Goal: Information Seeking & Learning: Learn about a topic

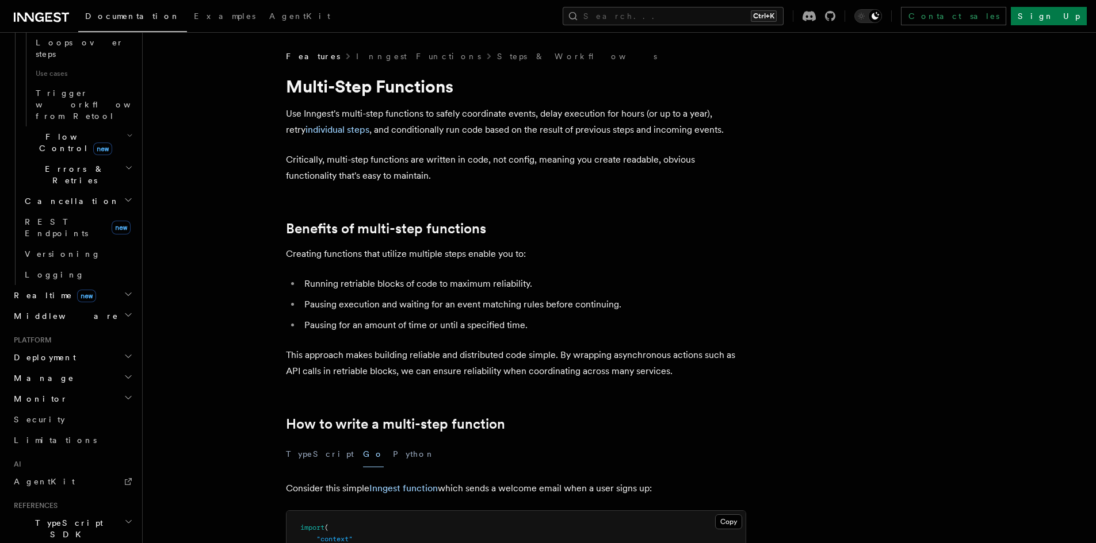
scroll to position [710, 0]
click at [124, 511] on icon "button" at bounding box center [128, 515] width 9 height 9
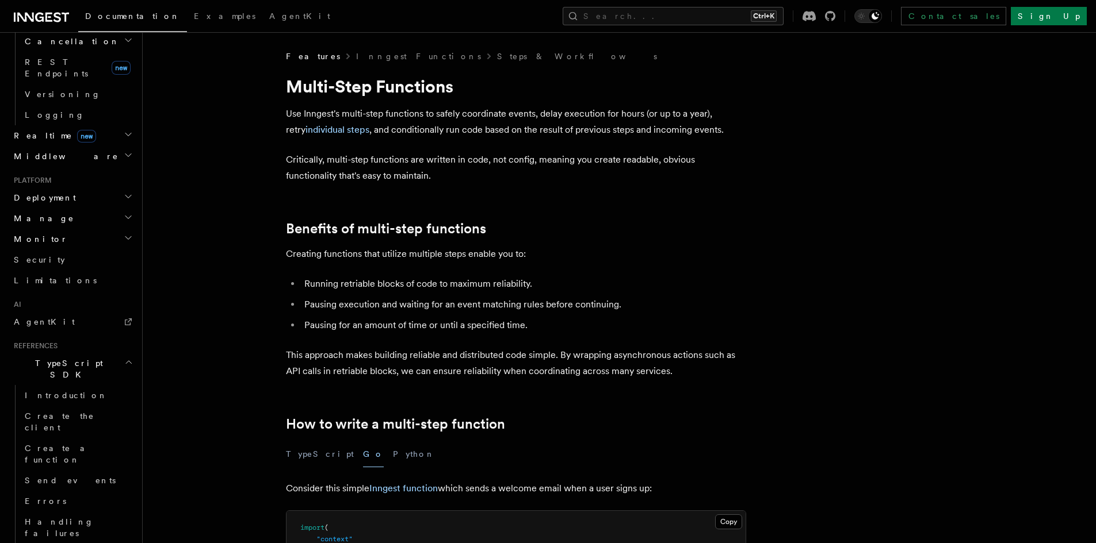
scroll to position [940, 0]
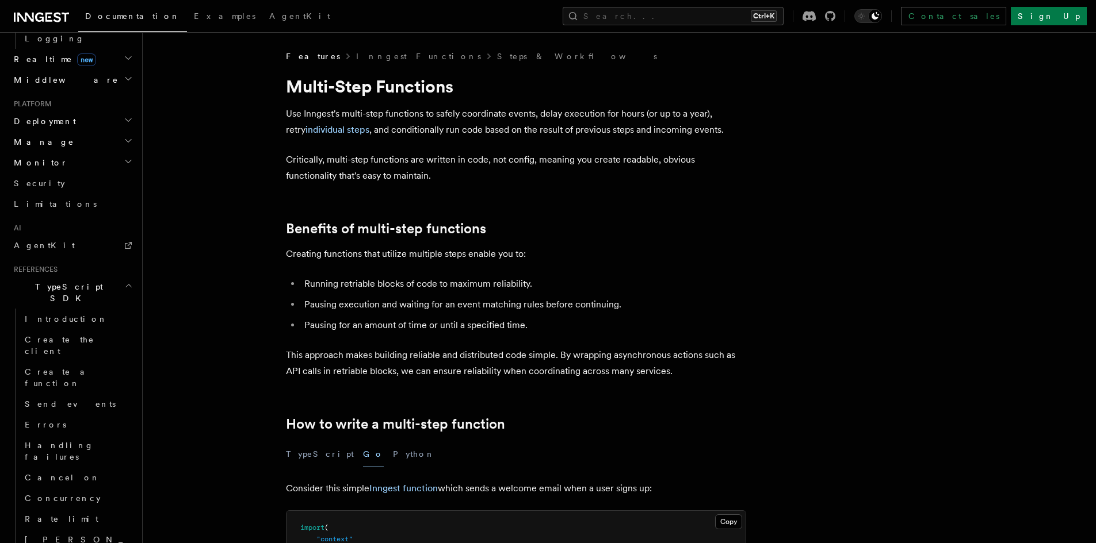
click at [127, 416] on header "Search... Documentation Examples AgentKit Home Quick start Next.js Node.js Pyth…" at bounding box center [71, 287] width 143 height 511
click at [81, 309] on link "Introduction" at bounding box center [77, 319] width 115 height 21
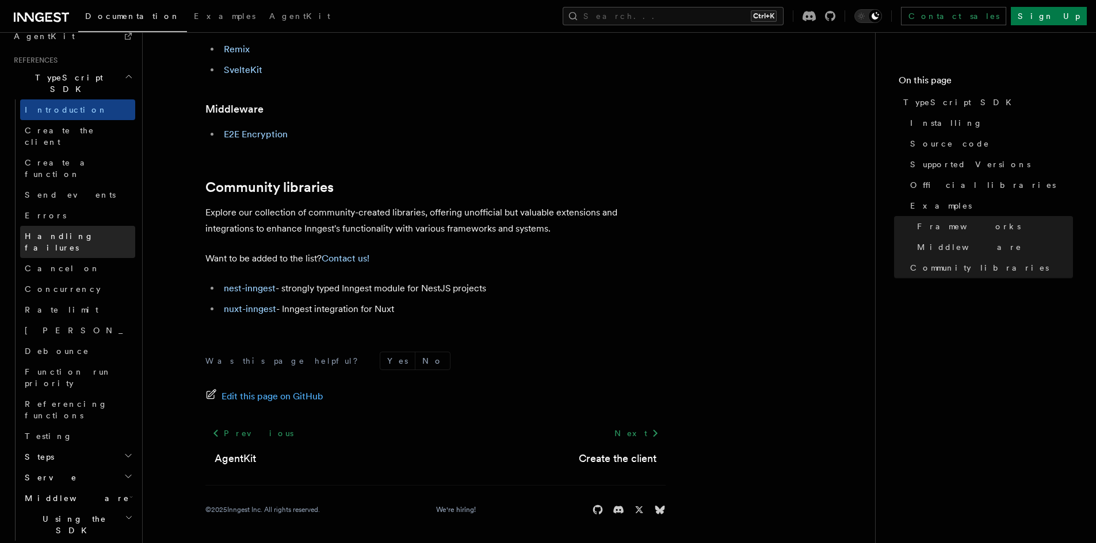
scroll to position [619, 0]
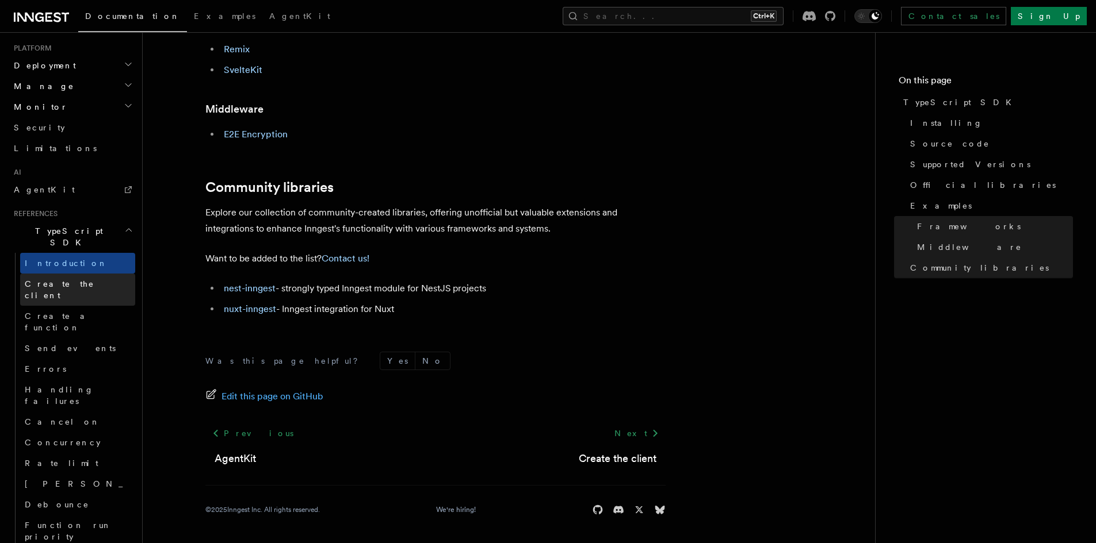
click at [83, 274] on link "Create the client" at bounding box center [77, 290] width 115 height 32
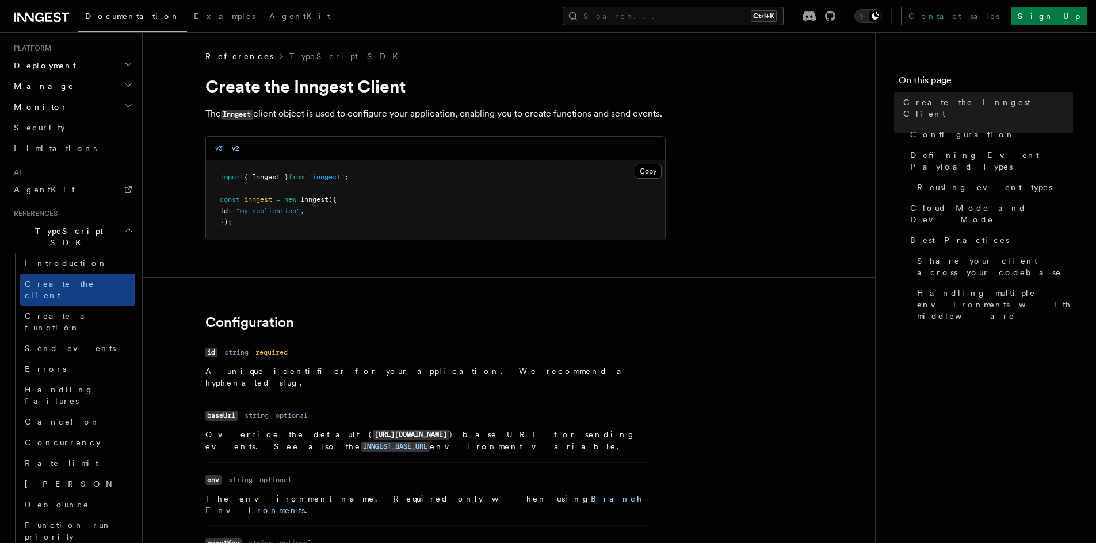
click at [237, 142] on button "v2" at bounding box center [235, 149] width 7 height 24
click at [219, 143] on button "v3" at bounding box center [218, 149] width 7 height 24
click at [232, 144] on button "v2" at bounding box center [235, 149] width 7 height 24
click at [219, 148] on button "v3" at bounding box center [218, 149] width 7 height 24
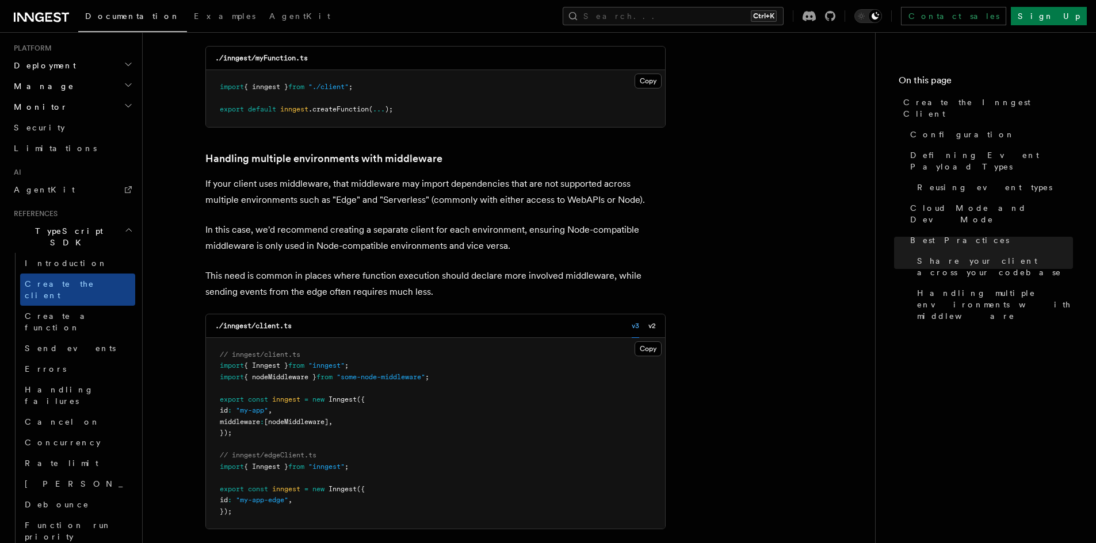
scroll to position [2288, 0]
click at [835, 12] on icon at bounding box center [830, 16] width 10 height 10
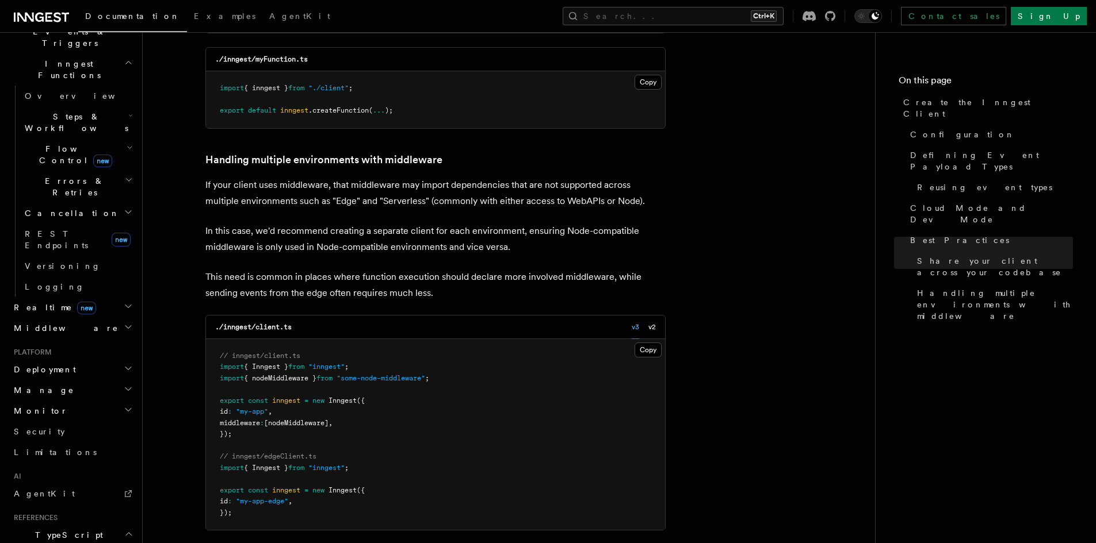
scroll to position [312, 0]
click at [124, 532] on icon "button" at bounding box center [128, 536] width 9 height 9
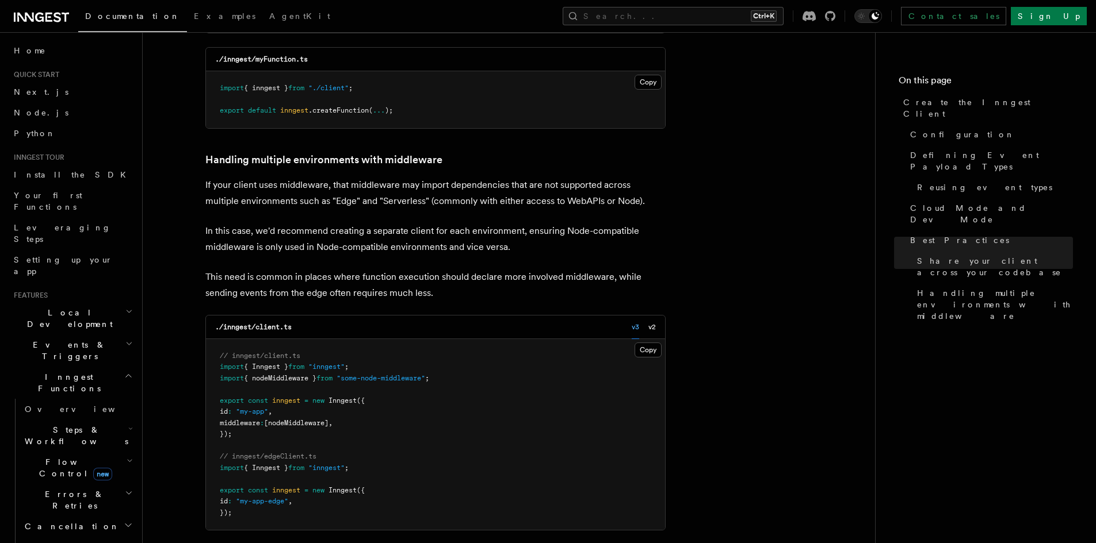
scroll to position [0, 0]
click at [124, 373] on icon "button" at bounding box center [128, 377] width 9 height 9
click at [121, 421] on h2 "Middleware" at bounding box center [72, 431] width 126 height 21
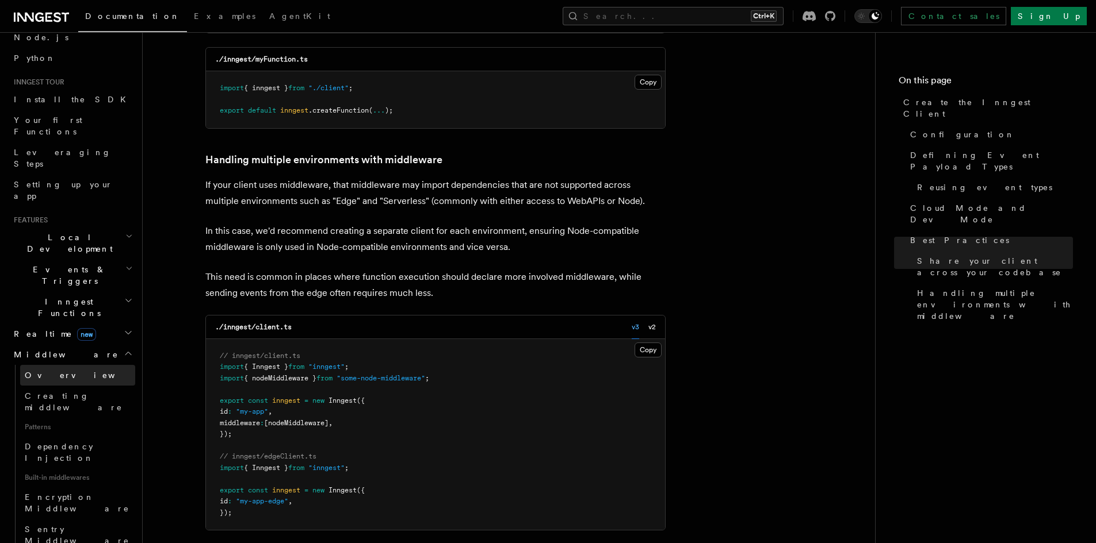
click at [60, 365] on link "Overview" at bounding box center [77, 375] width 115 height 21
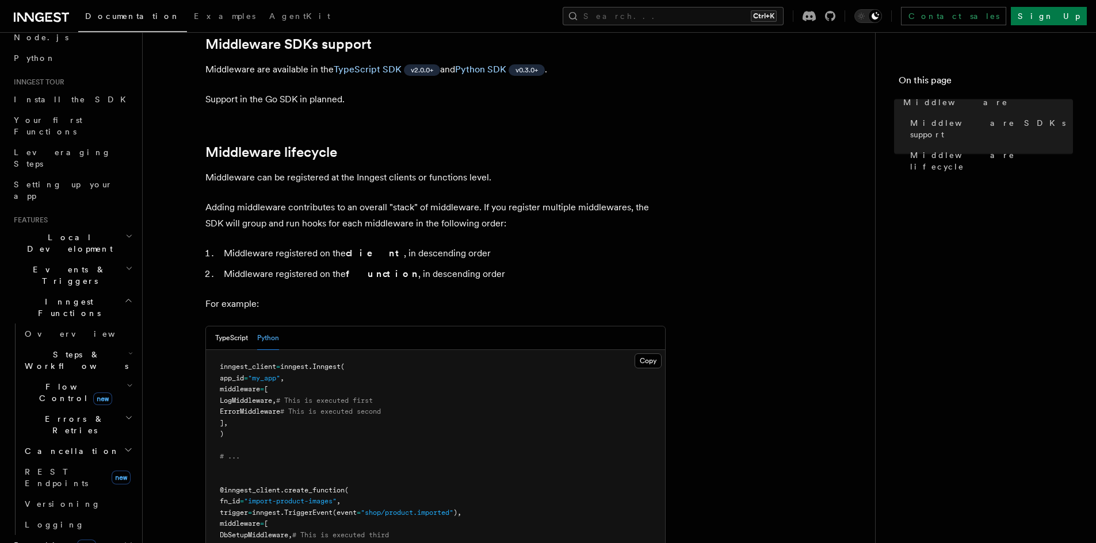
scroll to position [460, 0]
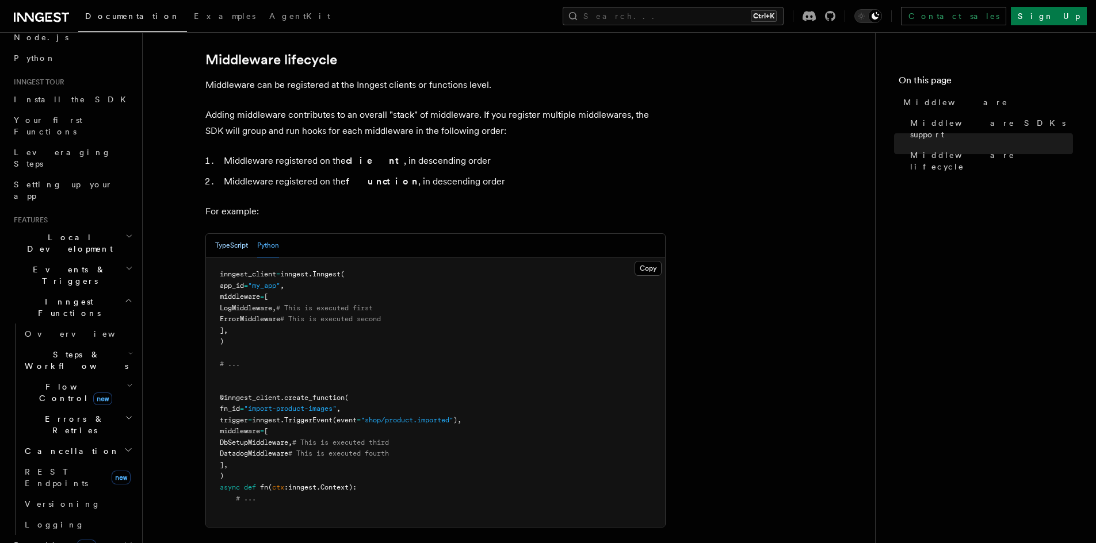
click at [229, 234] on button "TypeScript" at bounding box center [231, 246] width 33 height 24
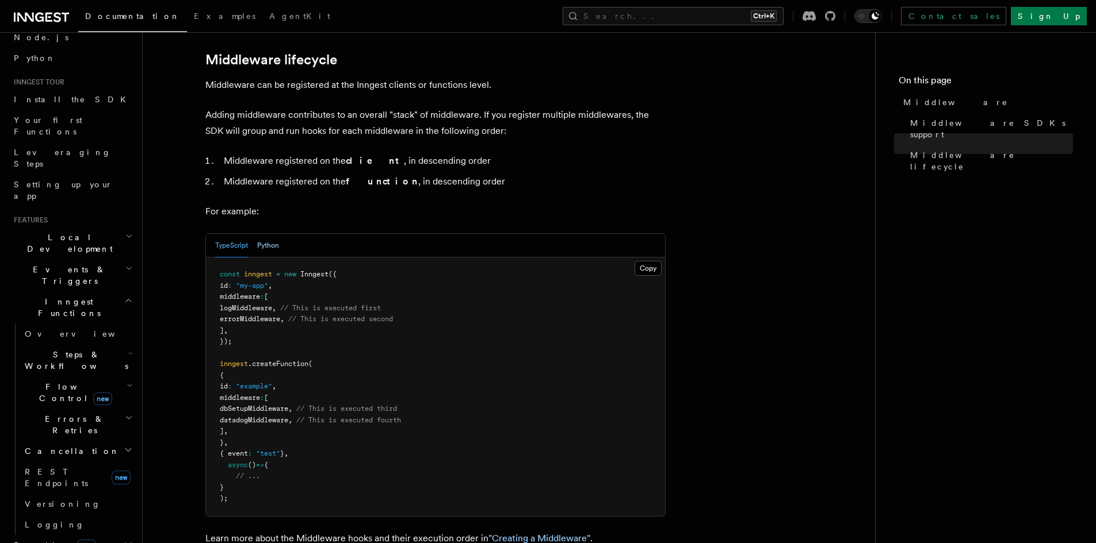
click at [257, 234] on button "Python" at bounding box center [268, 246] width 22 height 24
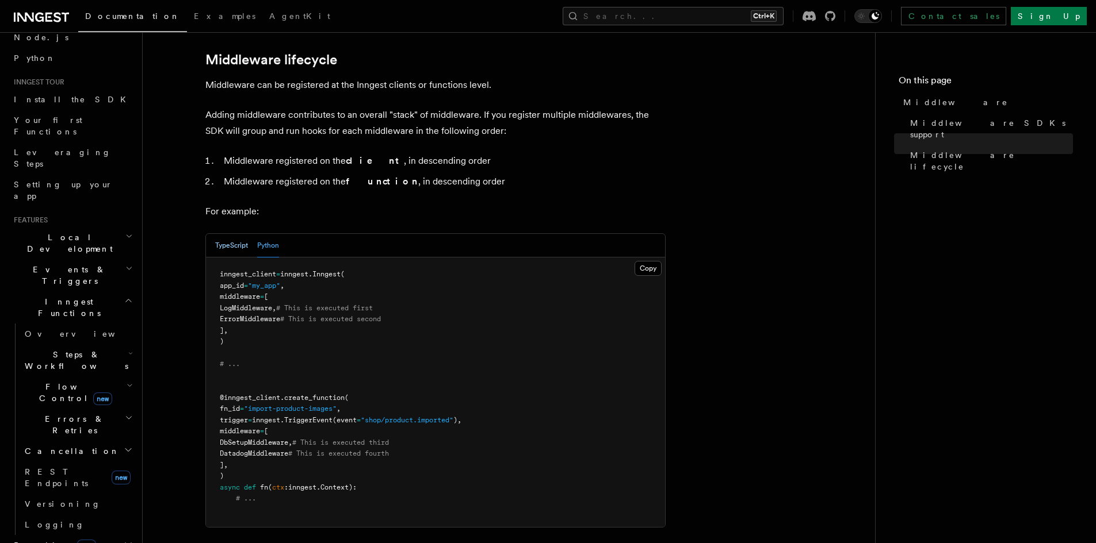
click at [235, 234] on button "TypeScript" at bounding box center [231, 246] width 33 height 24
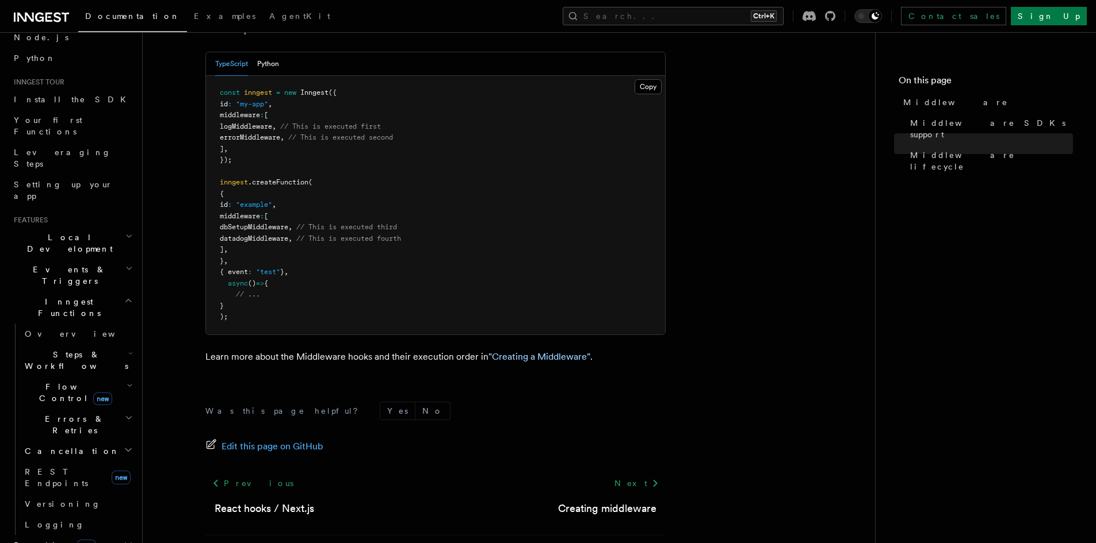
scroll to position [657, 0]
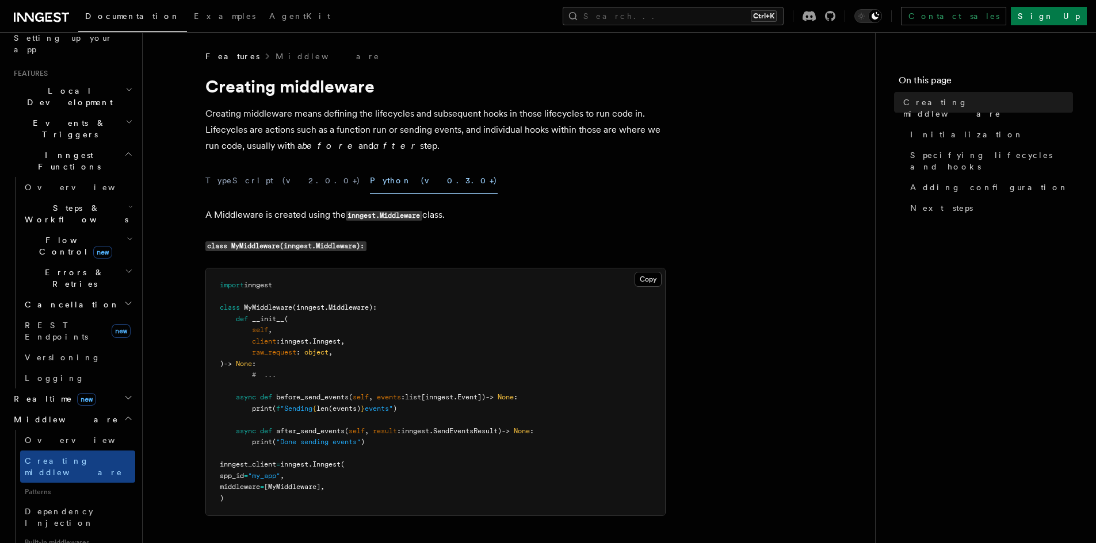
scroll to position [230, 0]
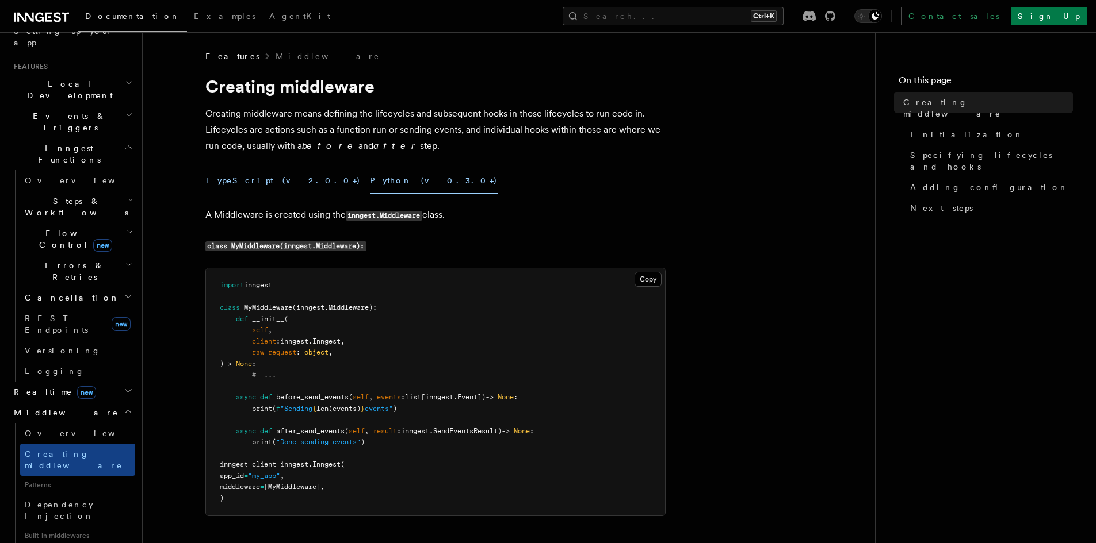
click at [259, 175] on button "TypeScript (v2.0.0+)" at bounding box center [282, 181] width 155 height 26
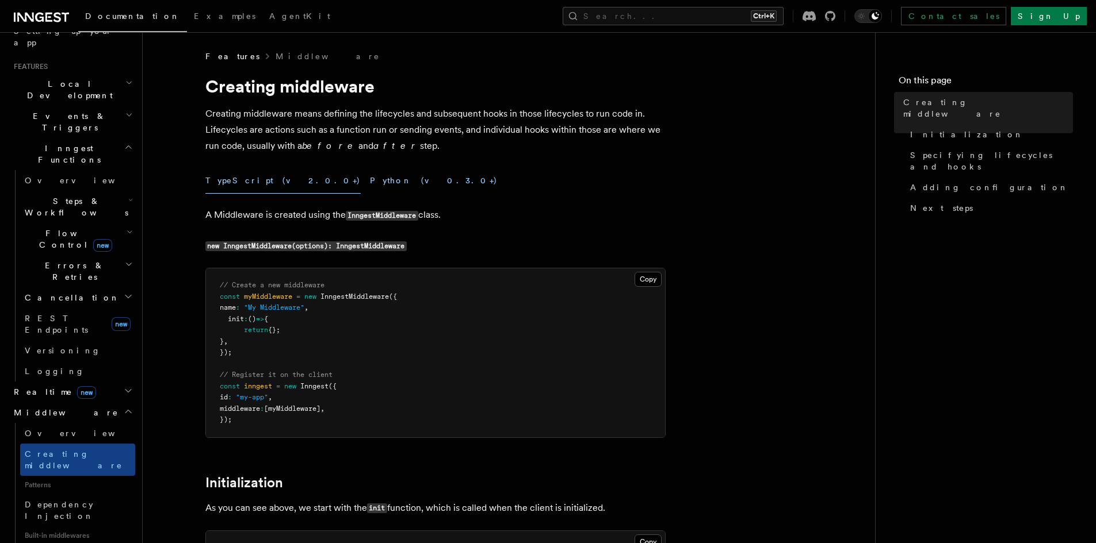
click at [370, 176] on button "Python (v0.3.0+)" at bounding box center [434, 181] width 128 height 26
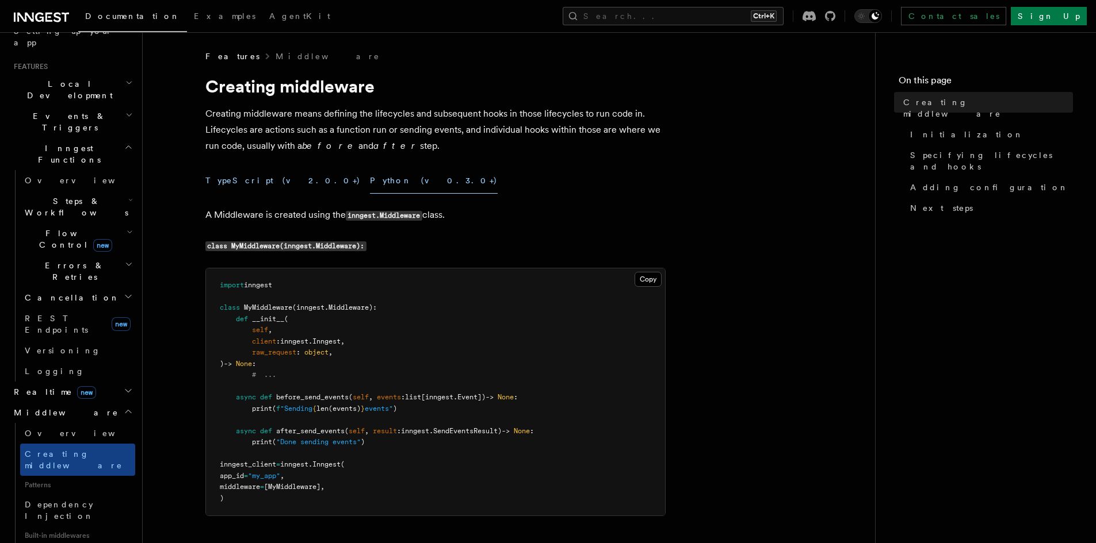
click at [262, 176] on button "TypeScript (v2.0.0+)" at bounding box center [282, 181] width 155 height 26
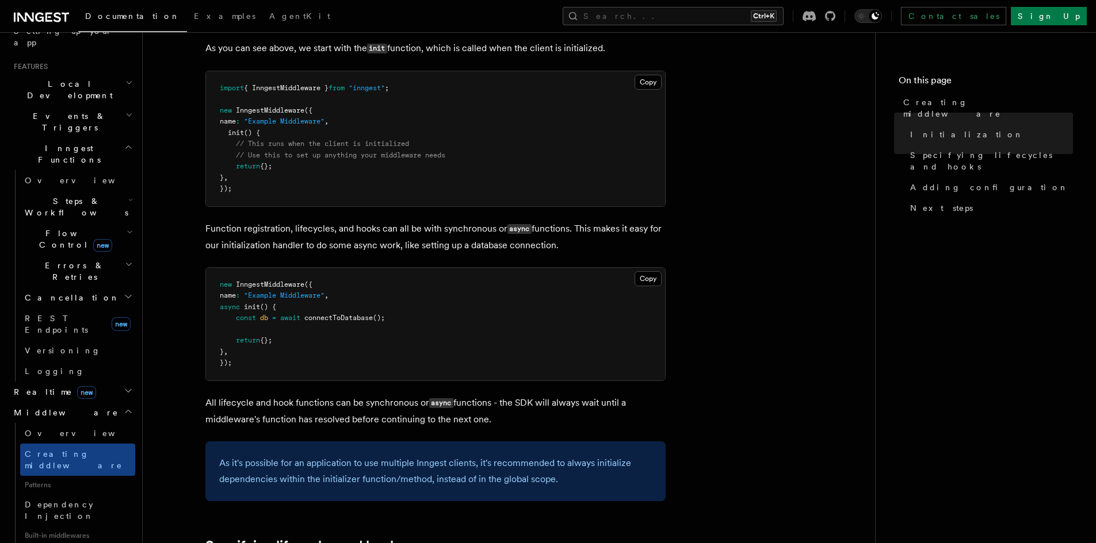
scroll to position [844, 0]
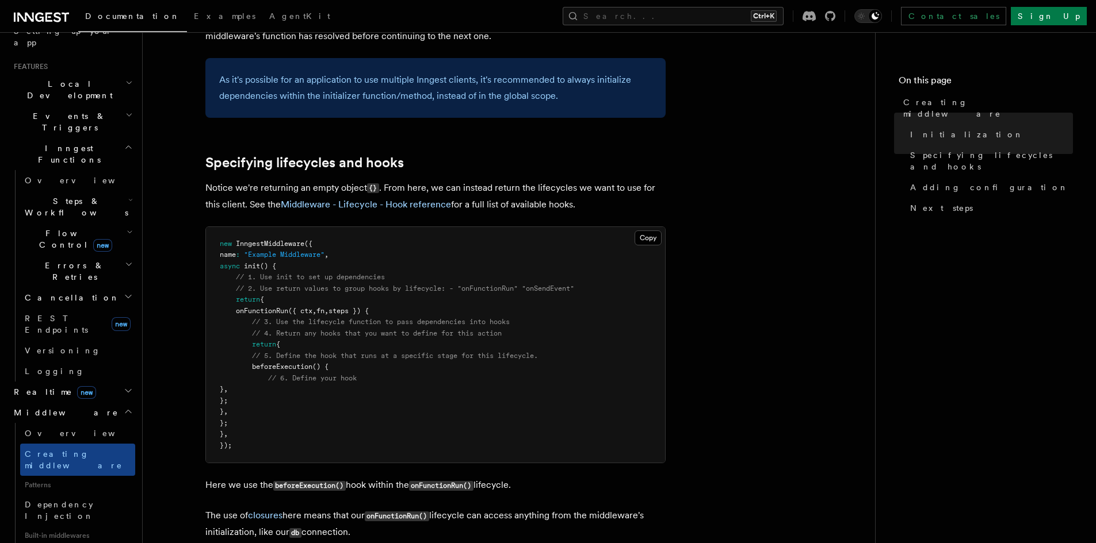
click at [124, 407] on icon "button" at bounding box center [128, 411] width 9 height 9
click at [121, 382] on h2 "Realtime new" at bounding box center [72, 392] width 126 height 21
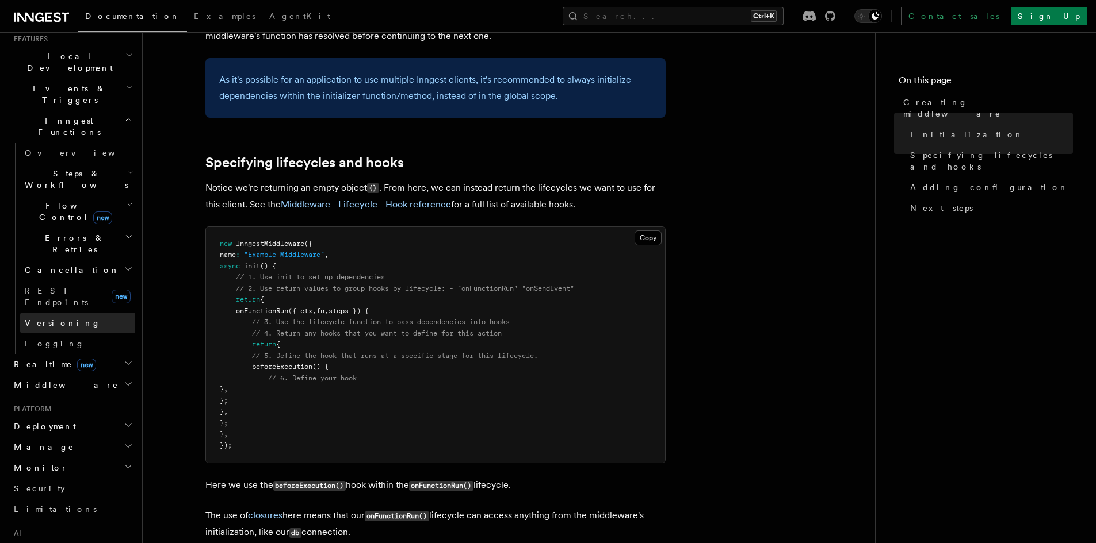
scroll to position [400, 0]
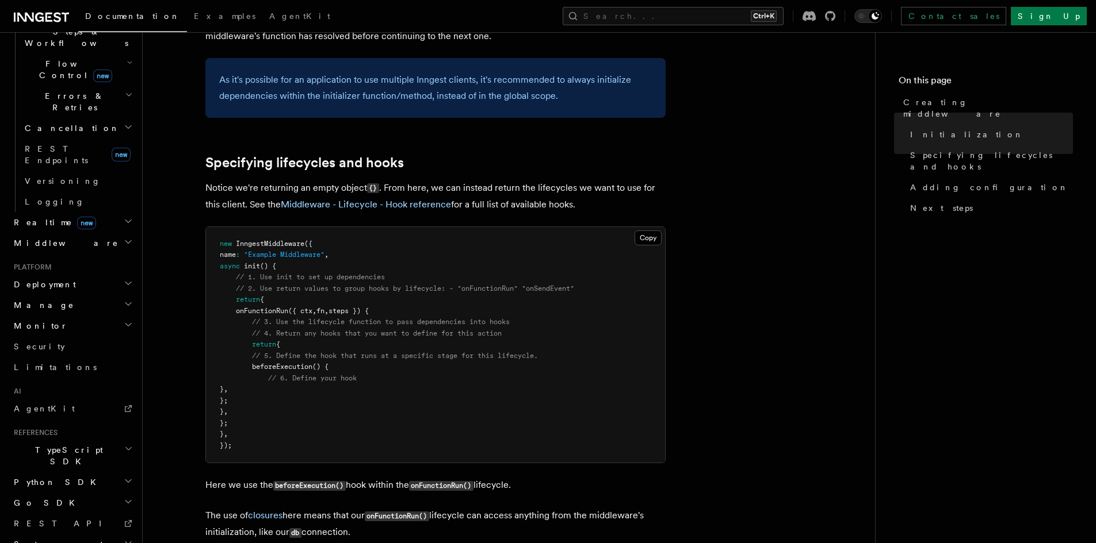
click at [124, 279] on icon "button" at bounding box center [128, 283] width 9 height 9
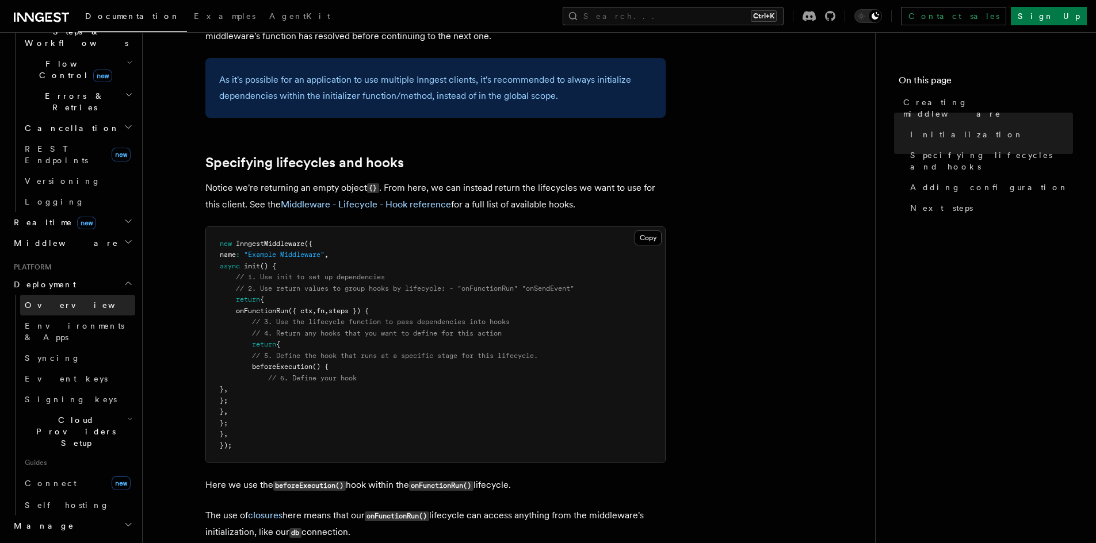
click at [59, 301] on span "Overview" at bounding box center [84, 305] width 118 height 9
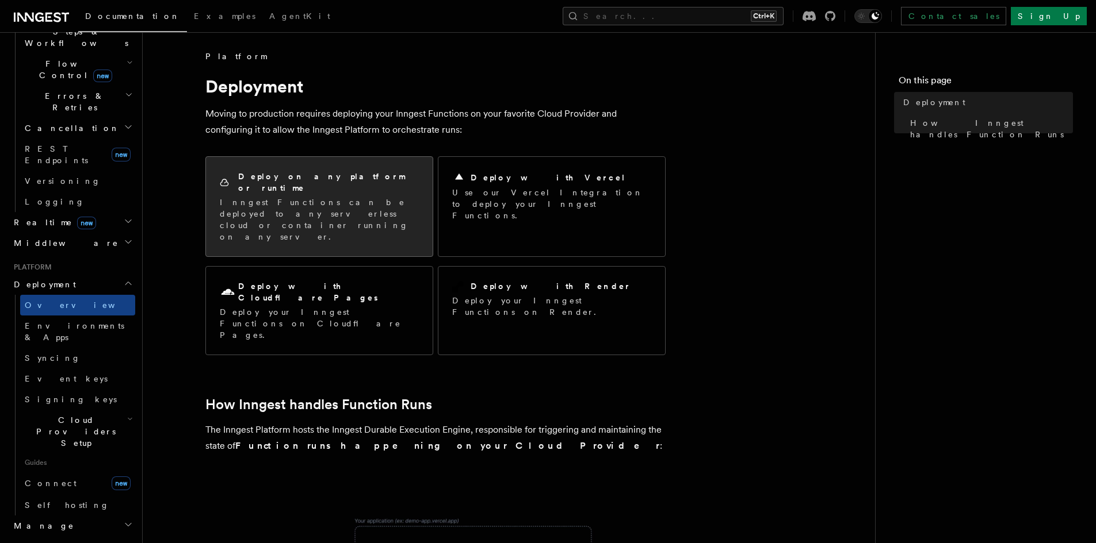
click at [340, 197] on p "Inngest Functions can be deployed to any serverless cloud or container running …" at bounding box center [319, 220] width 199 height 46
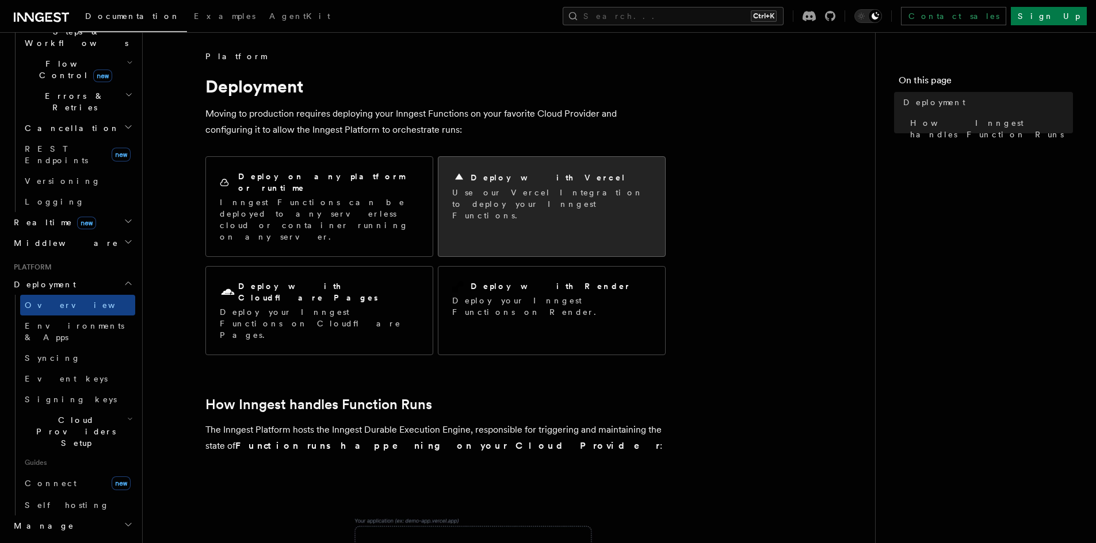
click at [574, 192] on p "Use our Vercel Integration to deploy your Inngest Functions." at bounding box center [551, 204] width 199 height 35
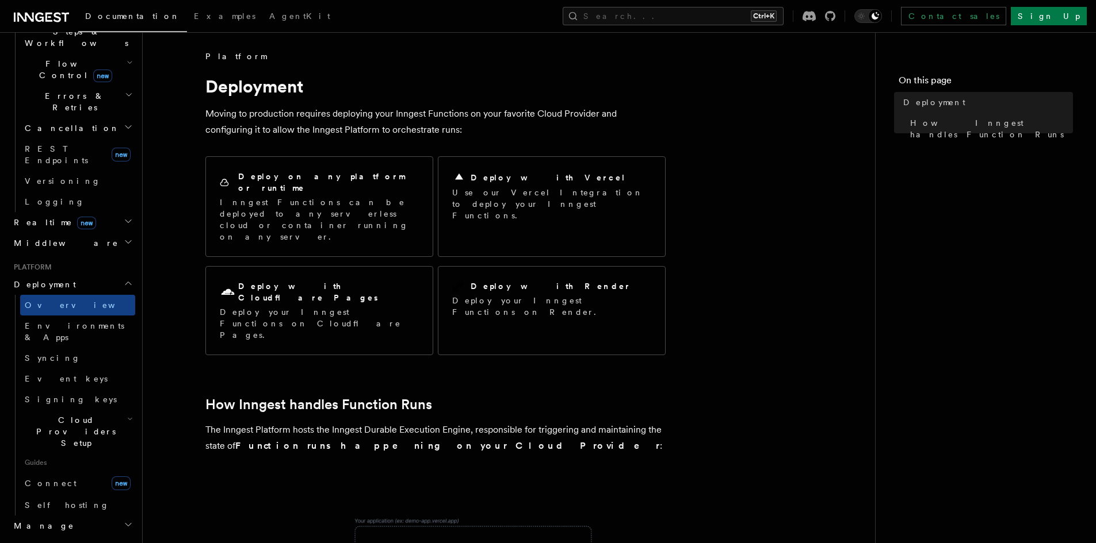
click at [485, 293] on div "Deploy on any platform or runtime Inngest Functions can be deployed to any serv…" at bounding box center [435, 256] width 460 height 208
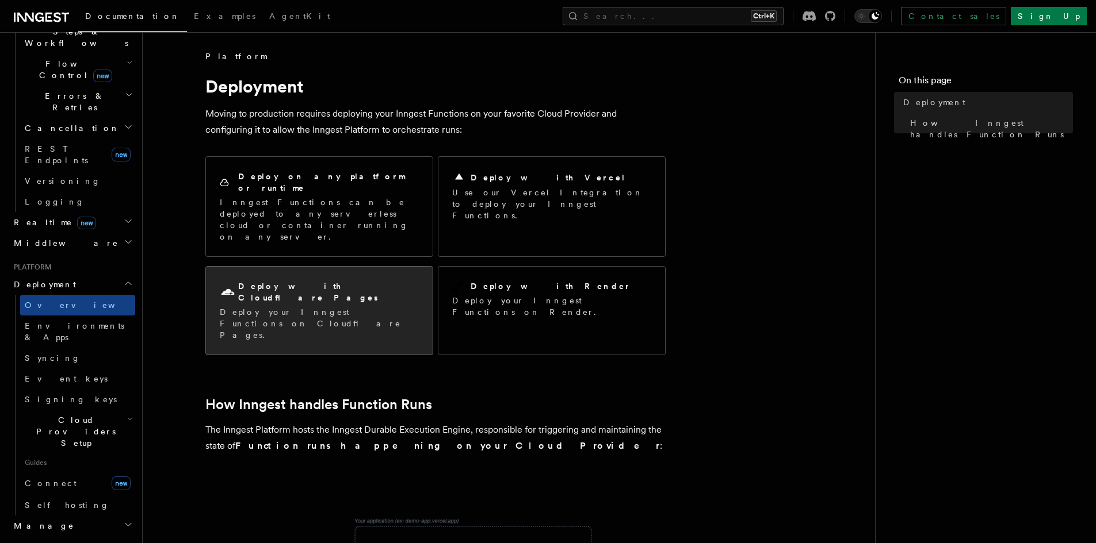
click at [385, 285] on div "Deploy with Cloudflare Pages Deploy your Inngest Functions on Cloudflare Pages." at bounding box center [319, 311] width 227 height 88
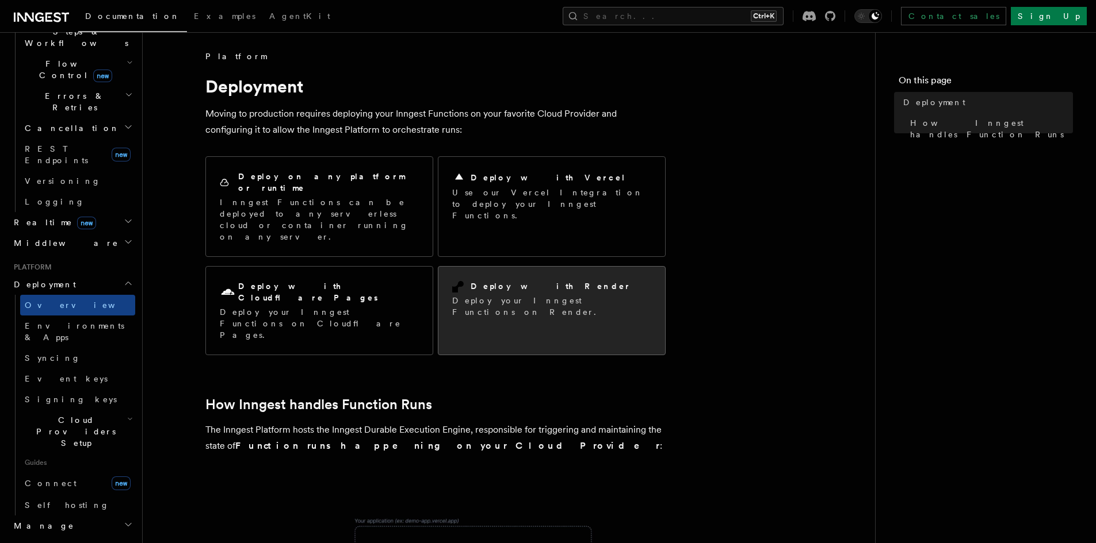
click at [575, 295] on p "Deploy your Inngest Functions on Render." at bounding box center [551, 306] width 199 height 23
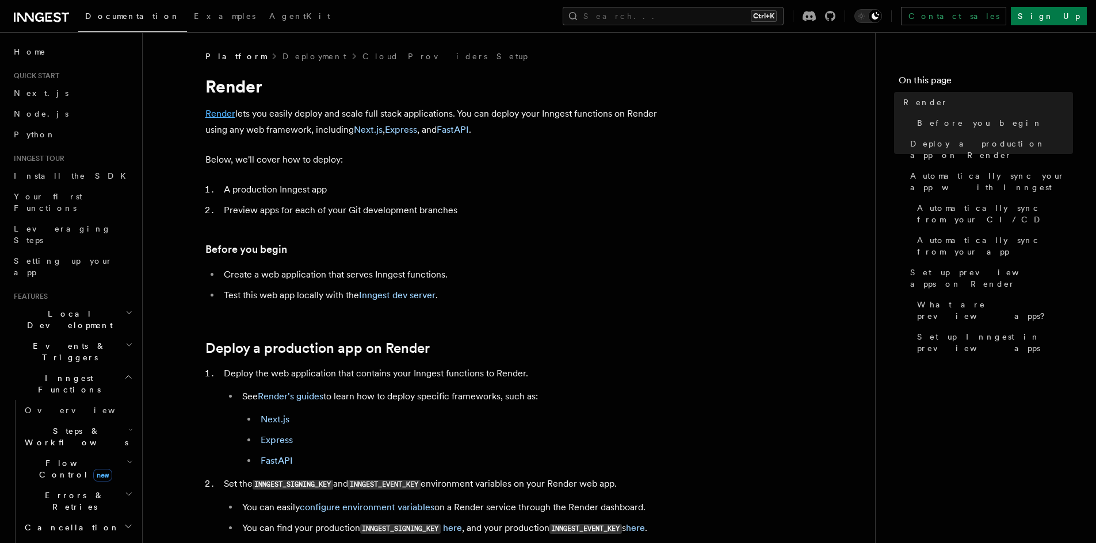
click at [216, 109] on link "Render" at bounding box center [220, 113] width 30 height 11
click at [609, 374] on li "Deploy the web application that contains your Inngest functions to Render. See …" at bounding box center [442, 418] width 445 height 104
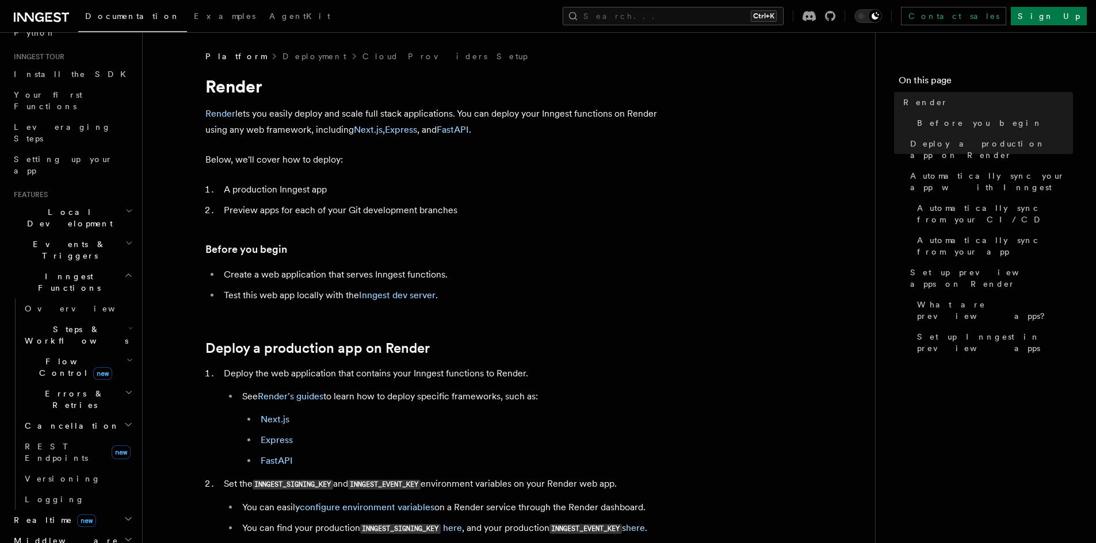
scroll to position [307, 0]
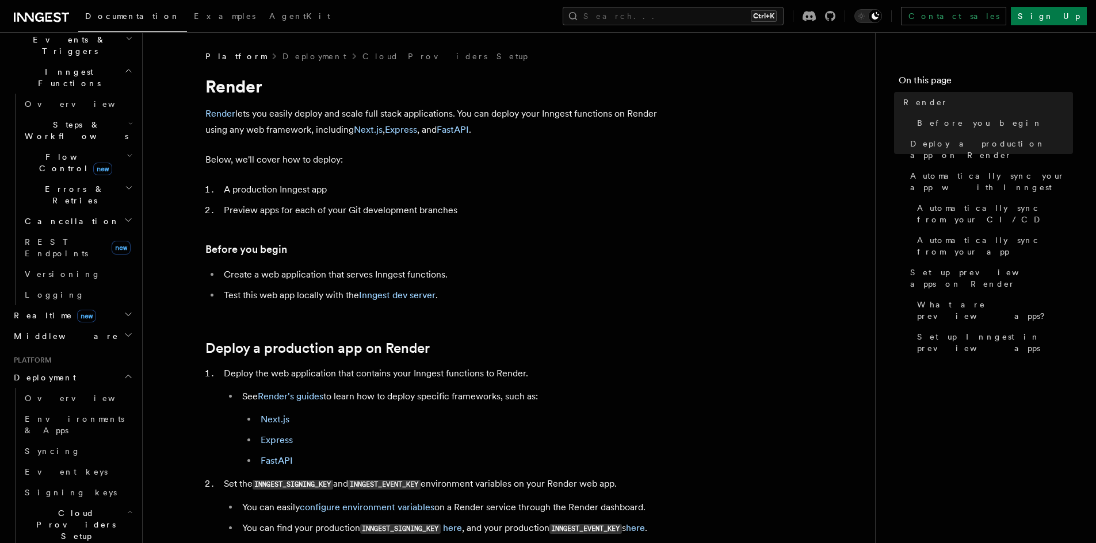
click at [127, 508] on icon "button" at bounding box center [130, 512] width 6 height 9
click at [124, 372] on icon "button" at bounding box center [128, 376] width 9 height 9
click at [124, 393] on icon "button" at bounding box center [128, 397] width 9 height 9
click at [124, 414] on icon "button" at bounding box center [128, 418] width 9 height 9
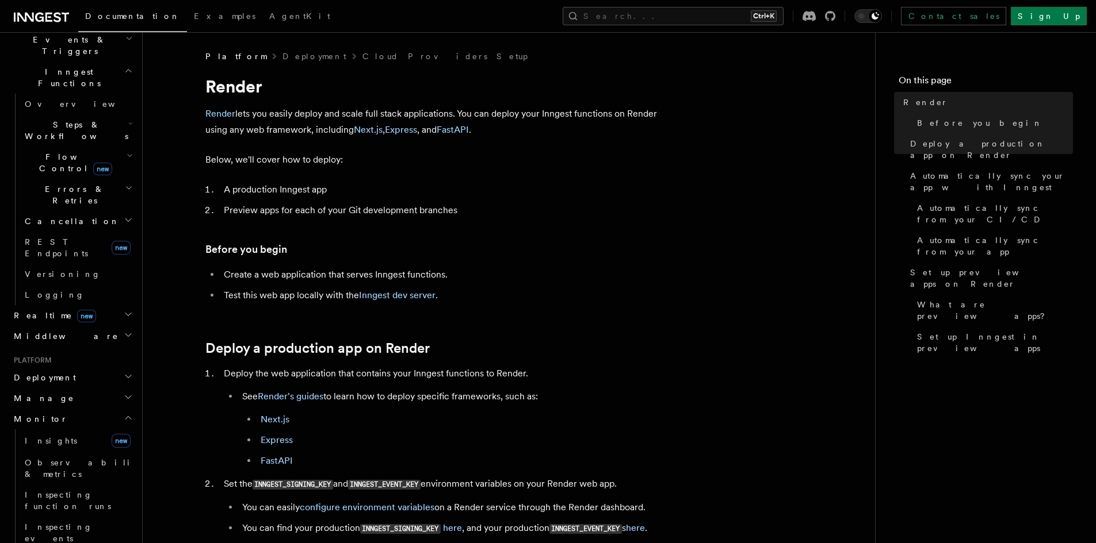
click at [125, 417] on icon "button" at bounding box center [128, 418] width 6 height 3
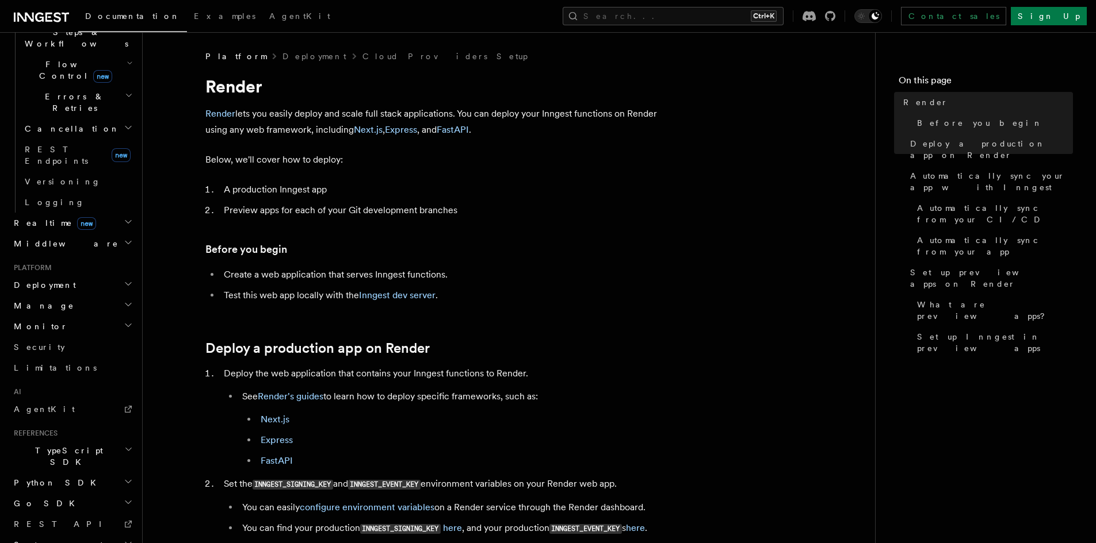
scroll to position [400, 0]
click at [124, 445] on icon "button" at bounding box center [128, 449] width 9 height 9
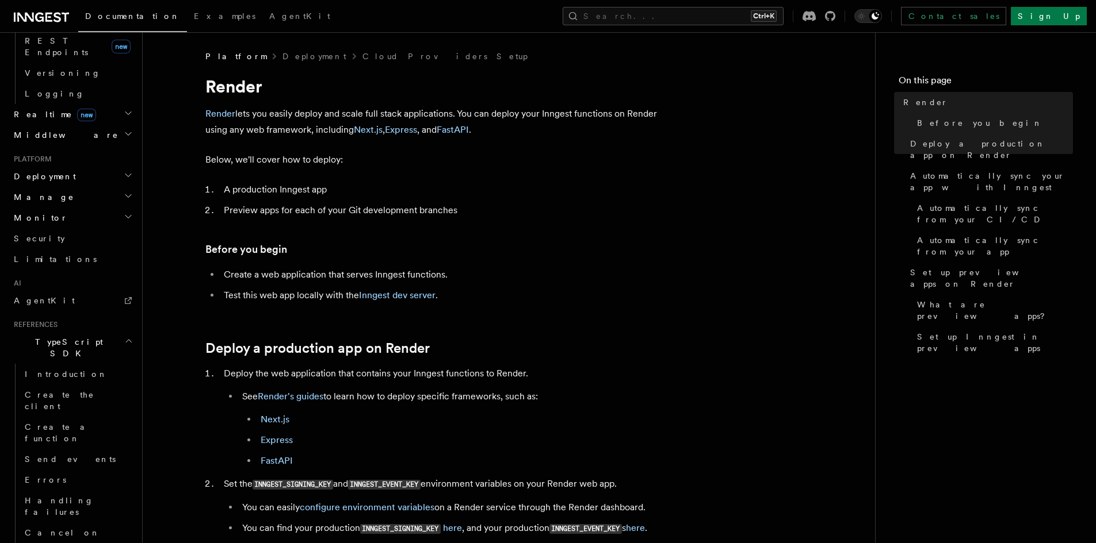
scroll to position [706, 0]
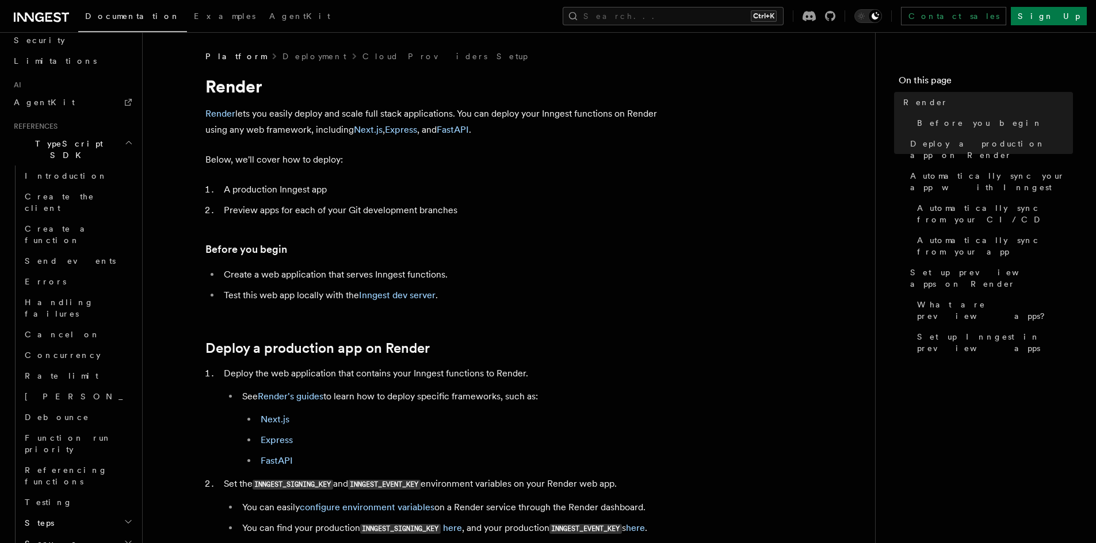
click at [124, 538] on icon "button" at bounding box center [128, 542] width 9 height 9
drag, startPoint x: 121, startPoint y: 362, endPoint x: 116, endPoint y: 337, distance: 25.4
click at [125, 542] on icon "button" at bounding box center [128, 543] width 6 height 3
click at [124, 518] on icon "button" at bounding box center [128, 522] width 9 height 9
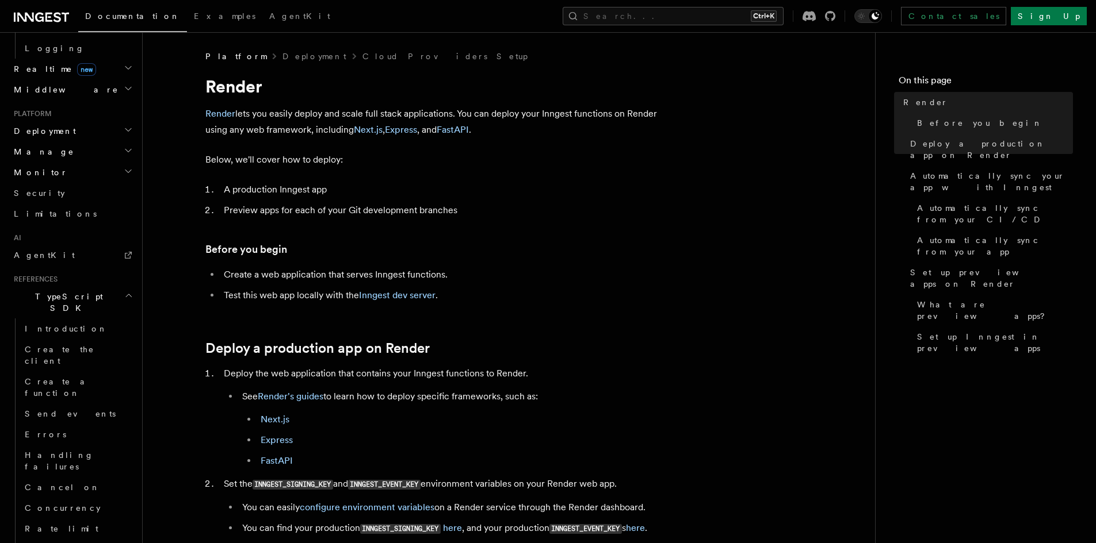
scroll to position [400, 0]
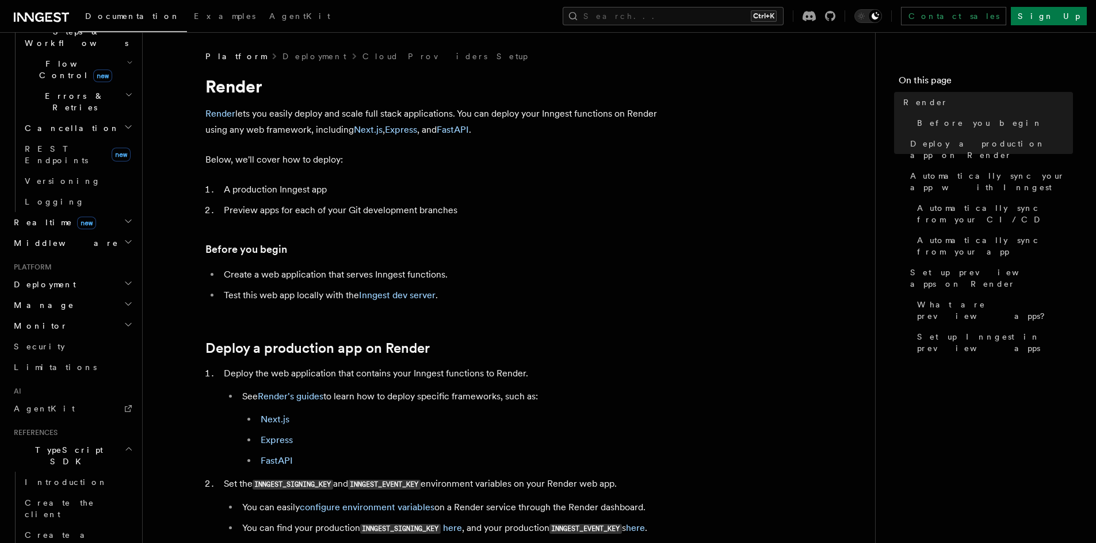
click at [125, 440] on h2 "TypeScript SDK" at bounding box center [72, 456] width 126 height 32
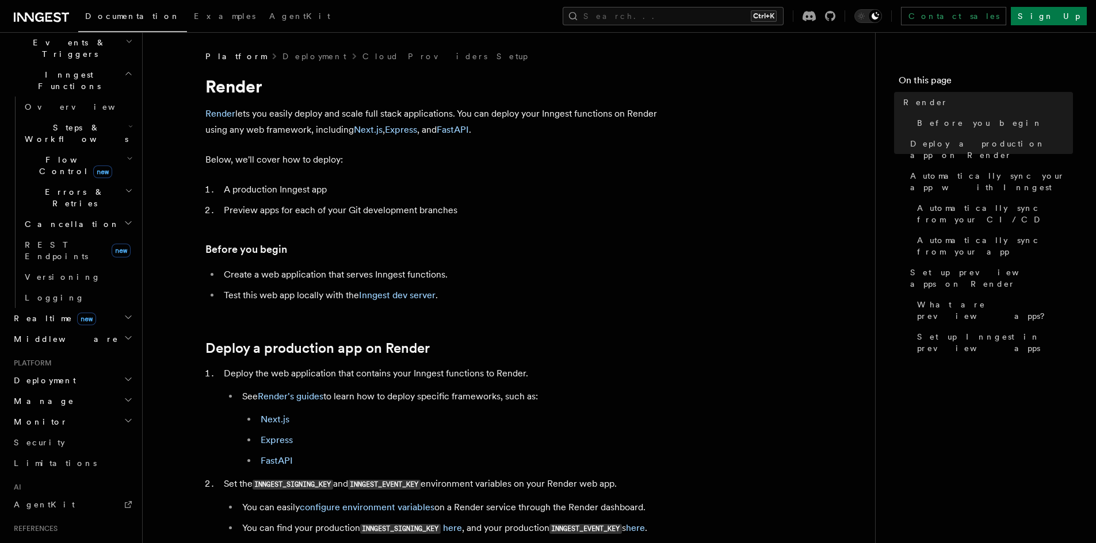
scroll to position [170, 0]
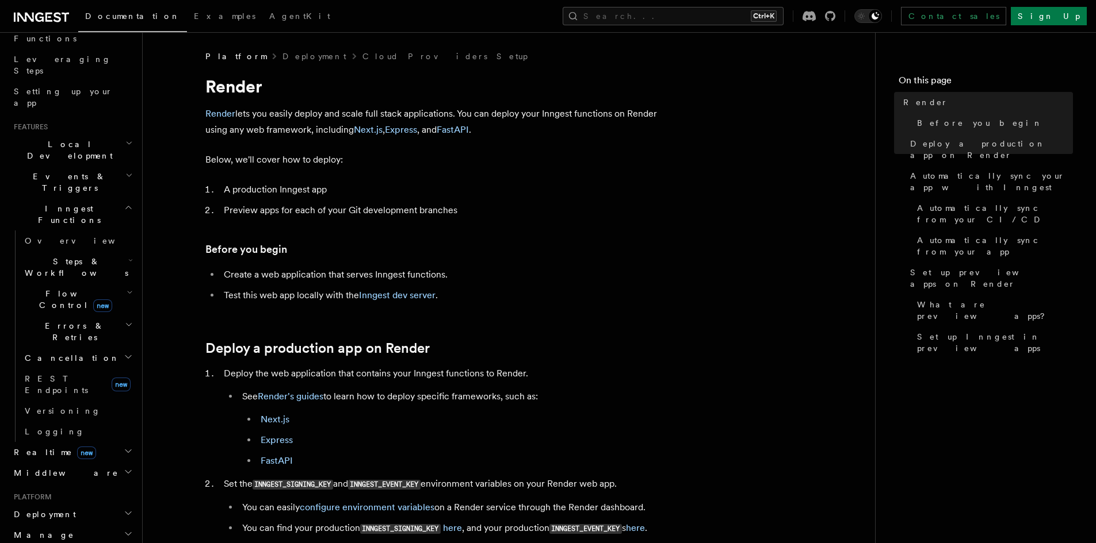
click at [125, 139] on icon "button" at bounding box center [128, 143] width 7 height 9
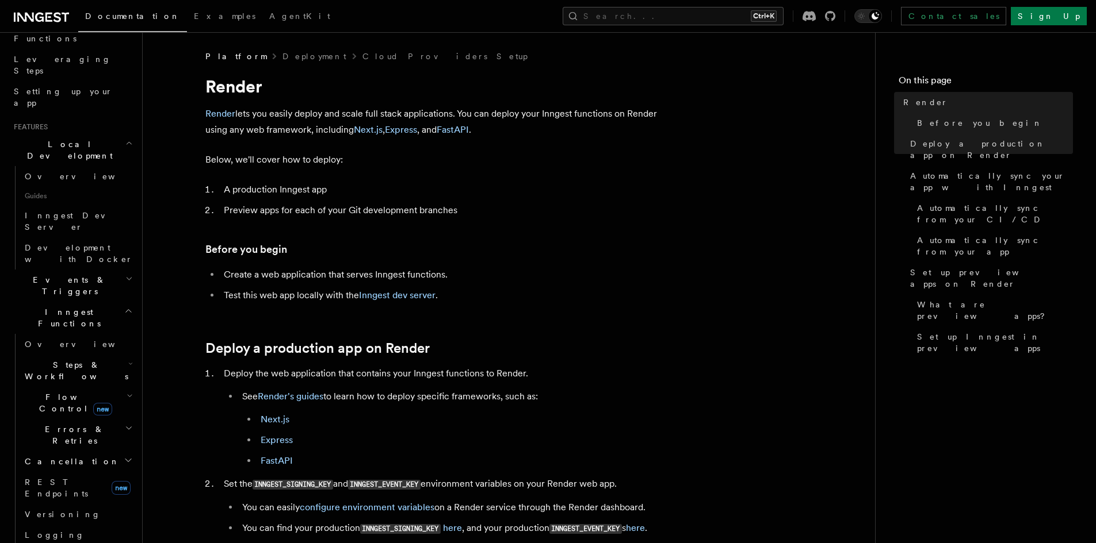
click at [125, 139] on icon "button" at bounding box center [128, 143] width 7 height 9
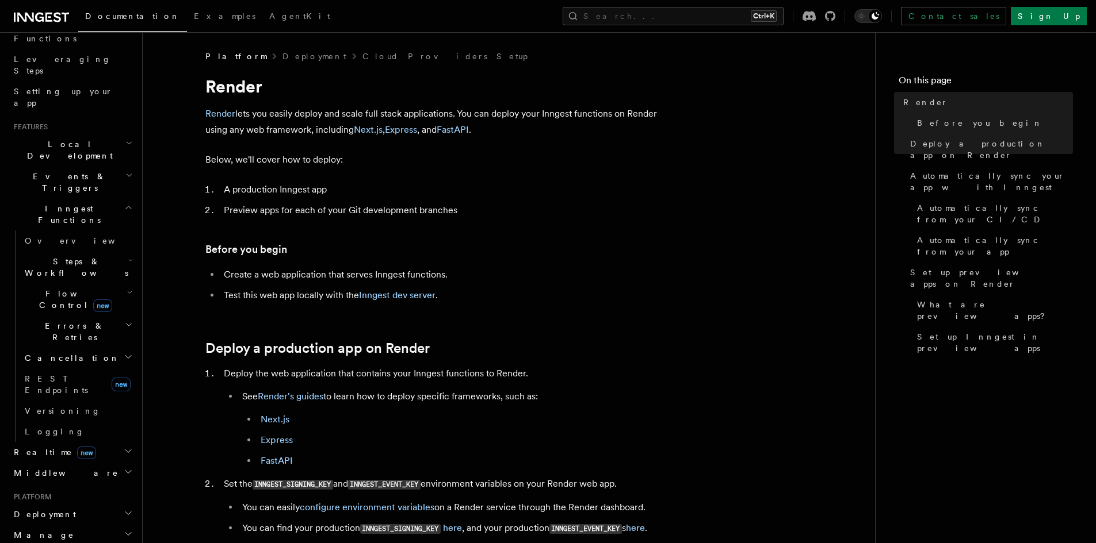
click at [121, 166] on h2 "Events & Triggers" at bounding box center [72, 182] width 126 height 32
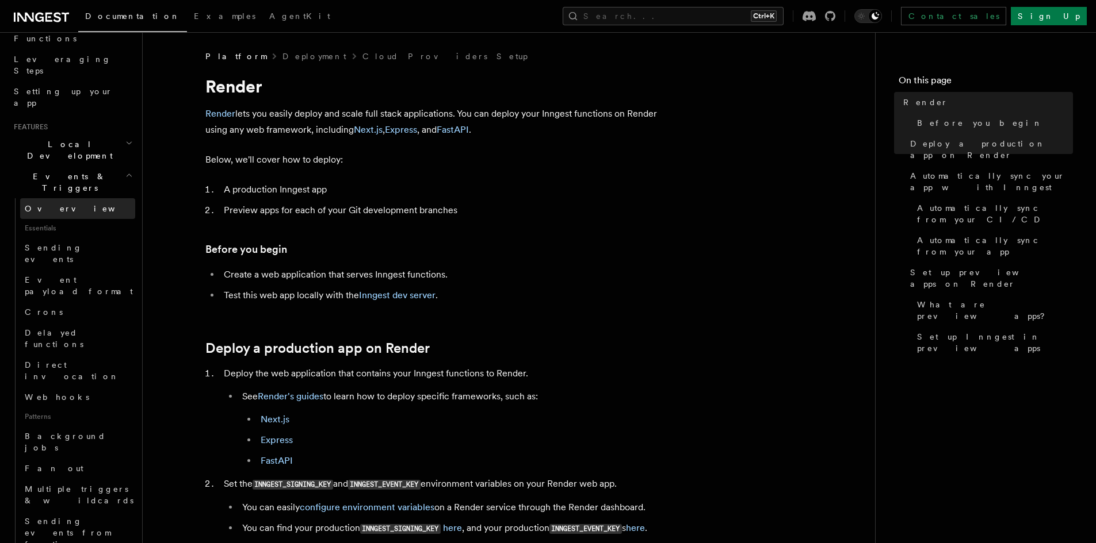
click at [83, 198] on link "Overview" at bounding box center [77, 208] width 115 height 21
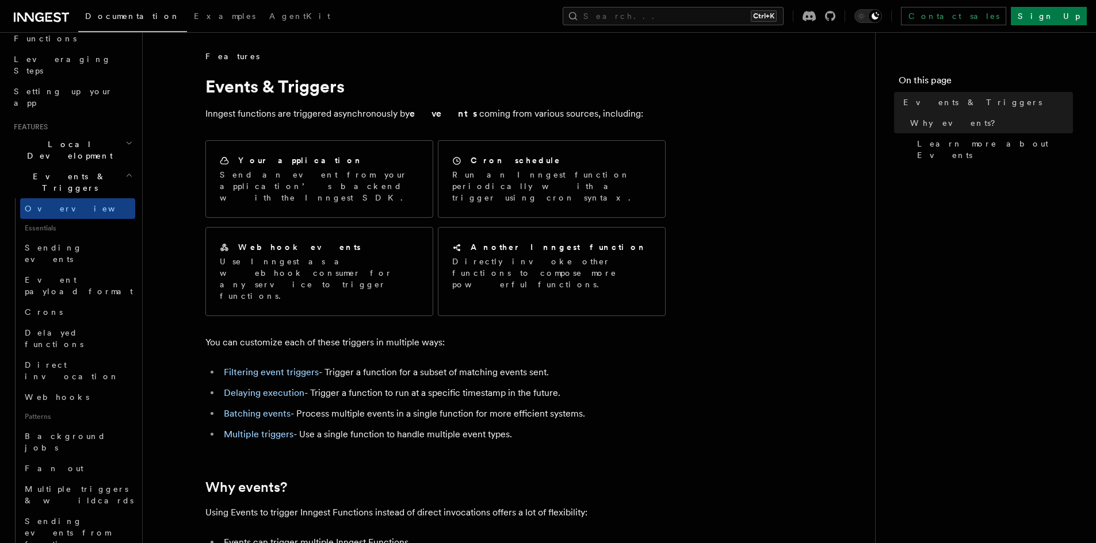
click at [74, 166] on h2 "Events & Triggers" at bounding box center [72, 182] width 126 height 32
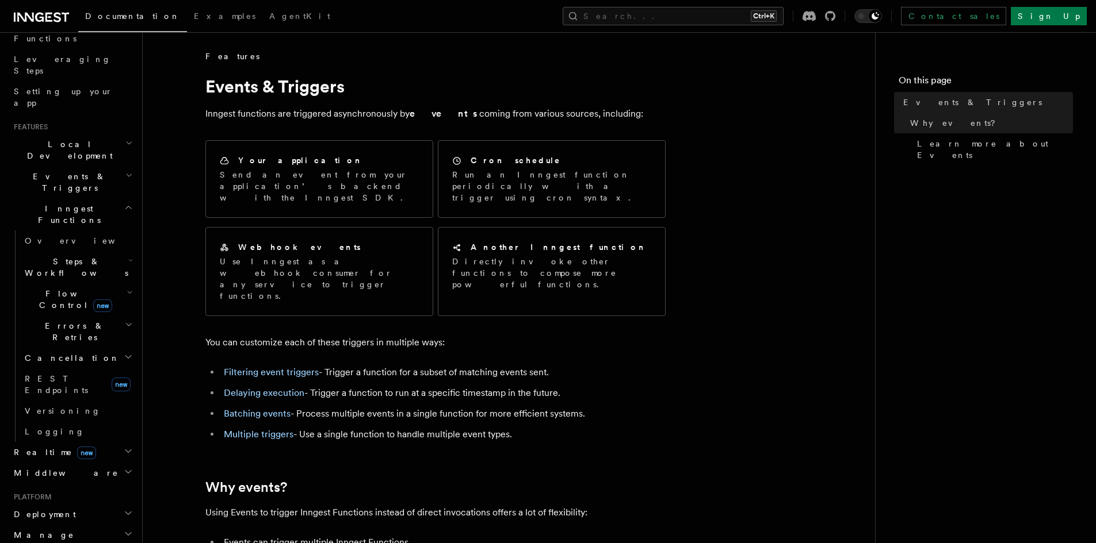
click at [72, 171] on span "Events & Triggers" at bounding box center [67, 182] width 116 height 23
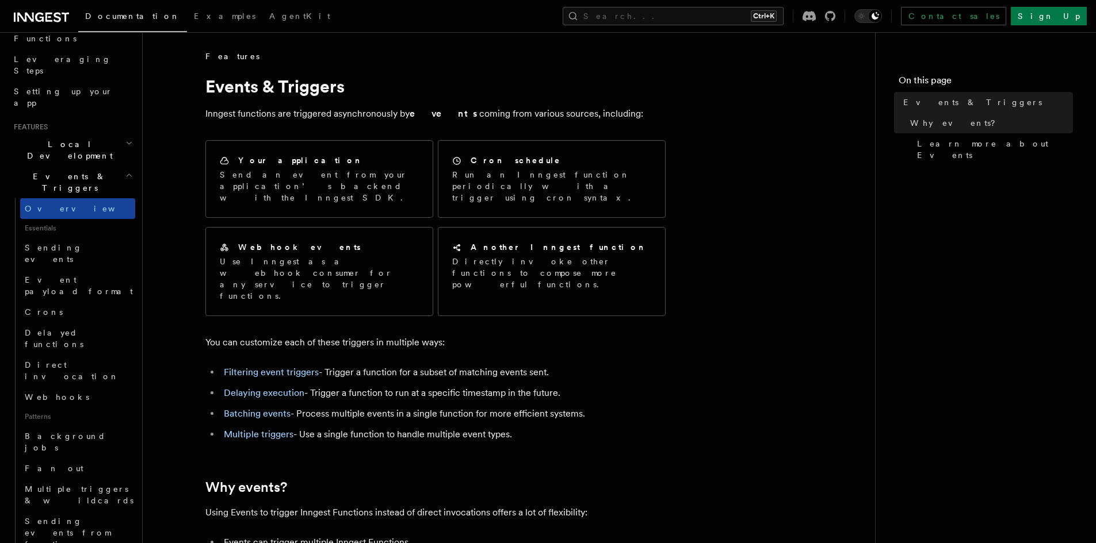
click at [76, 198] on link "Overview" at bounding box center [77, 208] width 115 height 21
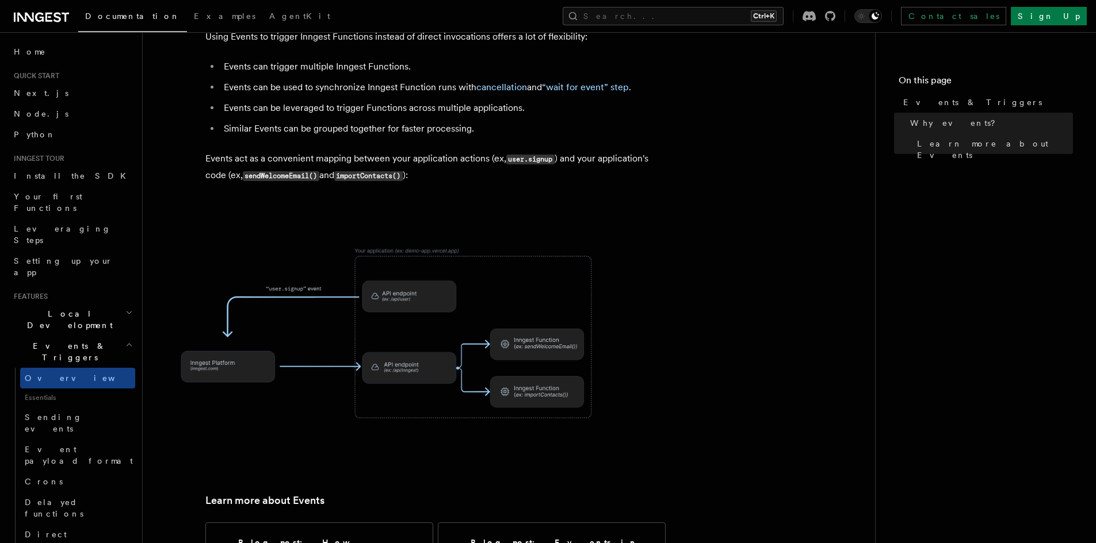
scroll to position [630, 0]
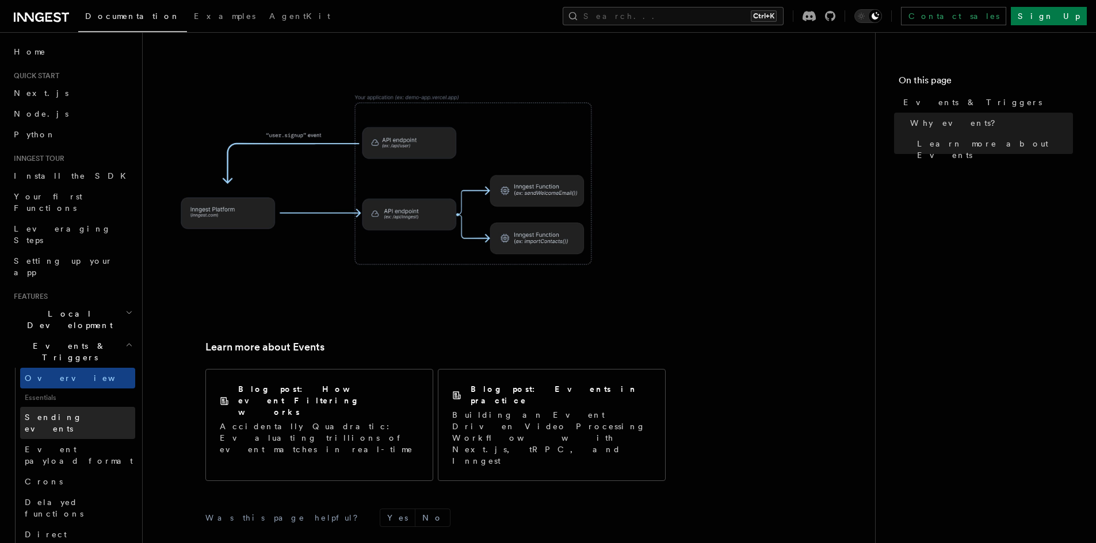
click at [85, 407] on link "Sending events" at bounding box center [77, 423] width 115 height 32
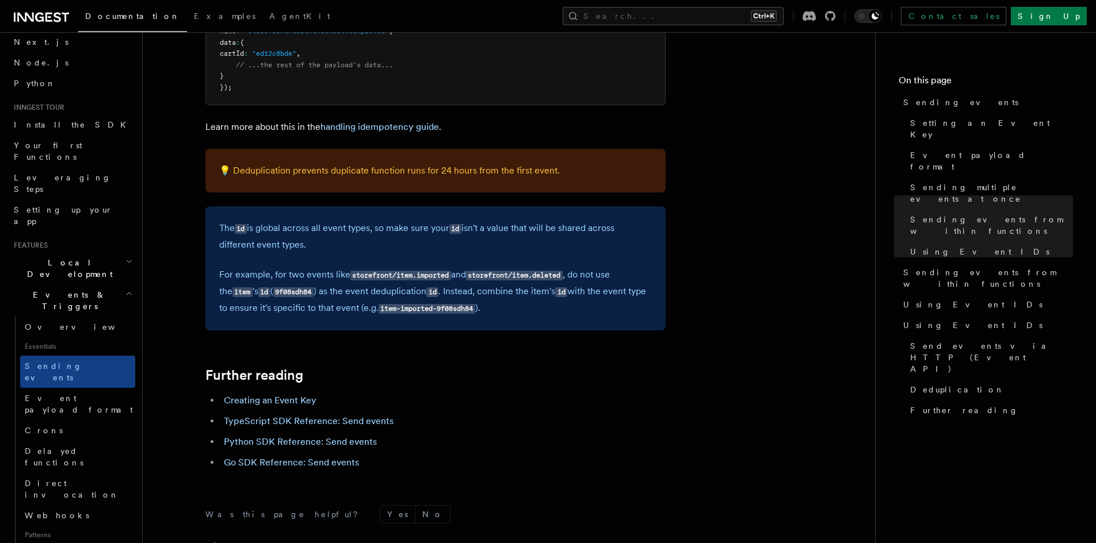
scroll to position [76, 0]
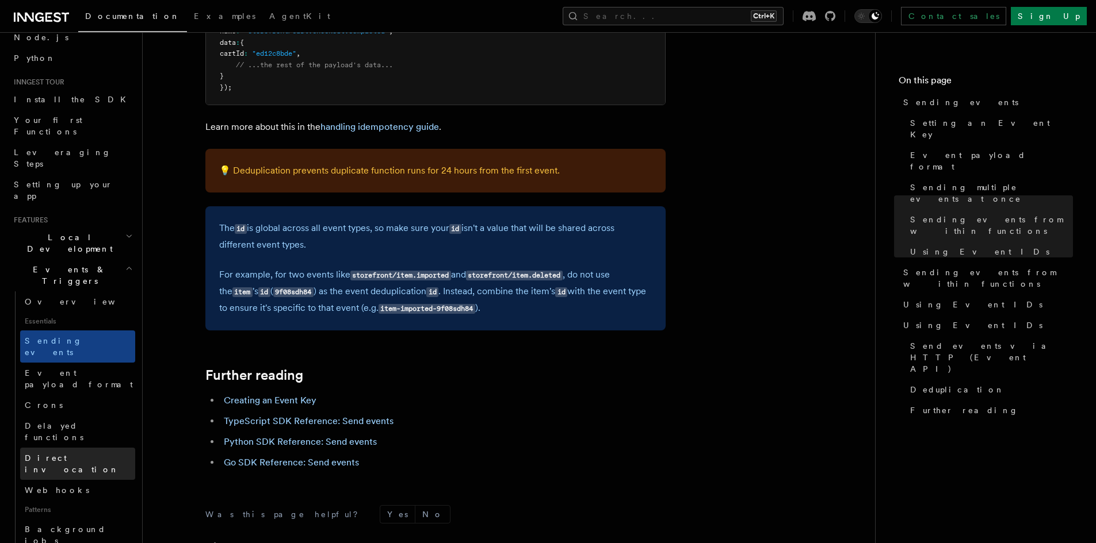
click at [99, 448] on link "Direct invocation" at bounding box center [77, 464] width 115 height 32
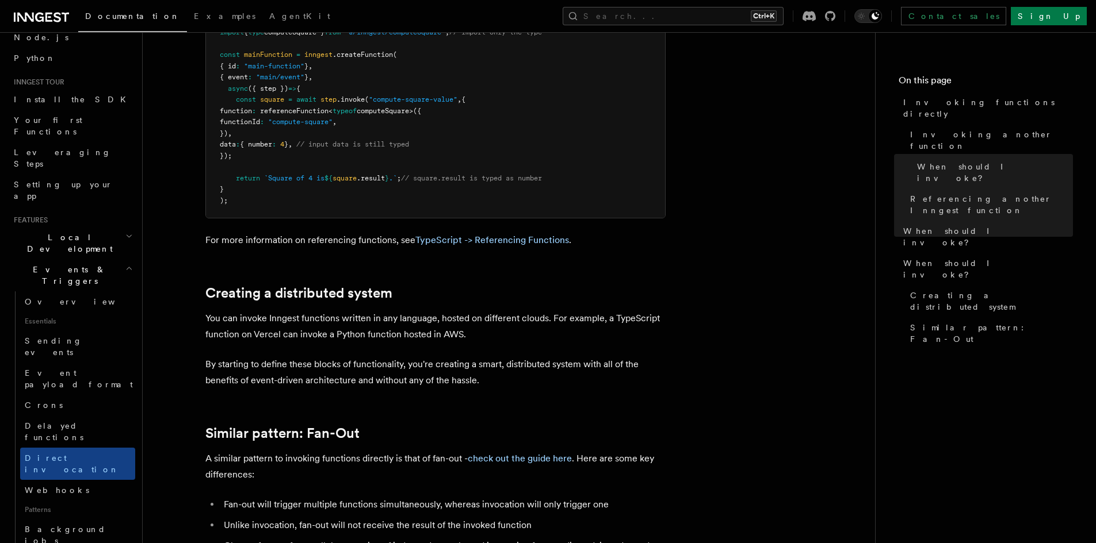
scroll to position [1304, 0]
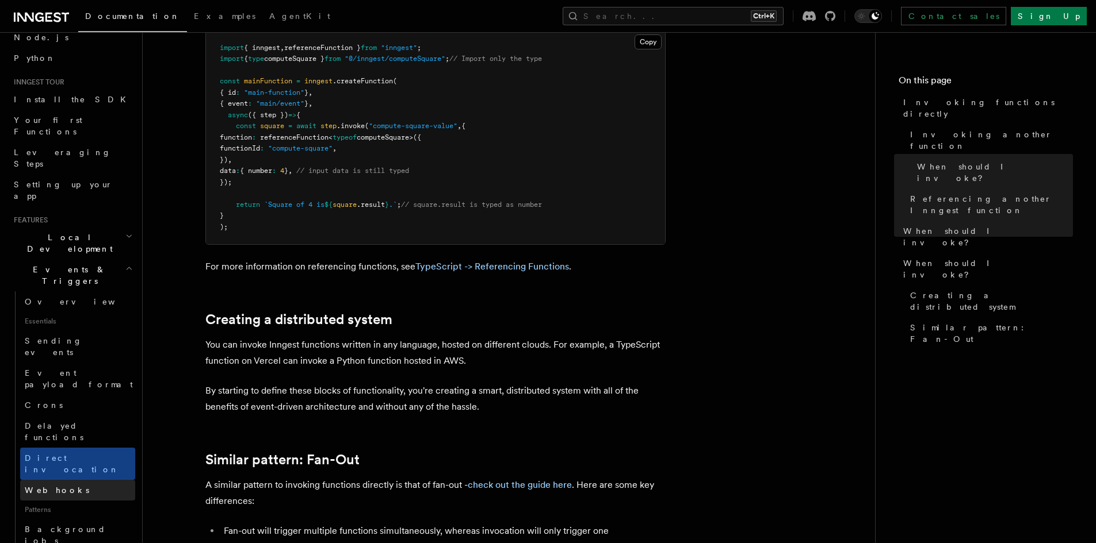
click at [93, 480] on link "Webhooks" at bounding box center [77, 490] width 115 height 21
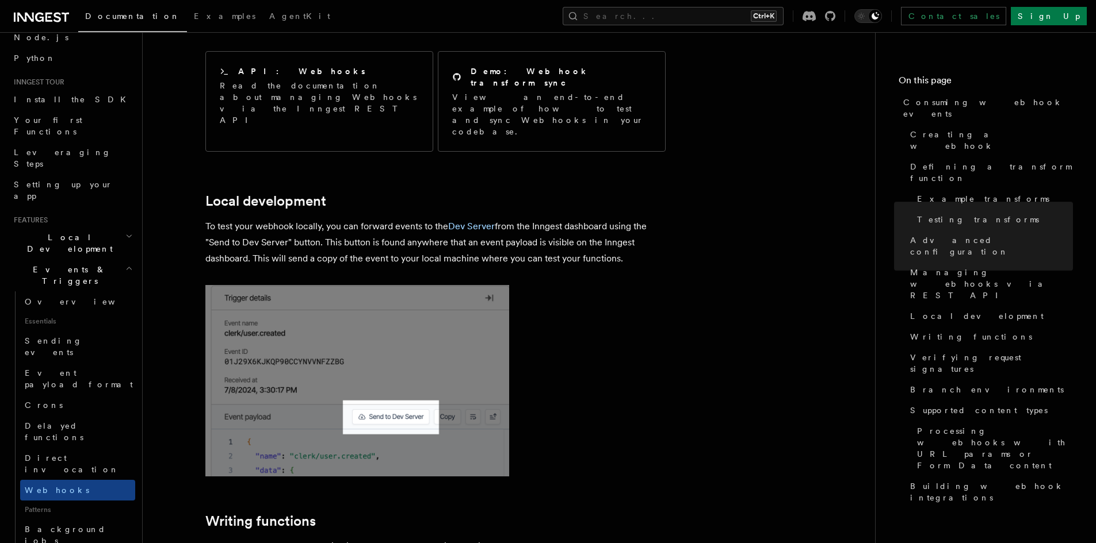
scroll to position [2531, 0]
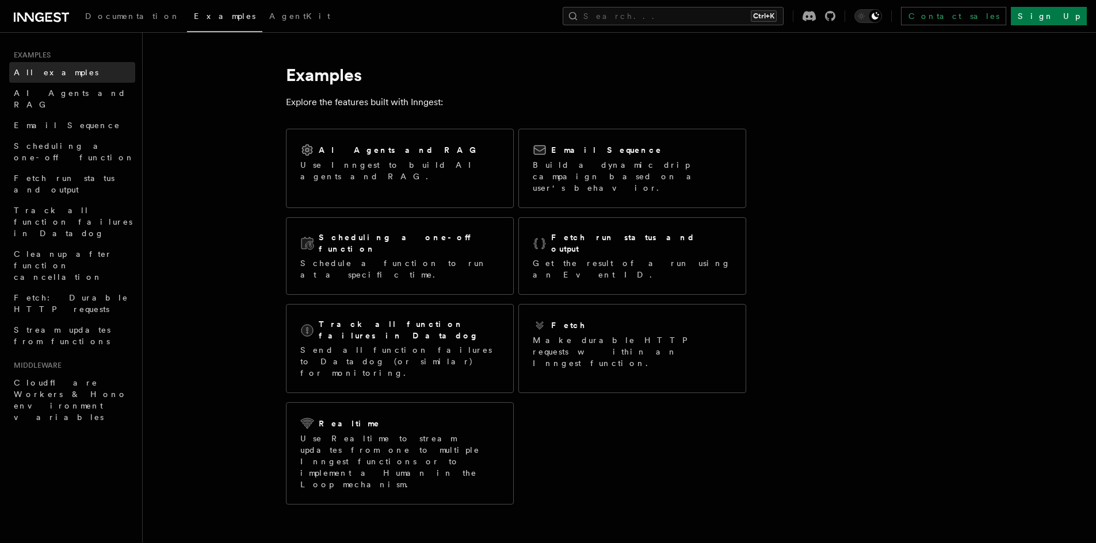
click at [30, 67] on span "All examples" at bounding box center [56, 73] width 85 height 12
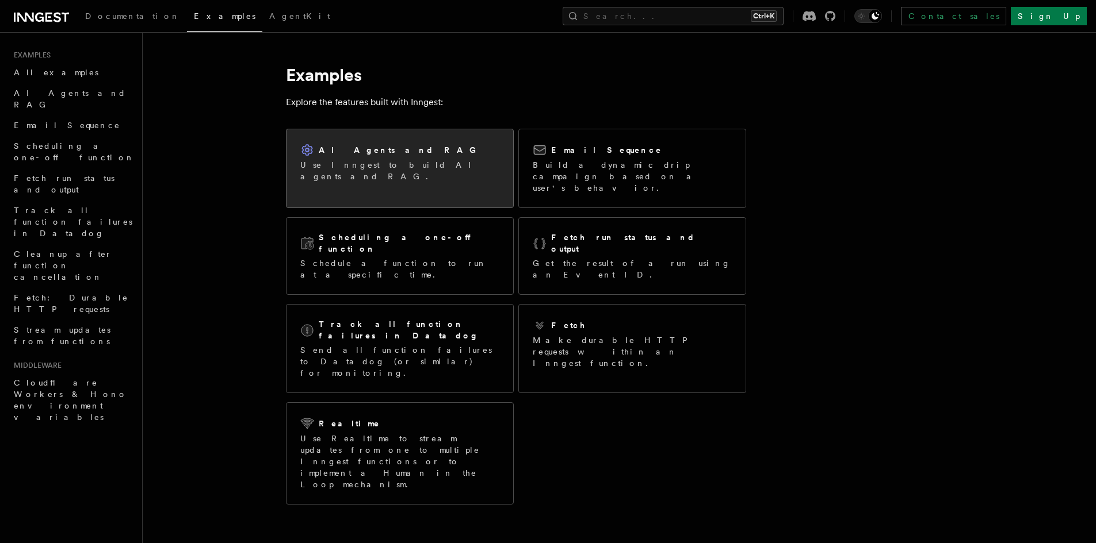
click at [461, 178] on div "AI Agents and RAG Use Inngest to build AI agents and RAG." at bounding box center [399, 162] width 227 height 67
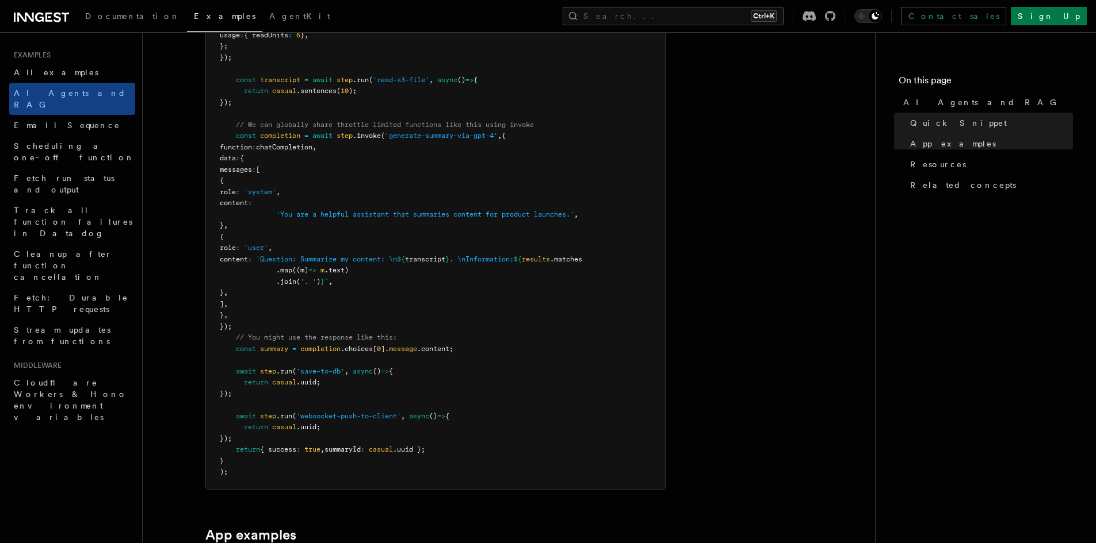
scroll to position [614, 0]
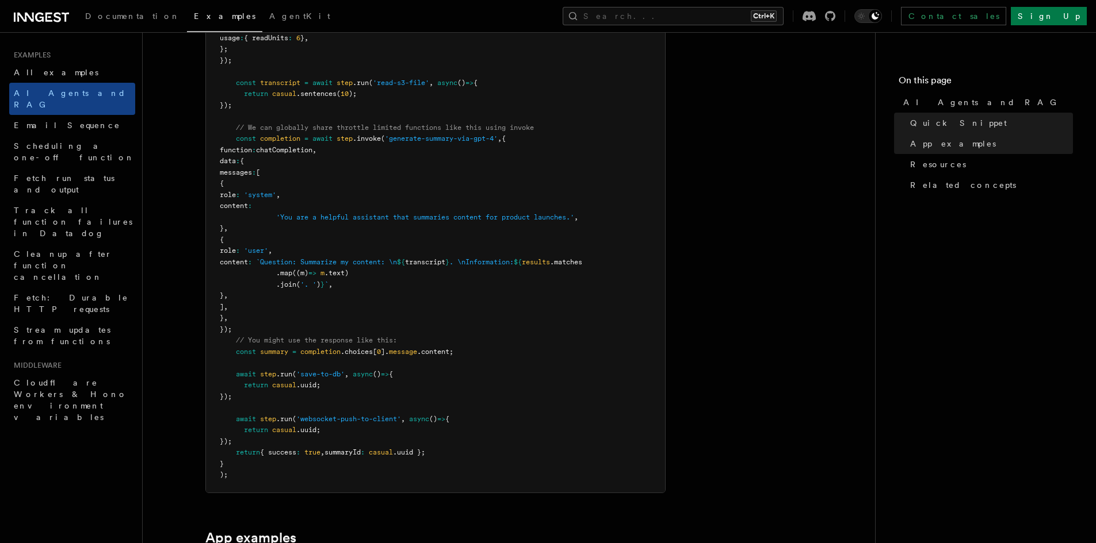
scroll to position [767, 0]
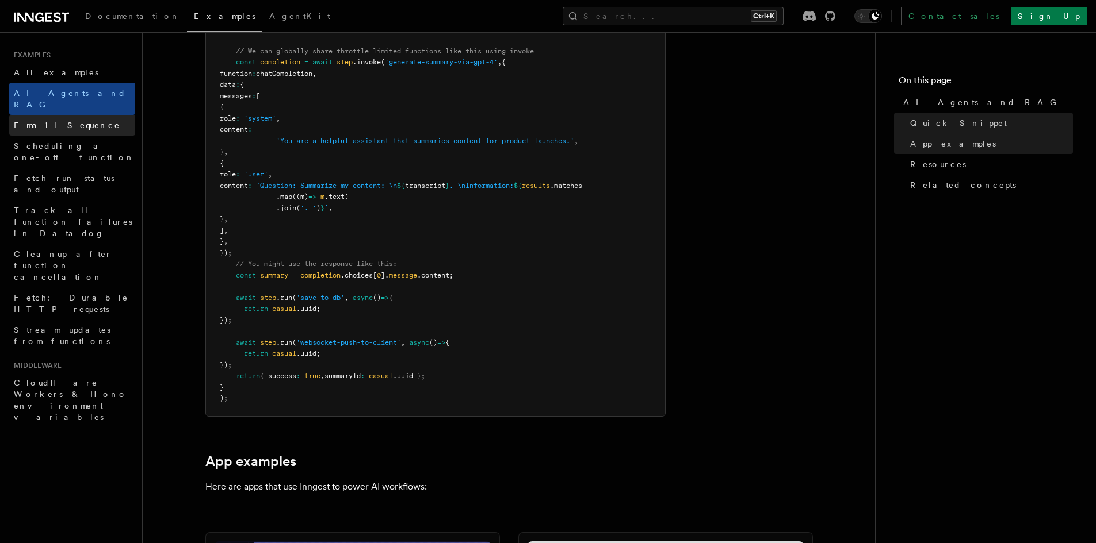
click at [79, 115] on link "Email Sequence" at bounding box center [72, 125] width 126 height 21
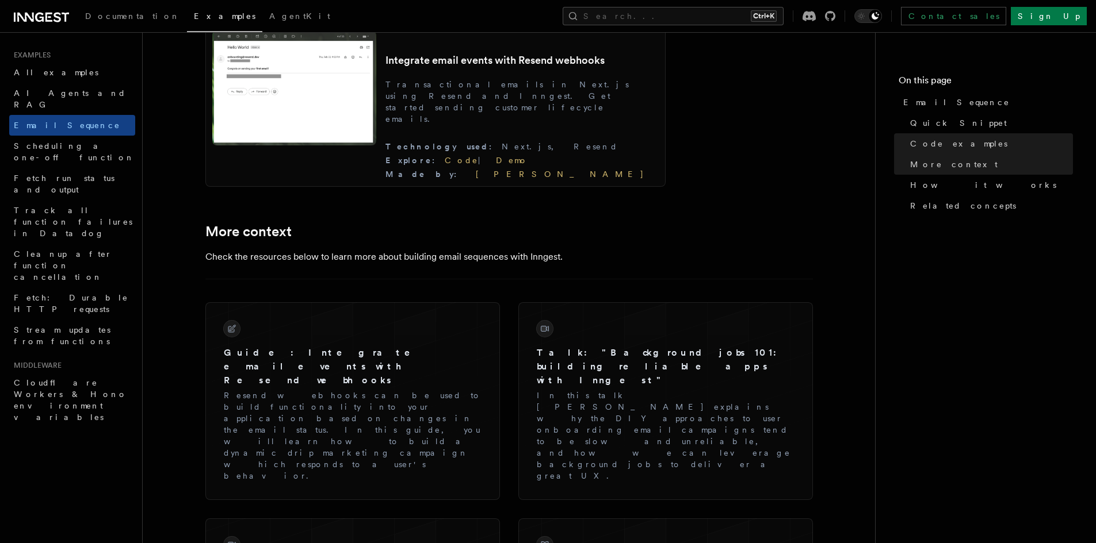
scroll to position [1380, 0]
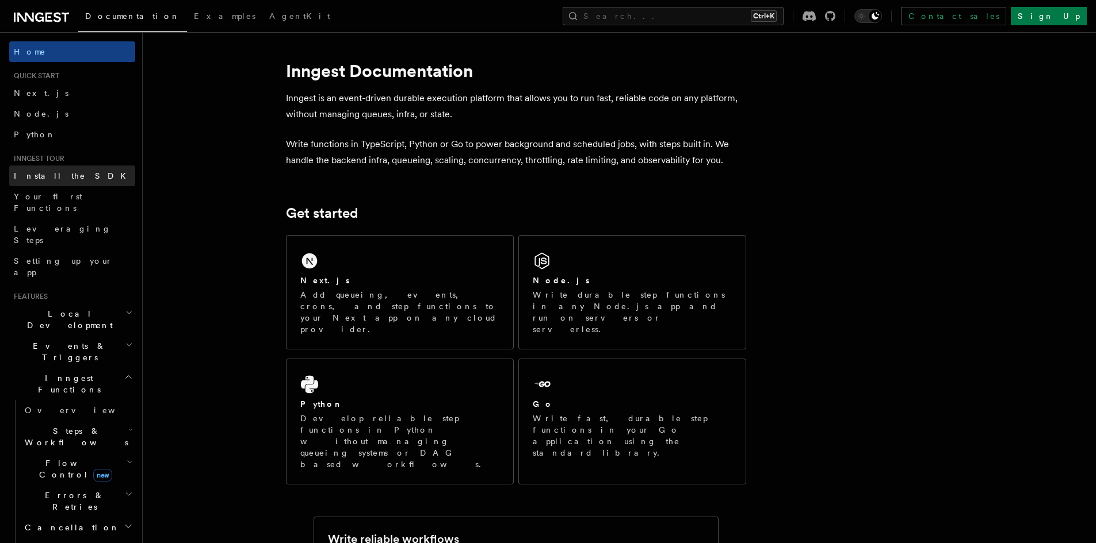
click at [78, 177] on link "Install the SDK" at bounding box center [72, 176] width 126 height 21
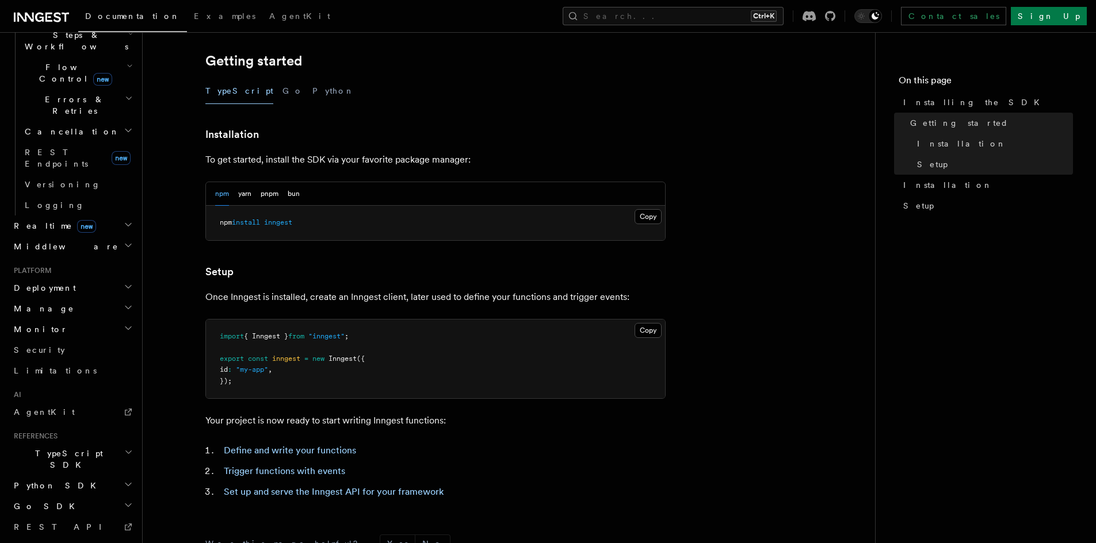
scroll to position [400, 0]
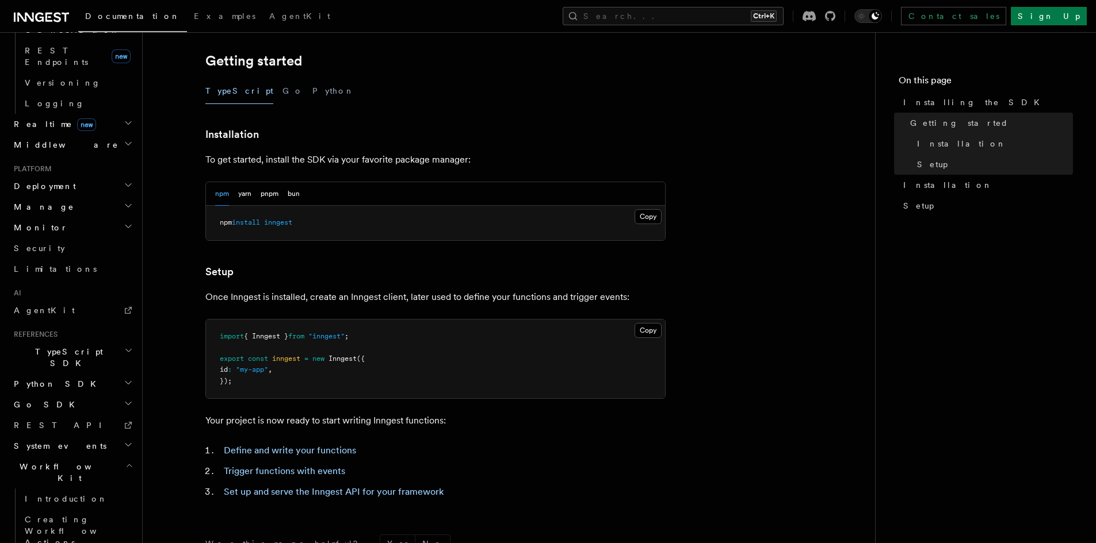
scroll to position [503, 0]
click at [125, 456] on icon "button" at bounding box center [128, 460] width 7 height 9
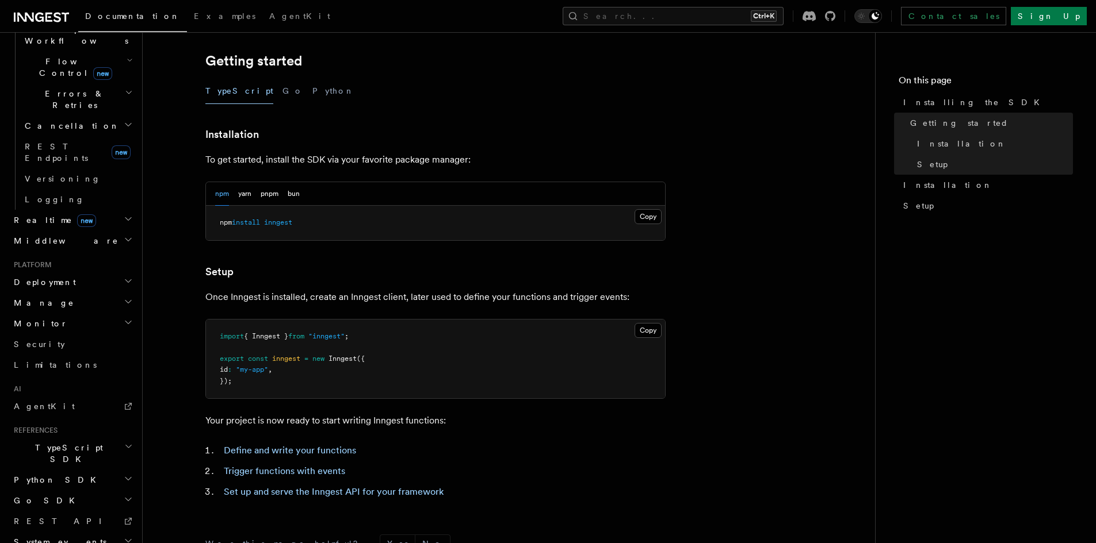
scroll to position [400, 0]
click at [124, 539] on icon "button" at bounding box center [128, 543] width 9 height 9
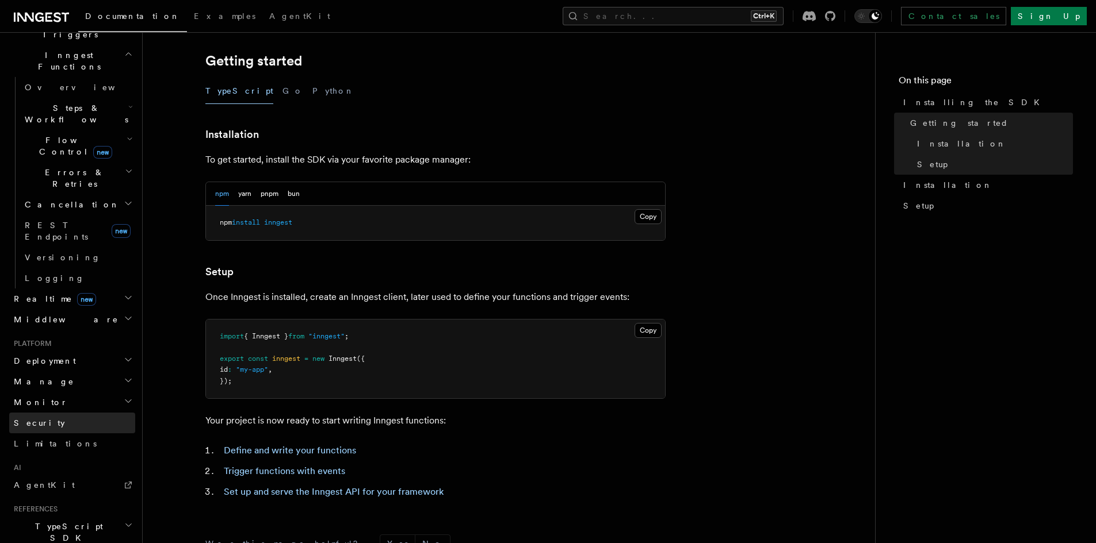
scroll to position [93, 0]
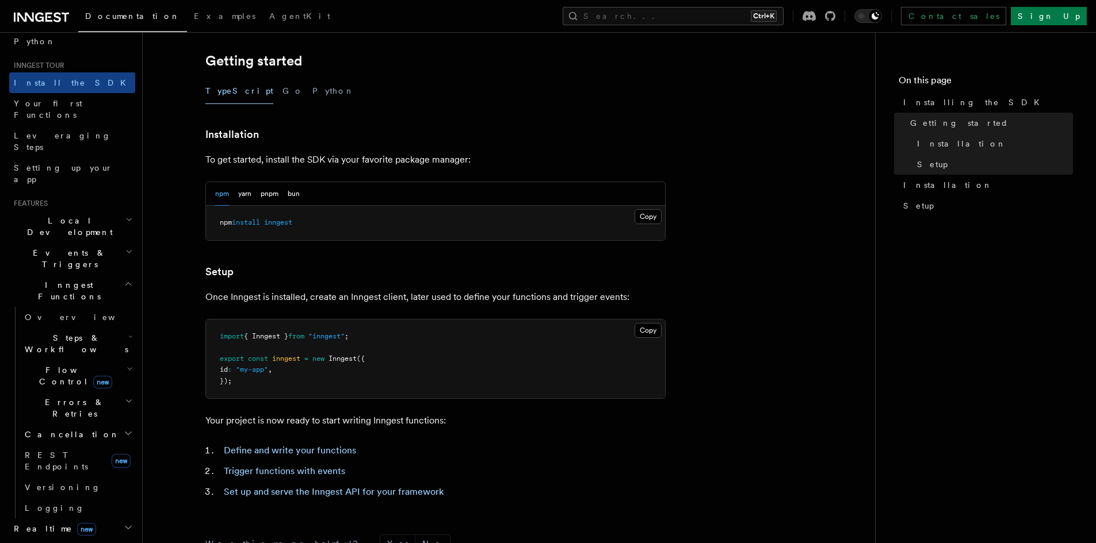
click at [127, 365] on icon "button" at bounding box center [130, 369] width 6 height 9
click at [128, 368] on icon "button" at bounding box center [130, 369] width 4 height 2
click at [128, 332] on icon "button" at bounding box center [130, 336] width 5 height 9
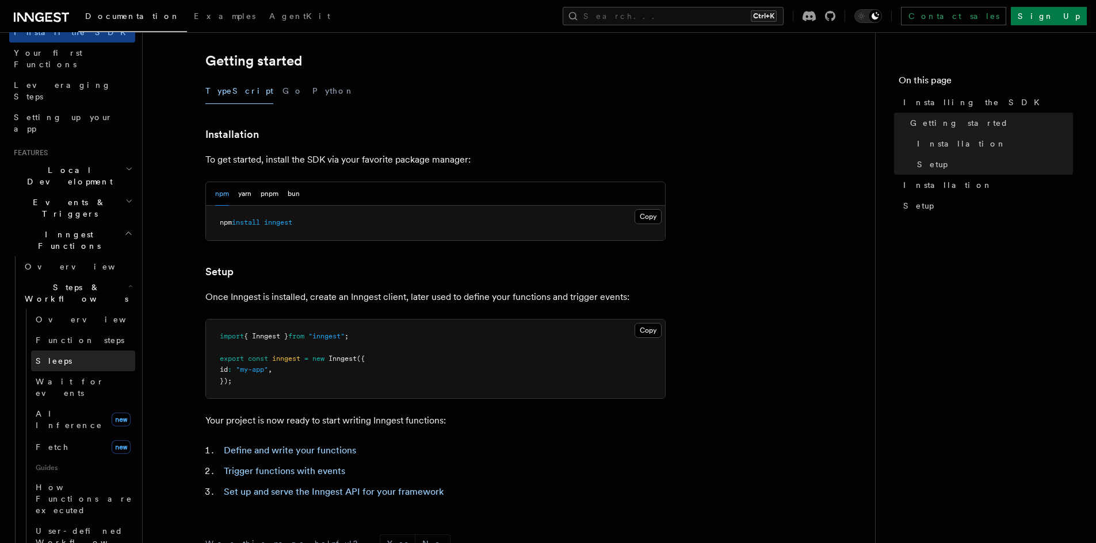
scroll to position [170, 0]
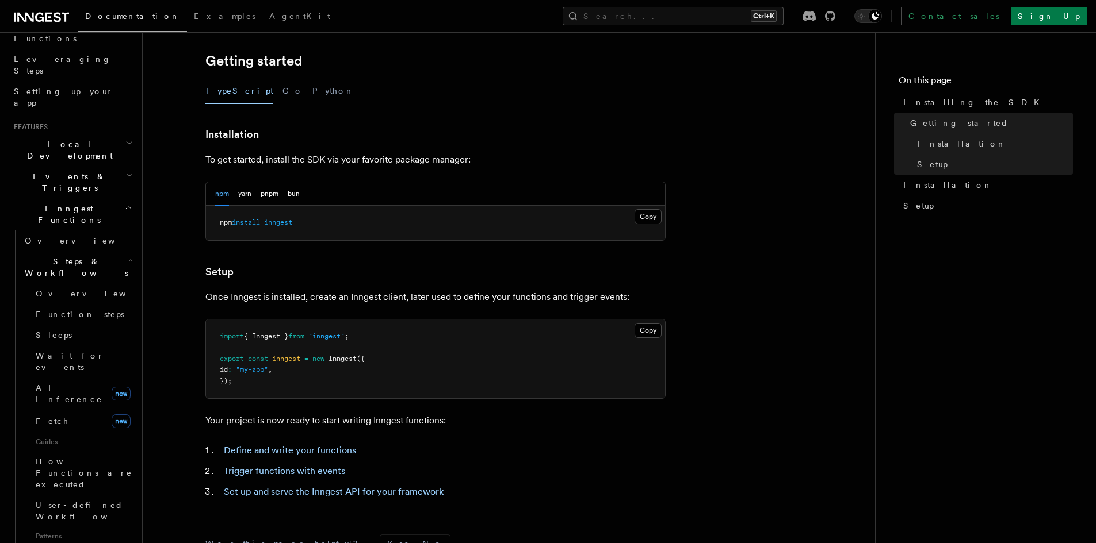
click at [517, 447] on li "Define and write your functions" at bounding box center [442, 451] width 445 height 16
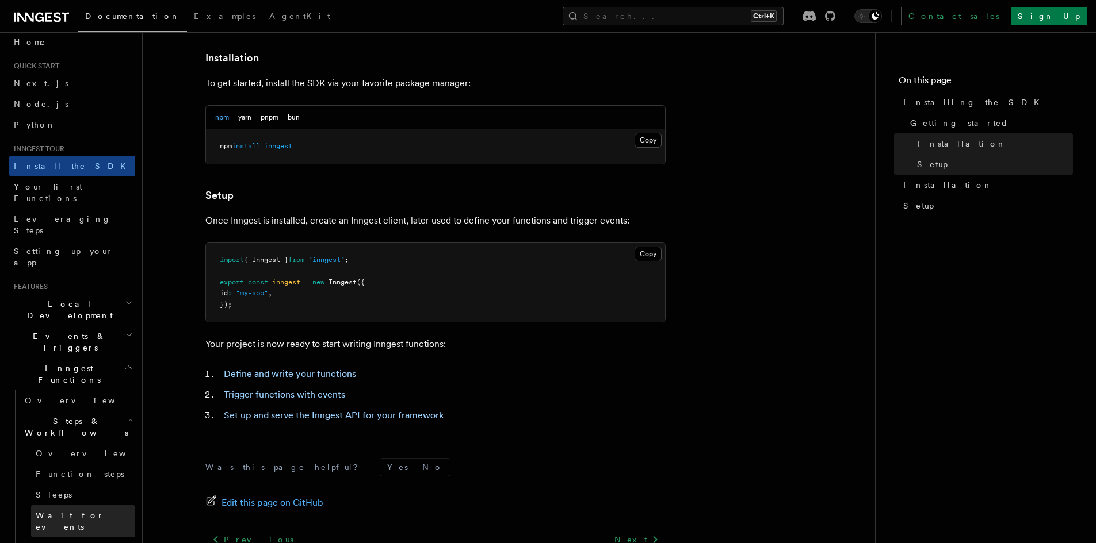
scroll to position [0, 0]
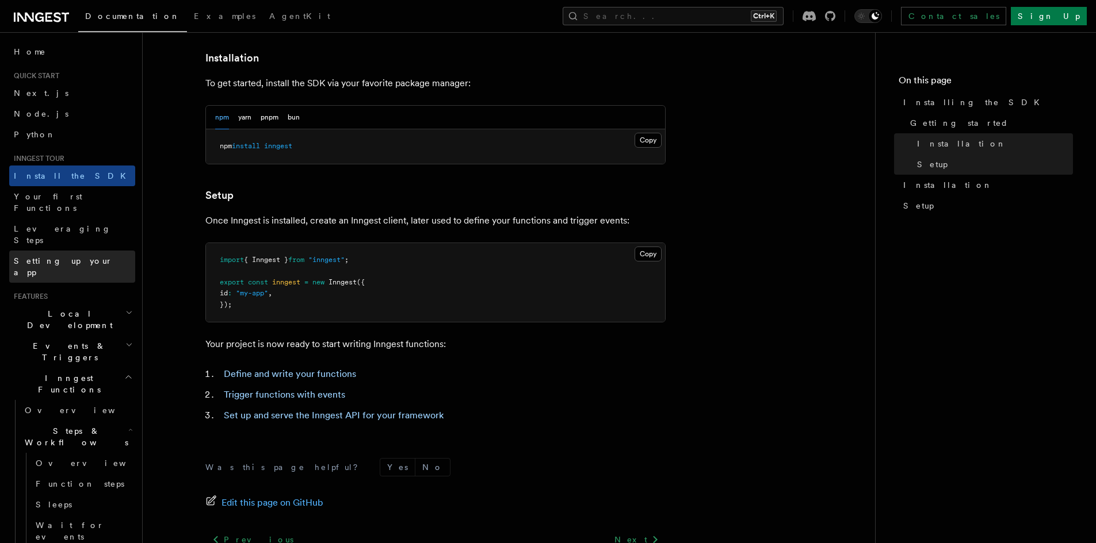
click at [99, 251] on link "Setting up your app" at bounding box center [72, 267] width 126 height 32
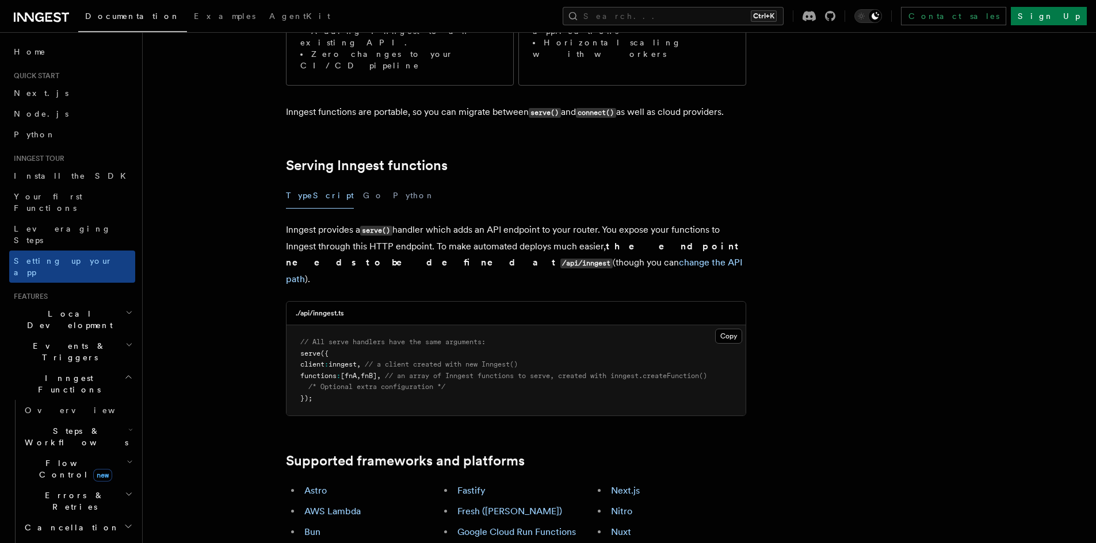
scroll to position [614, 0]
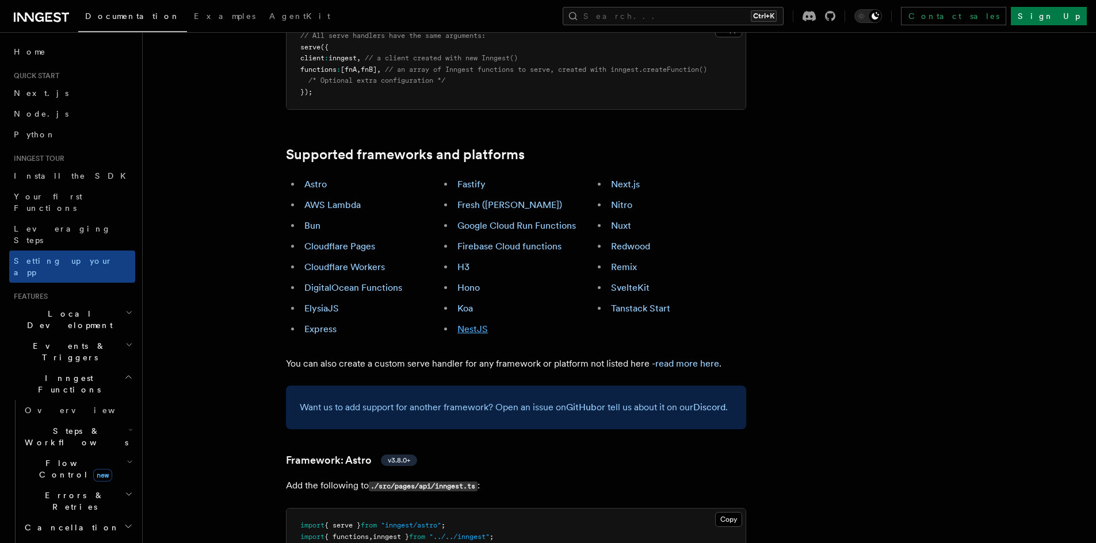
click at [478, 324] on link "NestJS" at bounding box center [472, 329] width 30 height 11
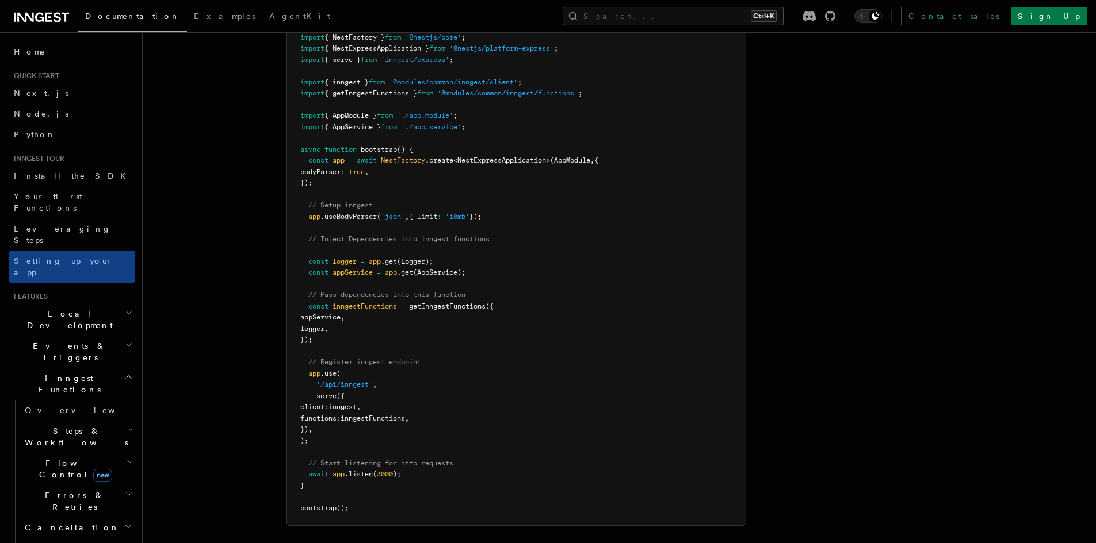
scroll to position [6985, 0]
click at [128, 426] on icon "button" at bounding box center [130, 430] width 5 height 9
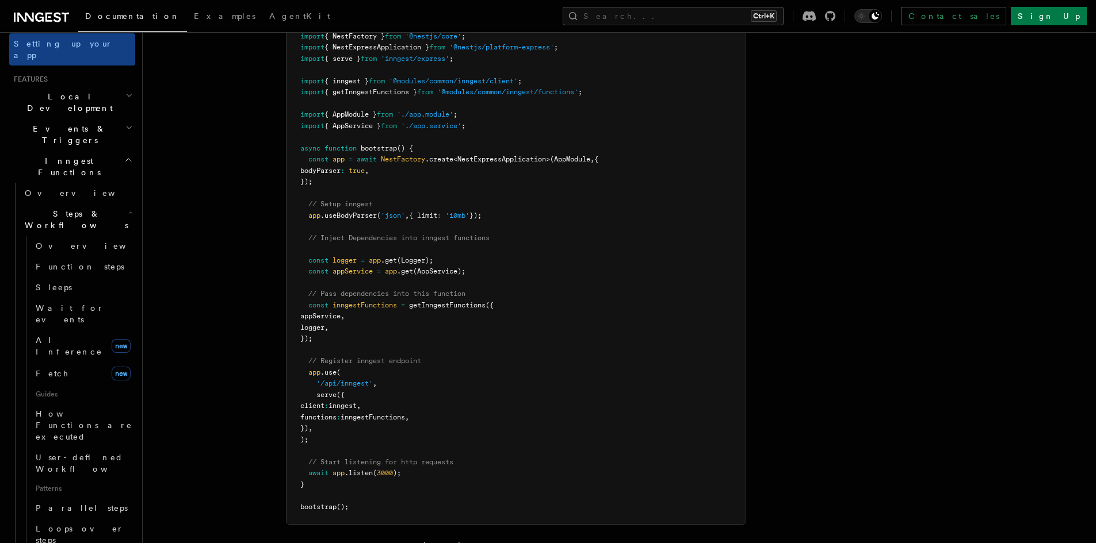
scroll to position [230, 0]
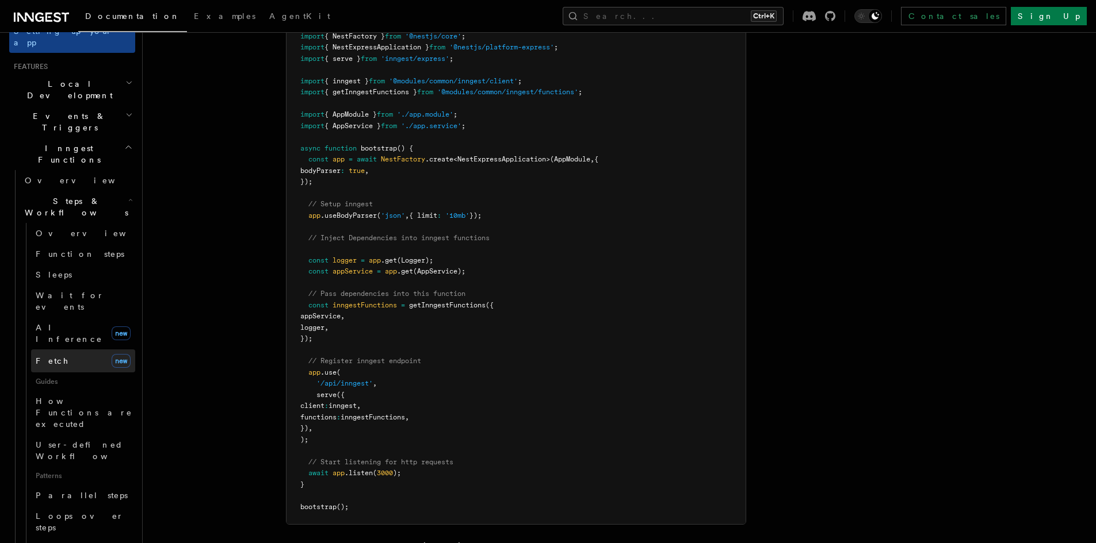
click at [97, 350] on link "Fetch new" at bounding box center [83, 361] width 104 height 23
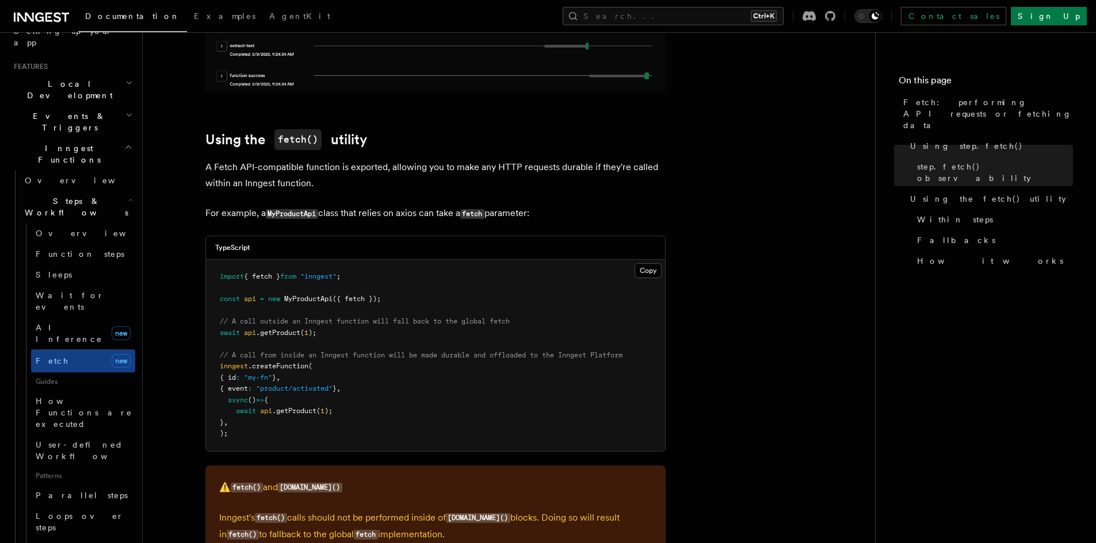
scroll to position [1227, 0]
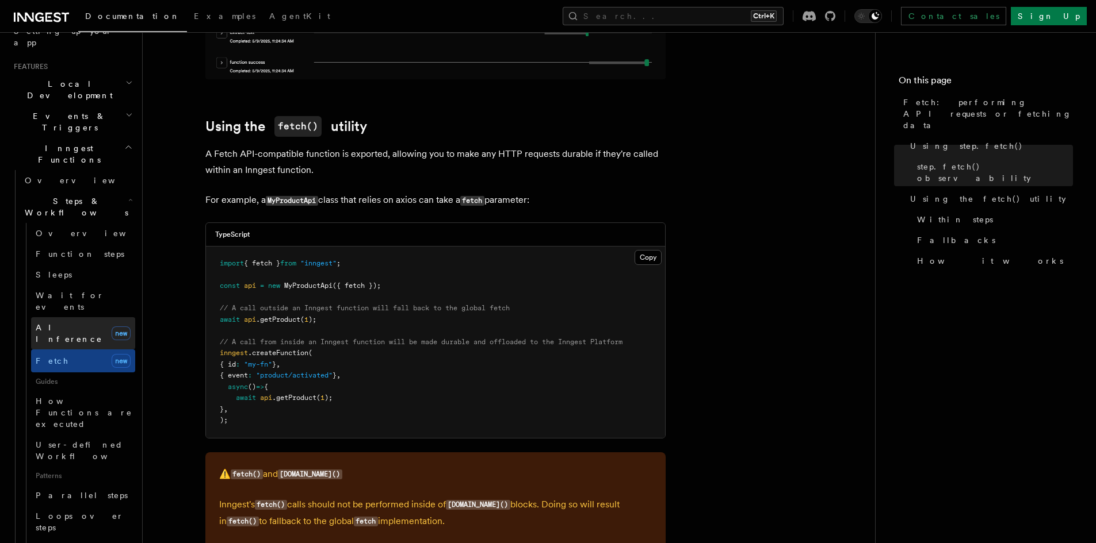
click at [102, 317] on link "AI Inference new" at bounding box center [83, 333] width 104 height 32
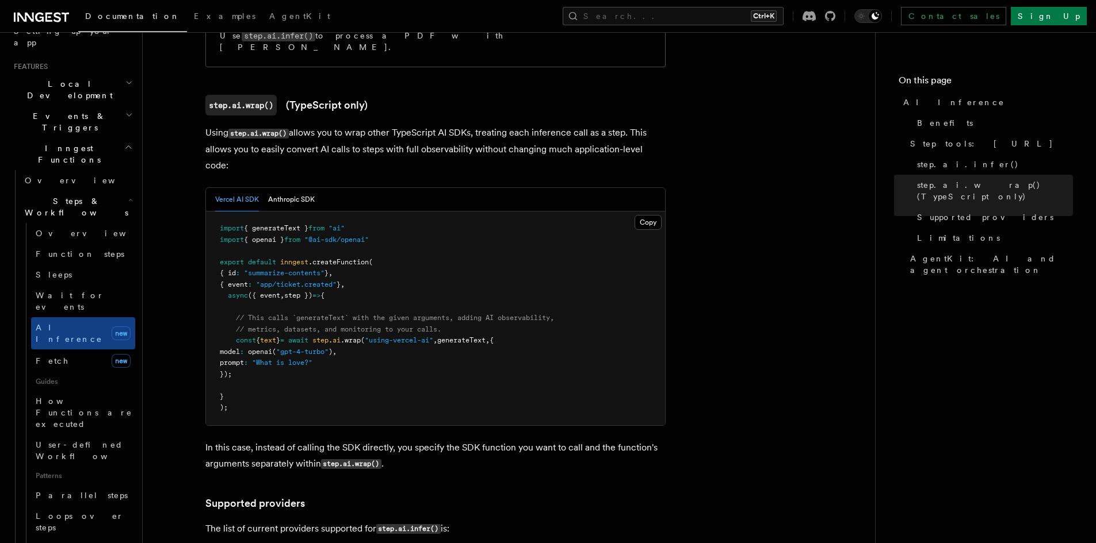
scroll to position [154, 0]
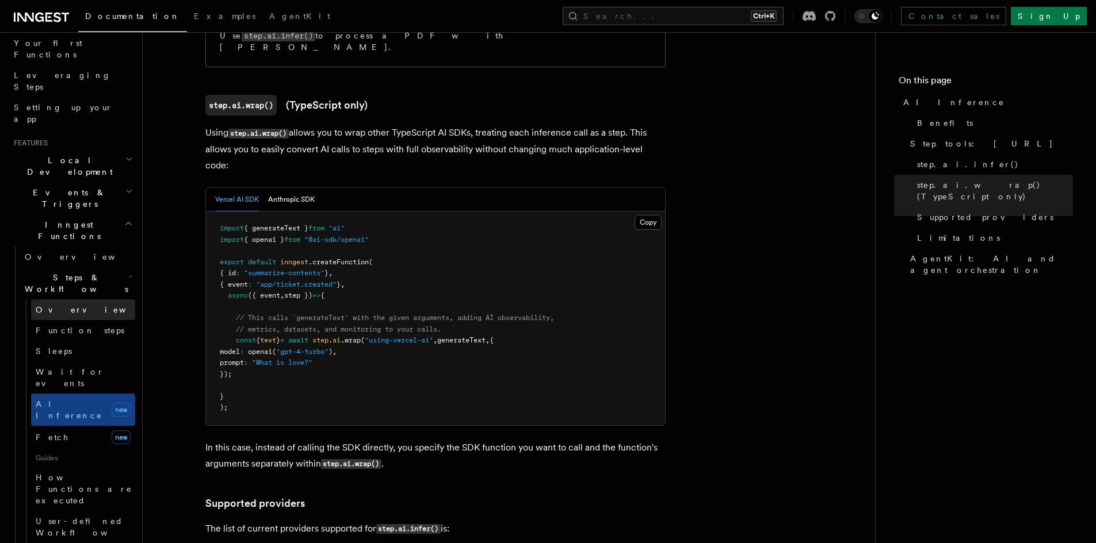
click at [101, 300] on link "Overview" at bounding box center [83, 310] width 104 height 21
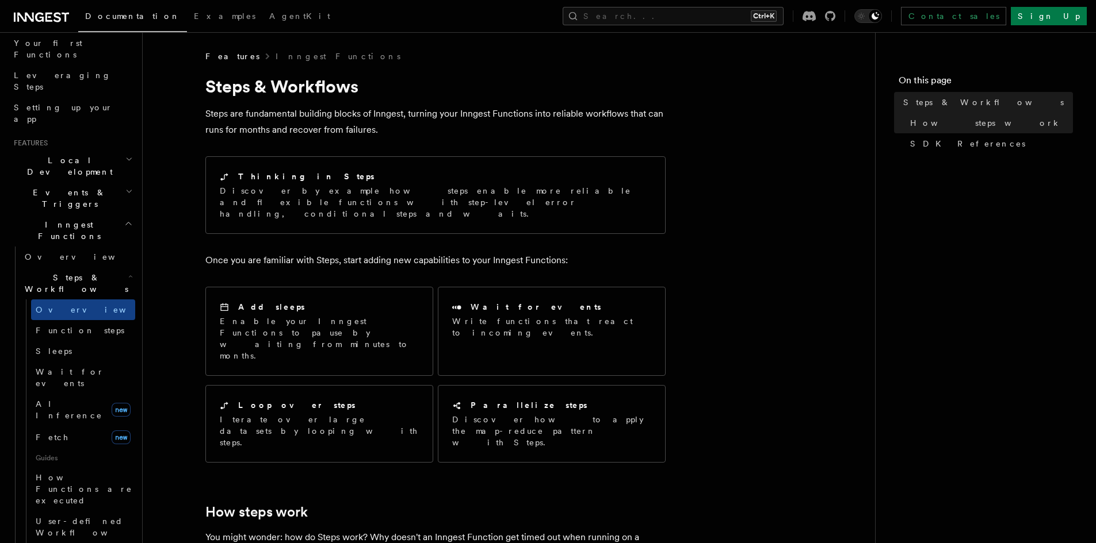
click at [82, 267] on h2 "Steps & Workflows" at bounding box center [77, 283] width 115 height 32
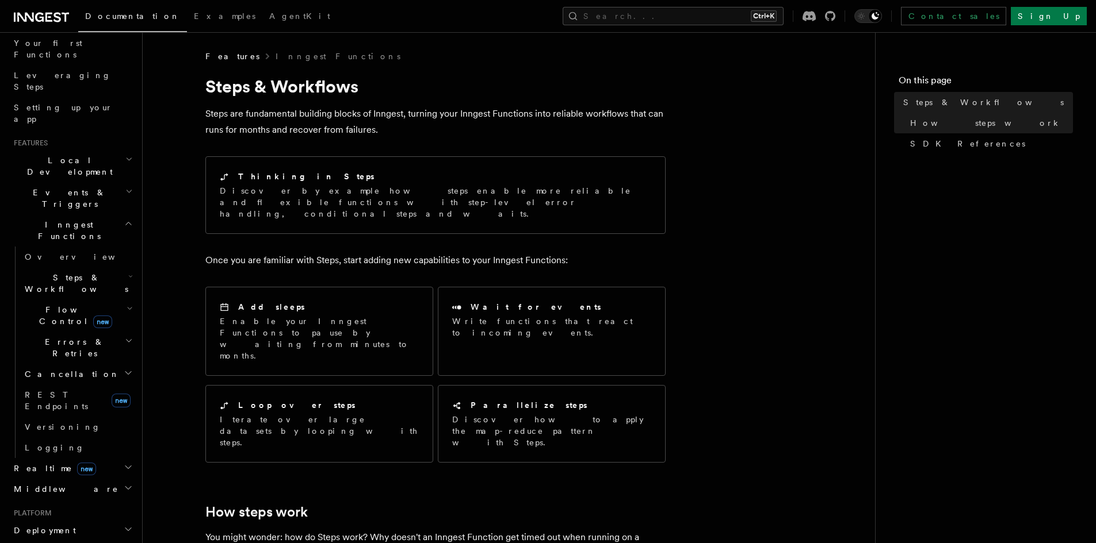
click at [82, 267] on h2 "Steps & Workflows" at bounding box center [77, 283] width 115 height 32
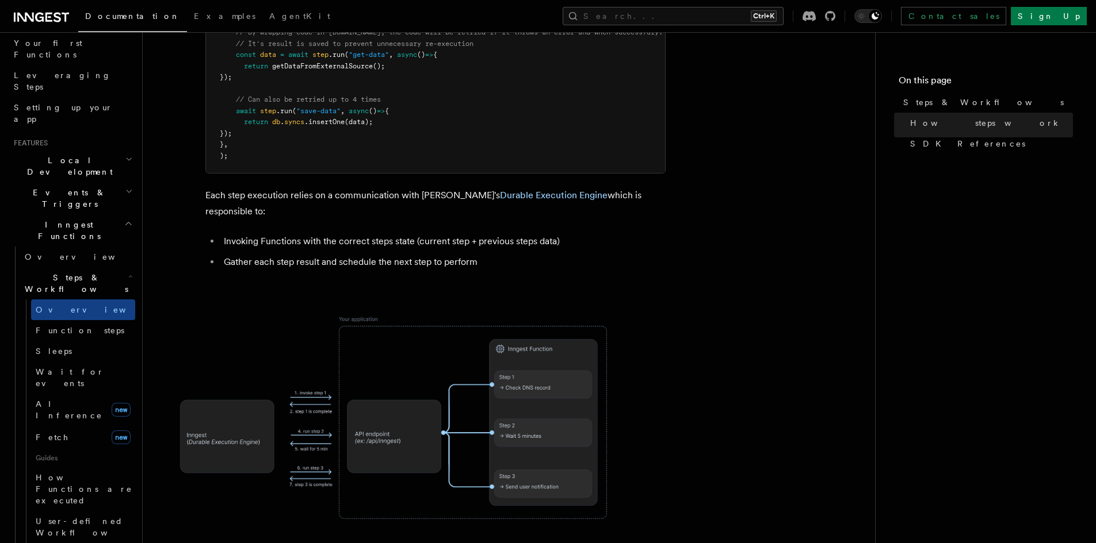
scroll to position [460, 0]
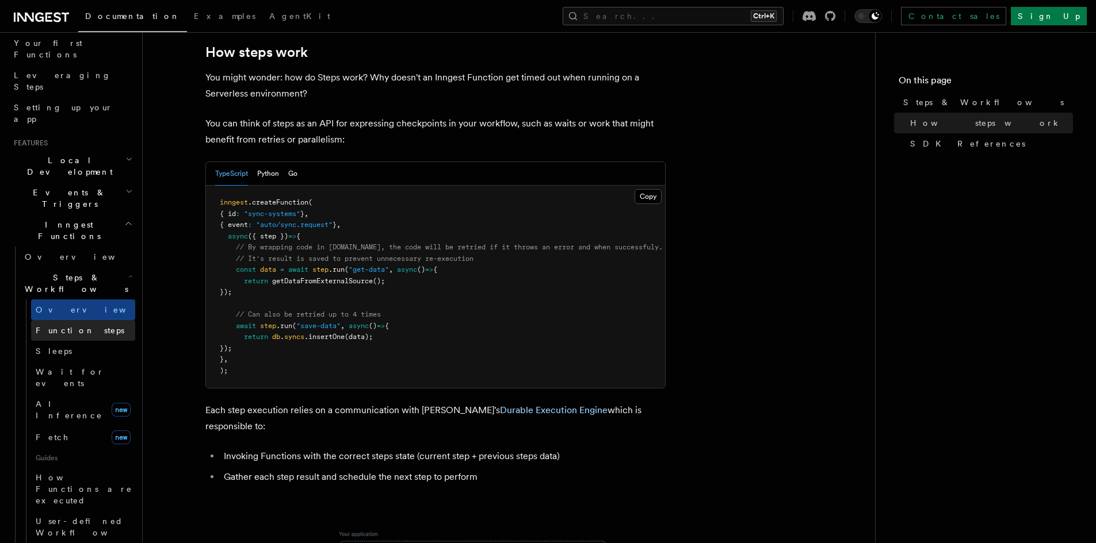
click at [105, 320] on link "Function steps" at bounding box center [83, 330] width 104 height 21
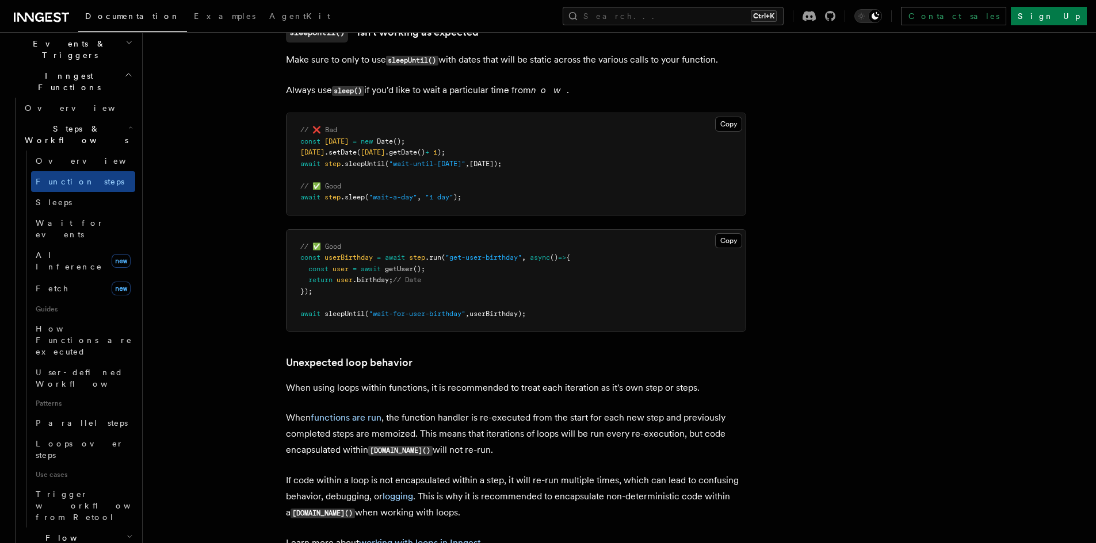
scroll to position [307, 0]
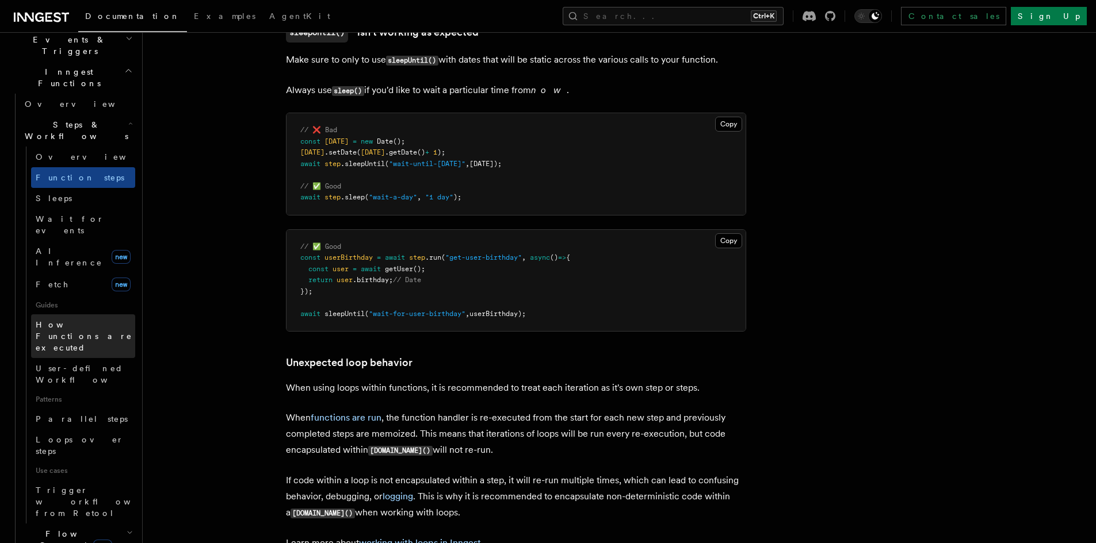
click at [108, 319] on span "How Functions are executed" at bounding box center [85, 336] width 99 height 35
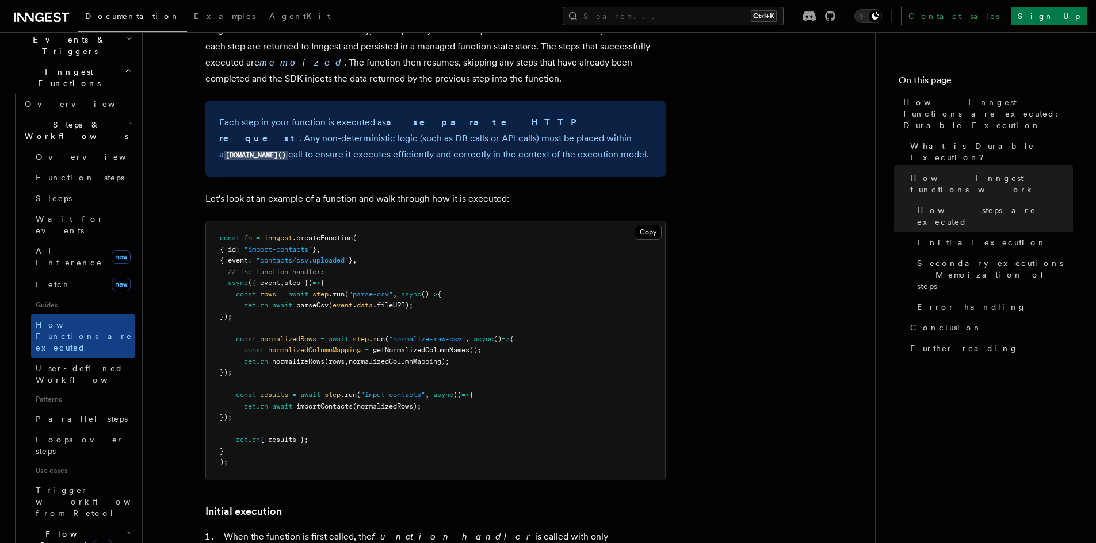
scroll to position [920, 0]
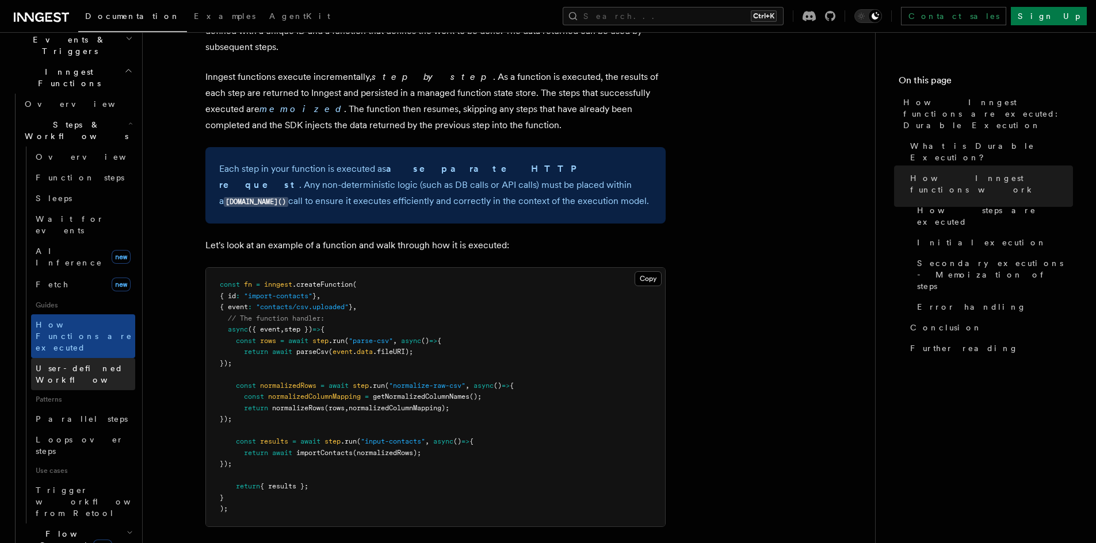
click at [120, 364] on span "User-defined Workflows" at bounding box center [88, 374] width 104 height 21
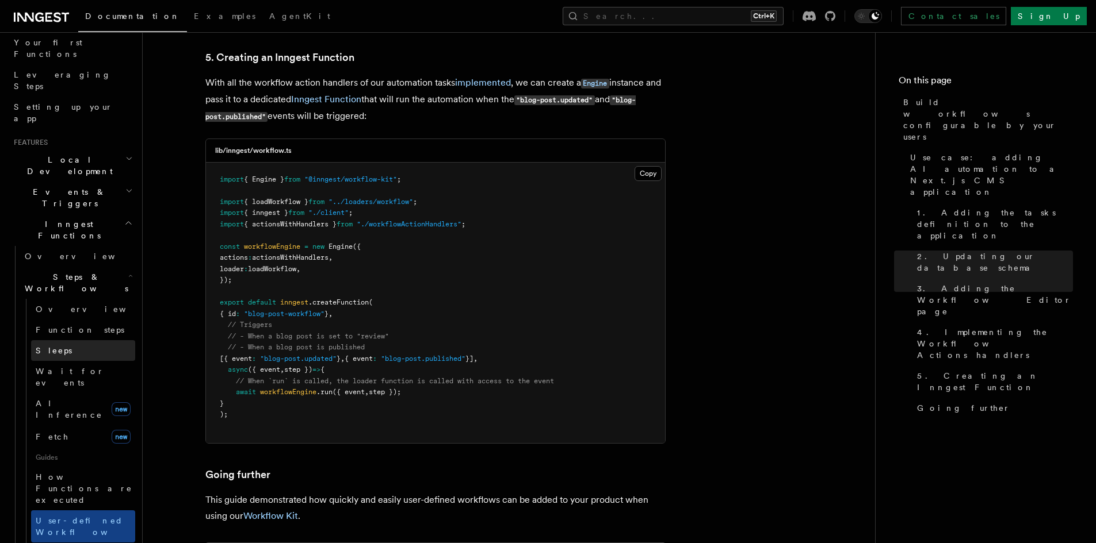
scroll to position [154, 0]
click at [128, 272] on icon "button" at bounding box center [130, 276] width 5 height 9
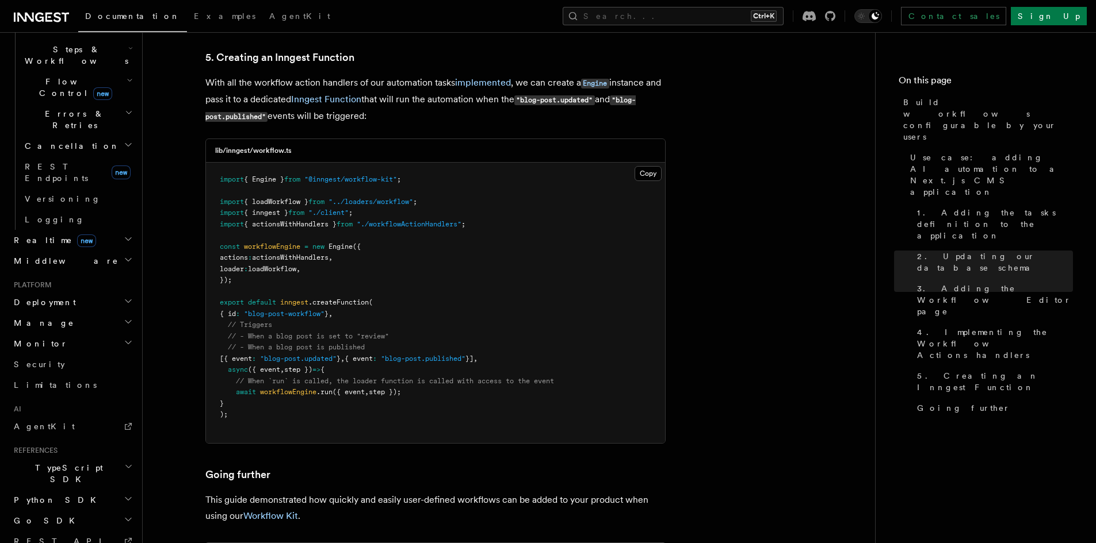
scroll to position [400, 0]
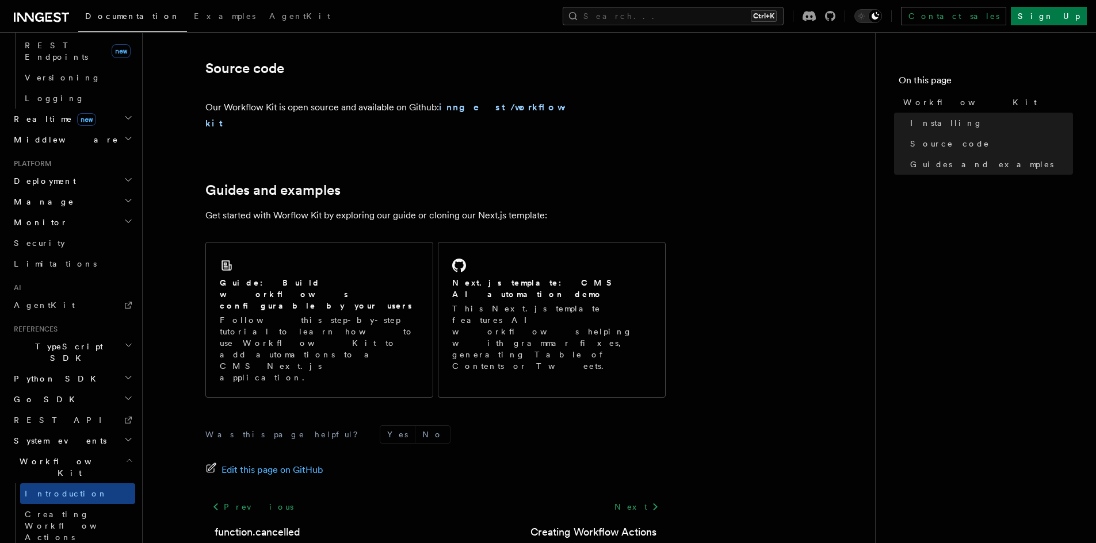
scroll to position [219, 0]
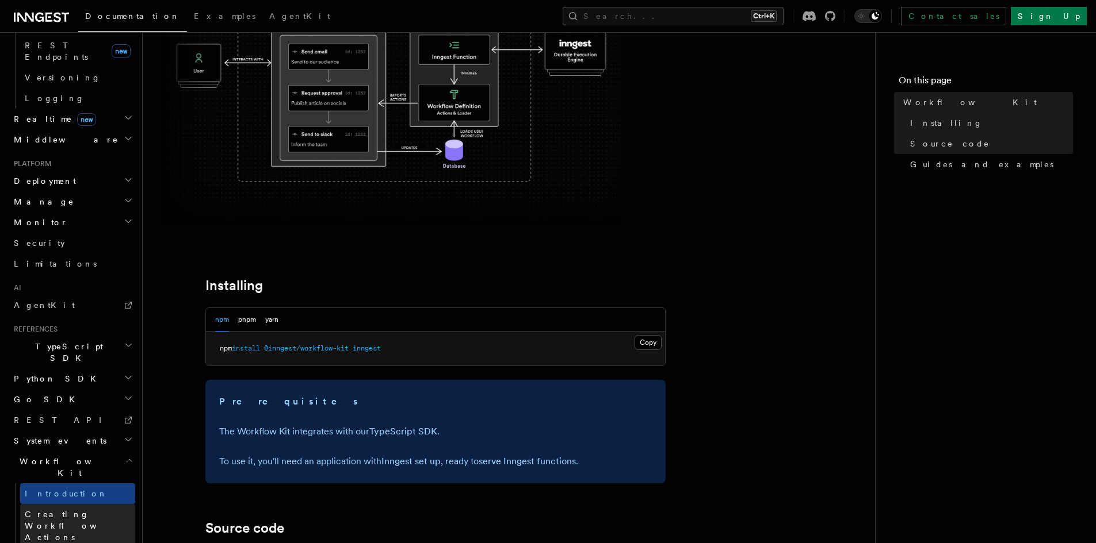
click at [105, 504] on link "Creating Workflow Actions" at bounding box center [77, 526] width 115 height 44
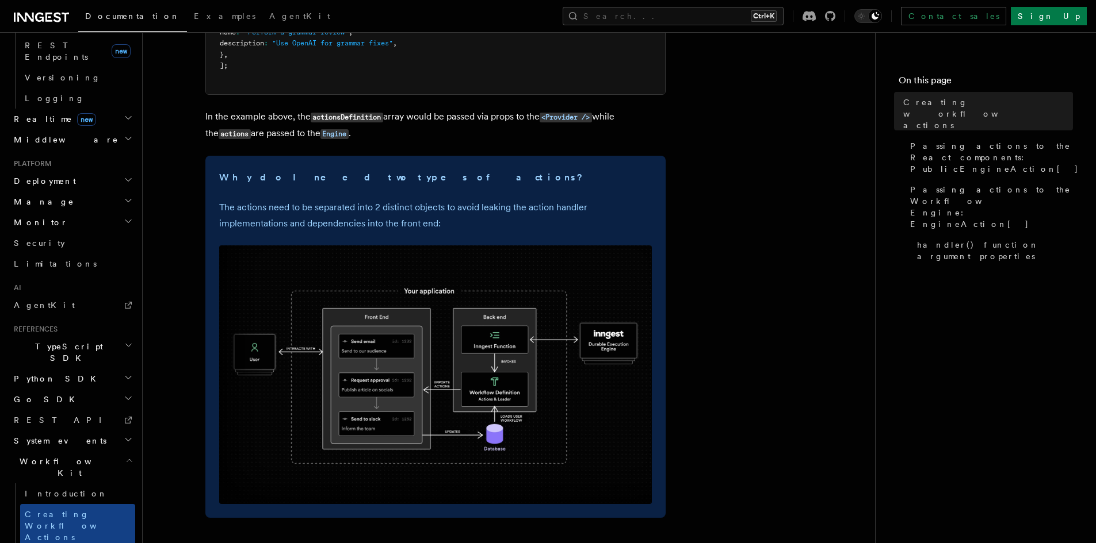
scroll to position [228, 0]
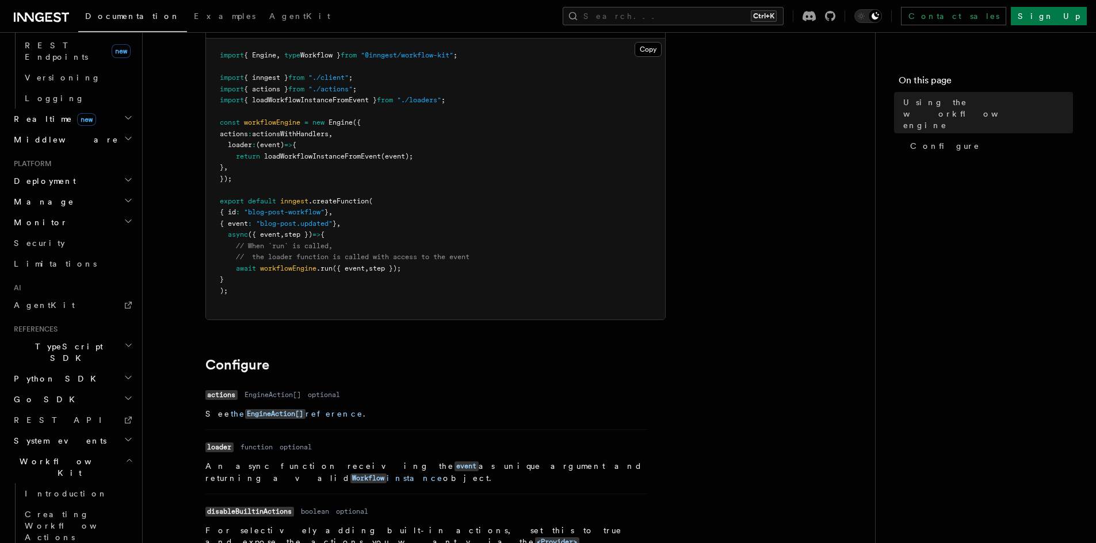
scroll to position [121, 0]
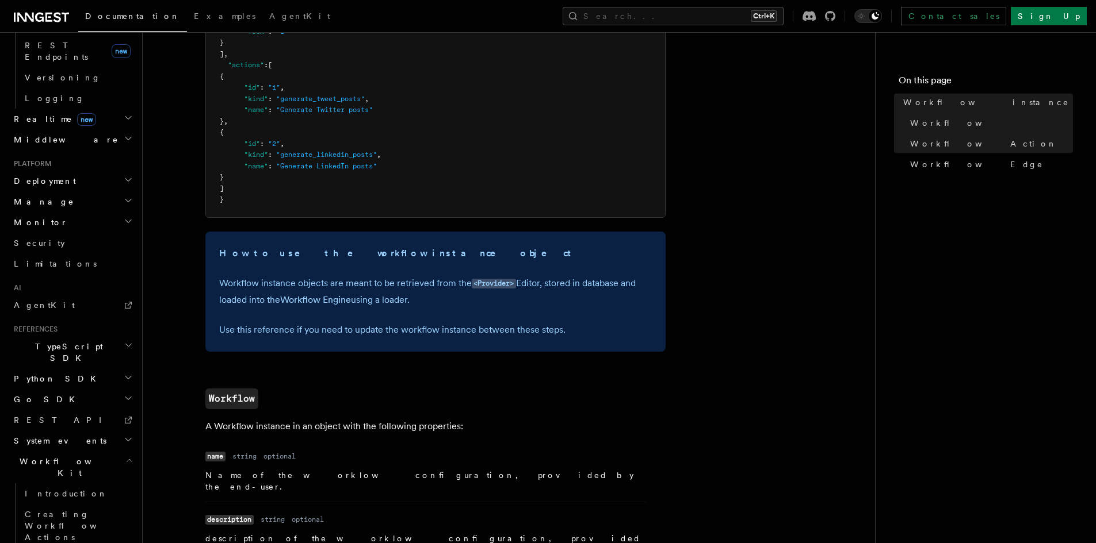
scroll to position [76, 0]
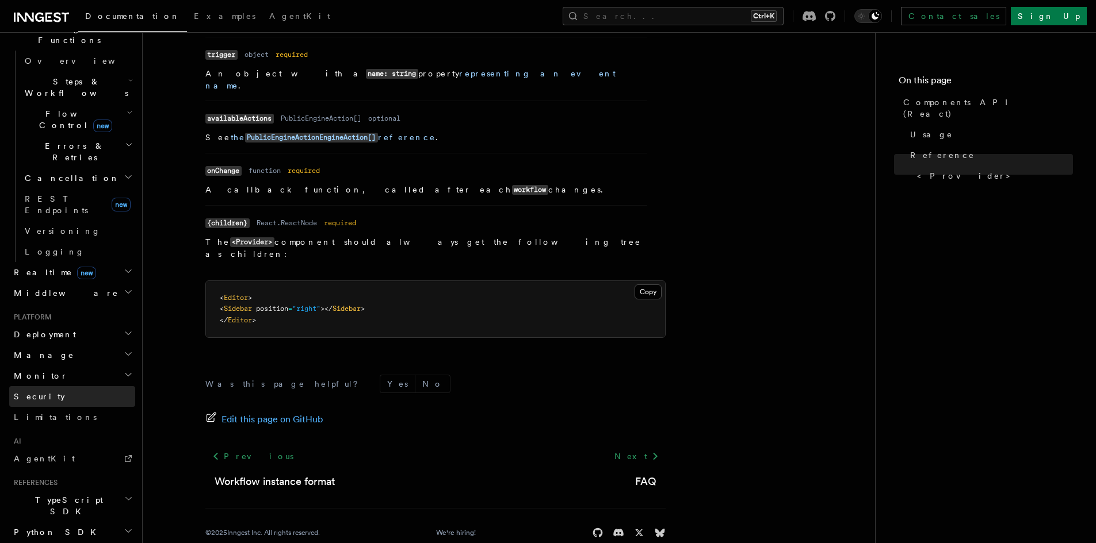
scroll to position [503, 0]
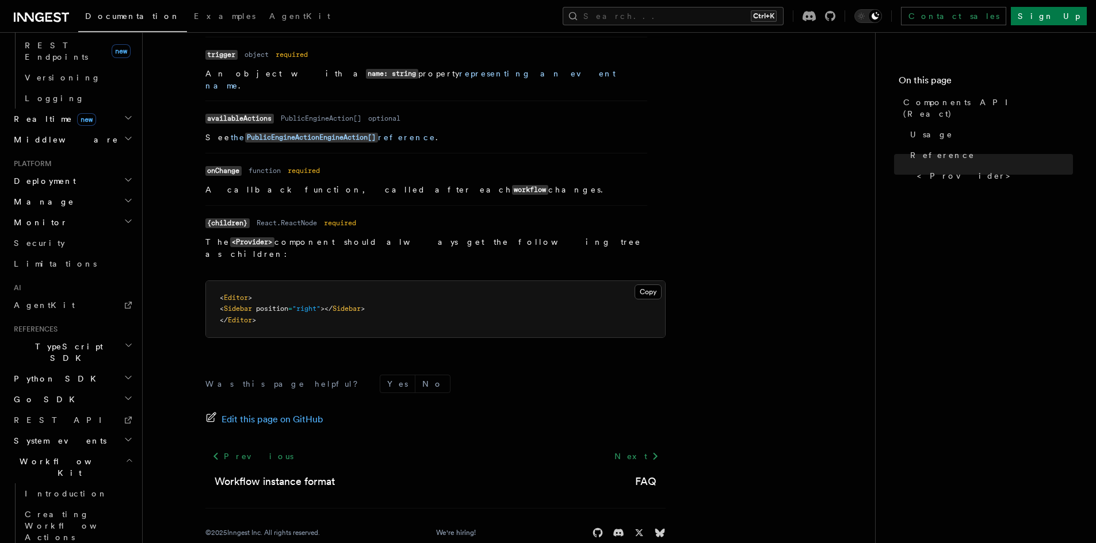
click at [125, 456] on icon "button" at bounding box center [128, 460] width 7 height 9
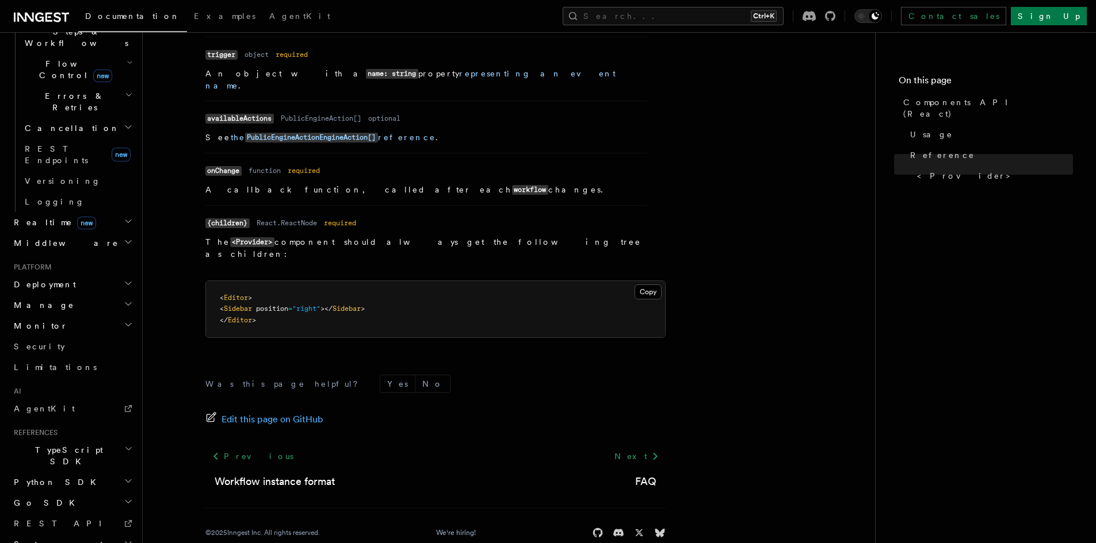
click at [124, 539] on icon "button" at bounding box center [128, 543] width 9 height 9
click at [125, 542] on icon "button" at bounding box center [128, 543] width 6 height 3
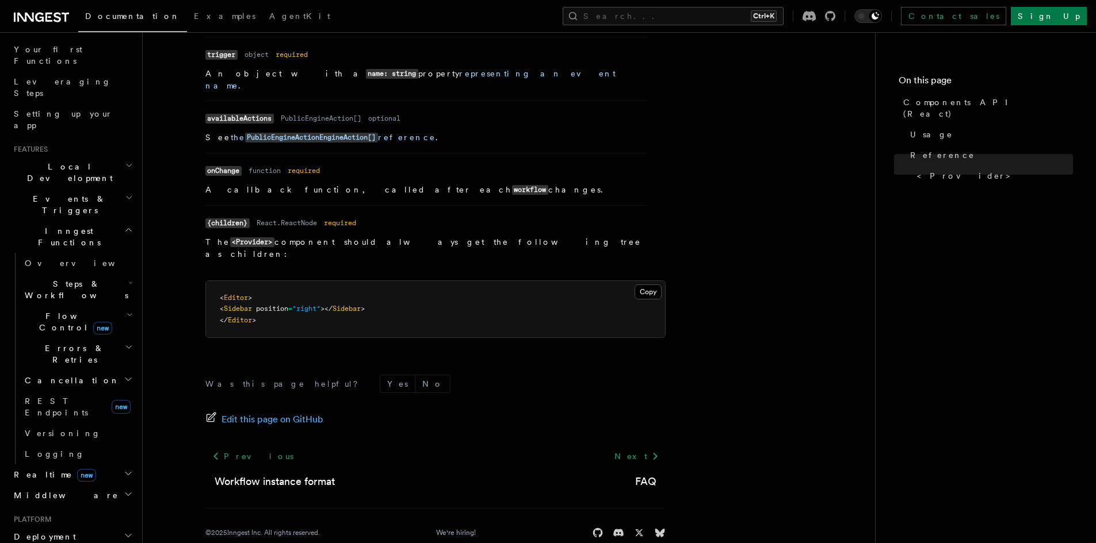
scroll to position [154, 0]
click at [128, 272] on icon "button" at bounding box center [130, 276] width 5 height 9
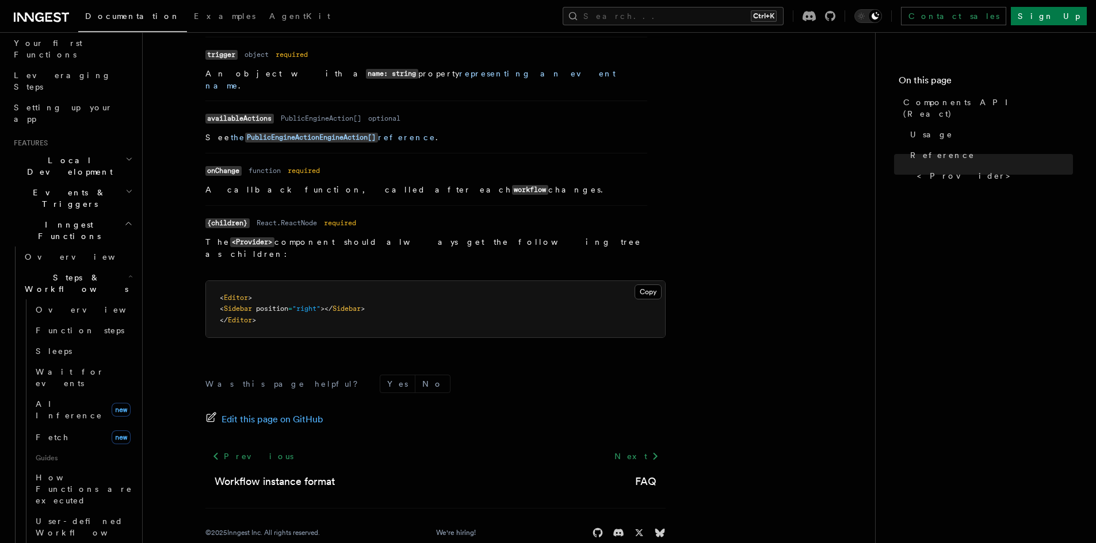
click at [128, 272] on icon "button" at bounding box center [130, 276] width 5 height 9
click at [120, 300] on h2 "Flow Control new" at bounding box center [77, 316] width 115 height 32
click at [66, 304] on span "Flow Control new" at bounding box center [73, 315] width 106 height 23
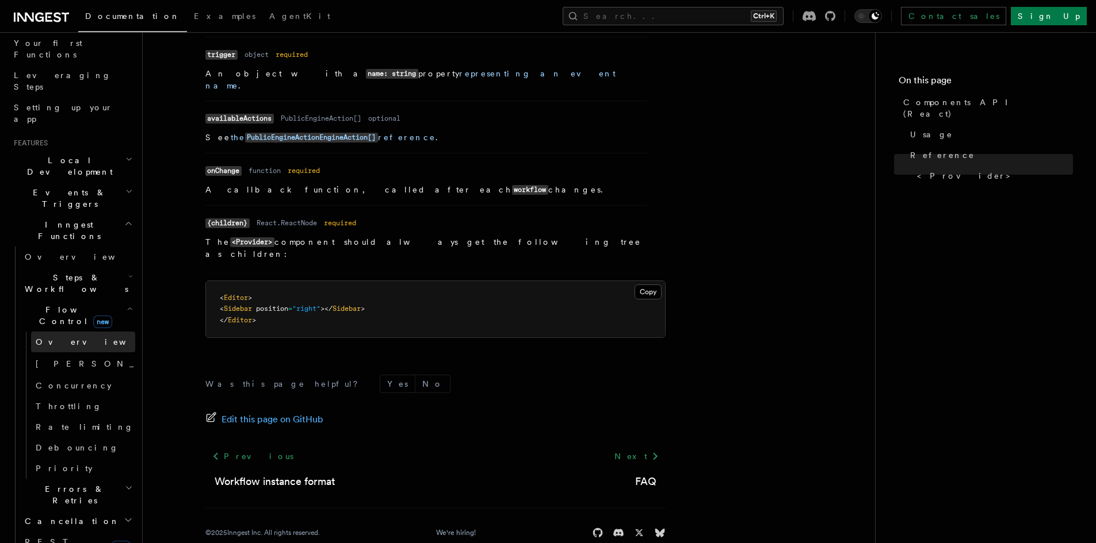
click at [62, 338] on span "Overview" at bounding box center [95, 342] width 118 height 9
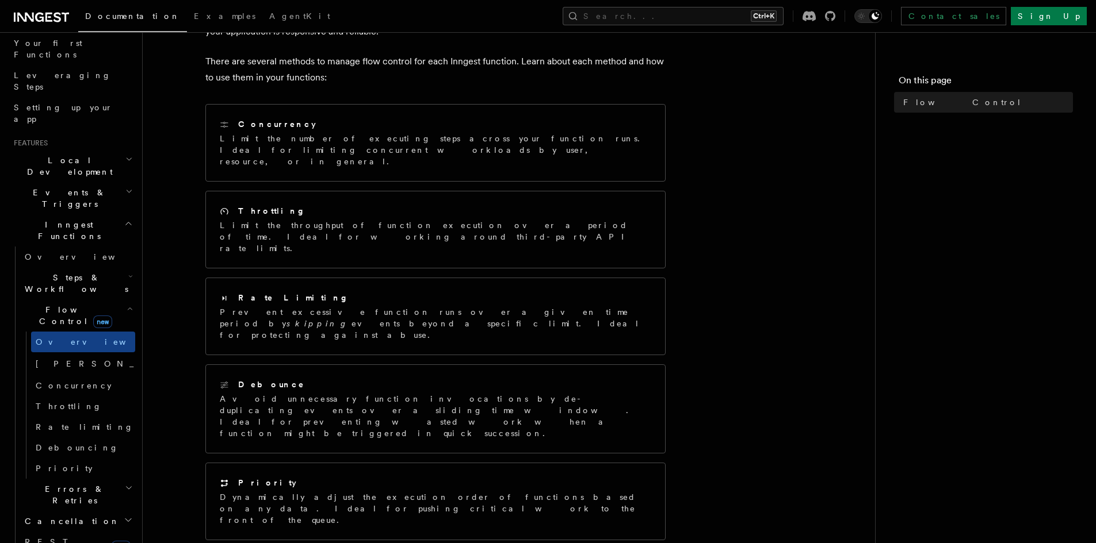
scroll to position [154, 0]
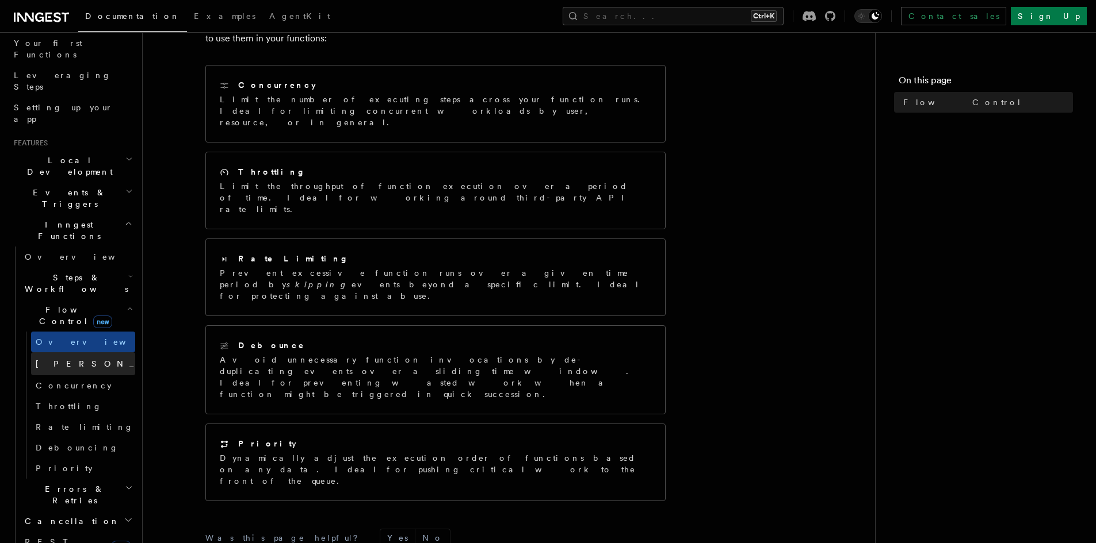
click at [85, 353] on link "Singleton new" at bounding box center [83, 364] width 104 height 23
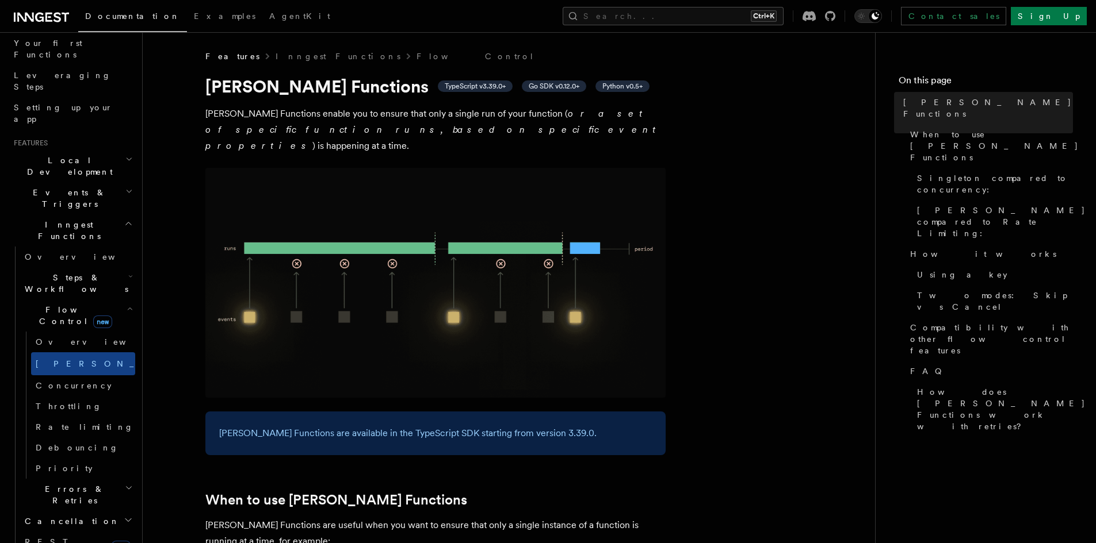
click at [124, 300] on h2 "Flow Control new" at bounding box center [77, 316] width 115 height 32
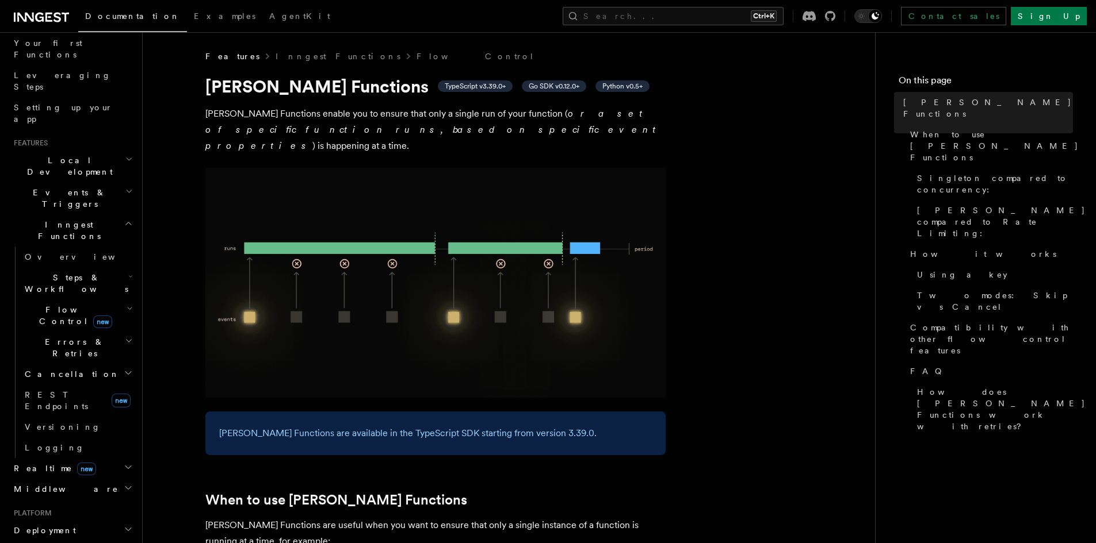
click at [125, 336] on icon "button" at bounding box center [129, 340] width 8 height 9
click at [114, 364] on h2 "Cancellation" at bounding box center [77, 374] width 115 height 21
click at [89, 385] on link "REST Endpoints new" at bounding box center [77, 401] width 115 height 32
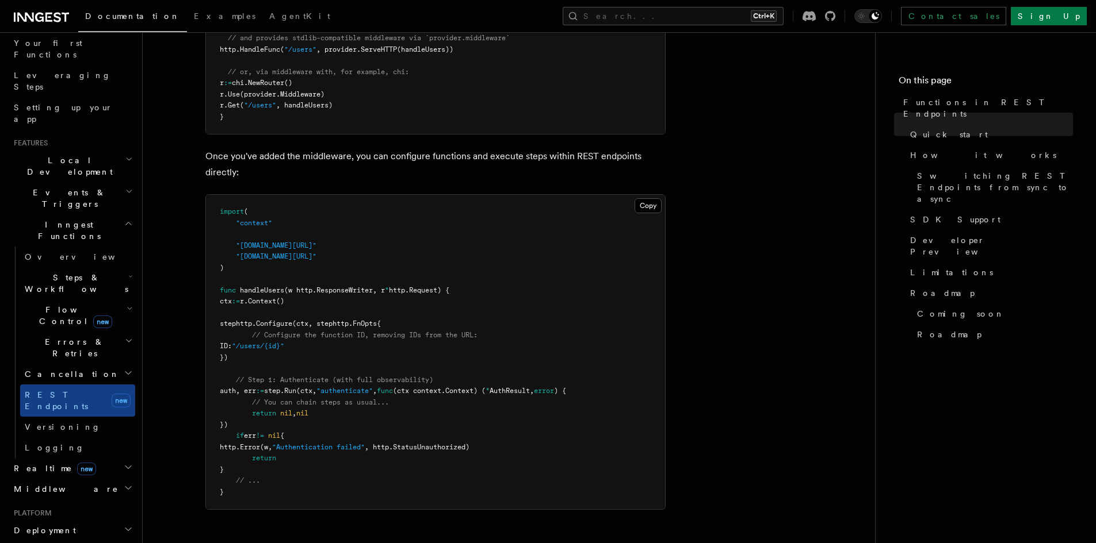
scroll to position [690, 0]
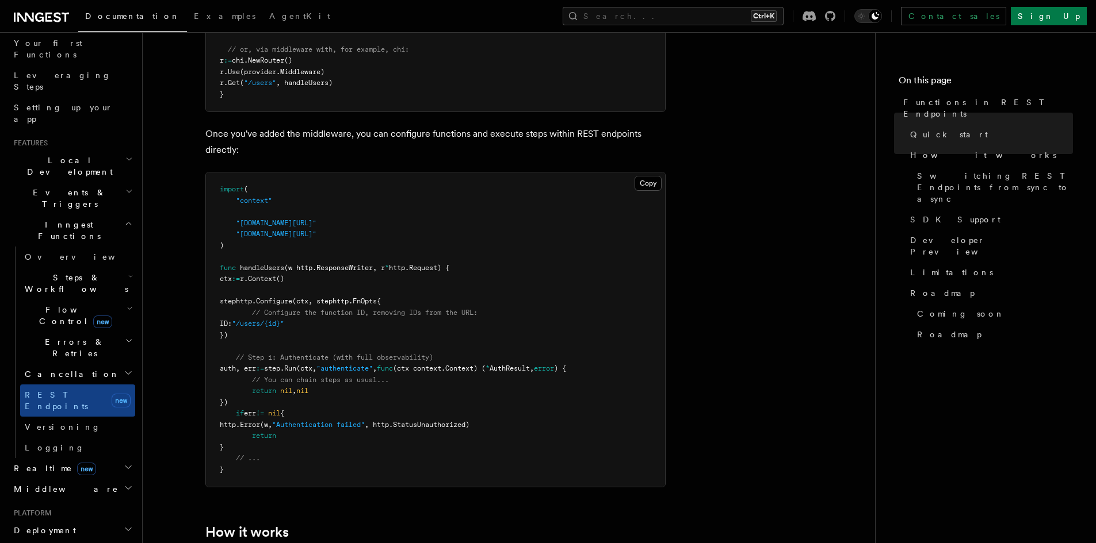
click at [127, 304] on icon "button" at bounding box center [130, 308] width 6 height 9
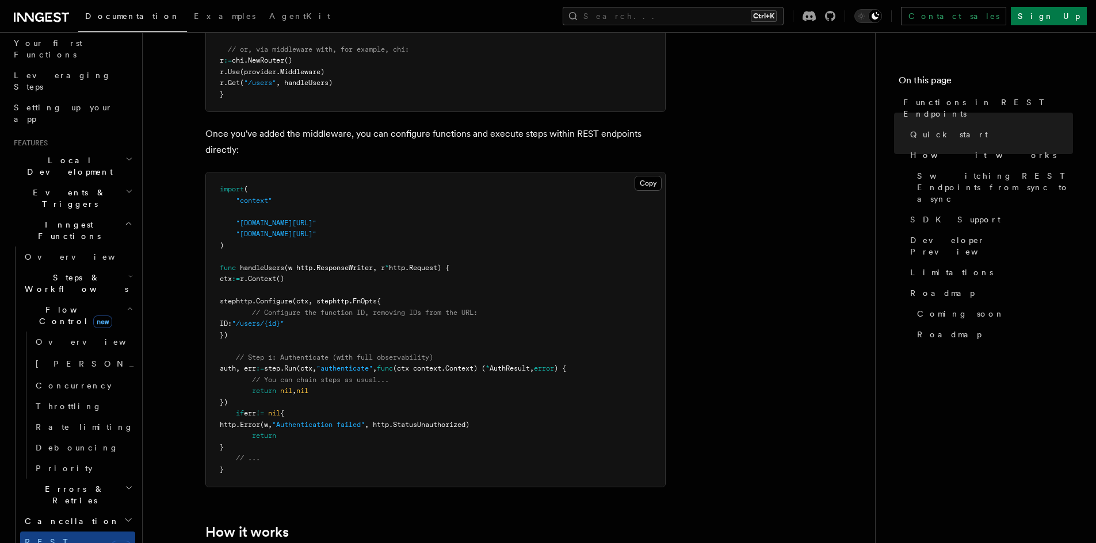
click at [127, 304] on icon "button" at bounding box center [130, 308] width 6 height 9
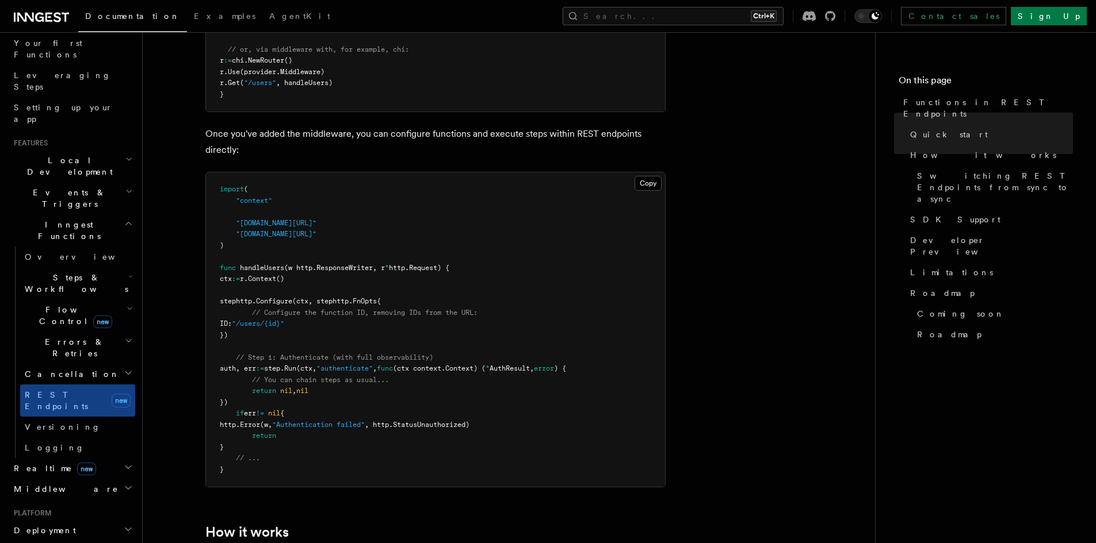
click at [115, 267] on h2 "Steps & Workflows" at bounding box center [77, 283] width 115 height 32
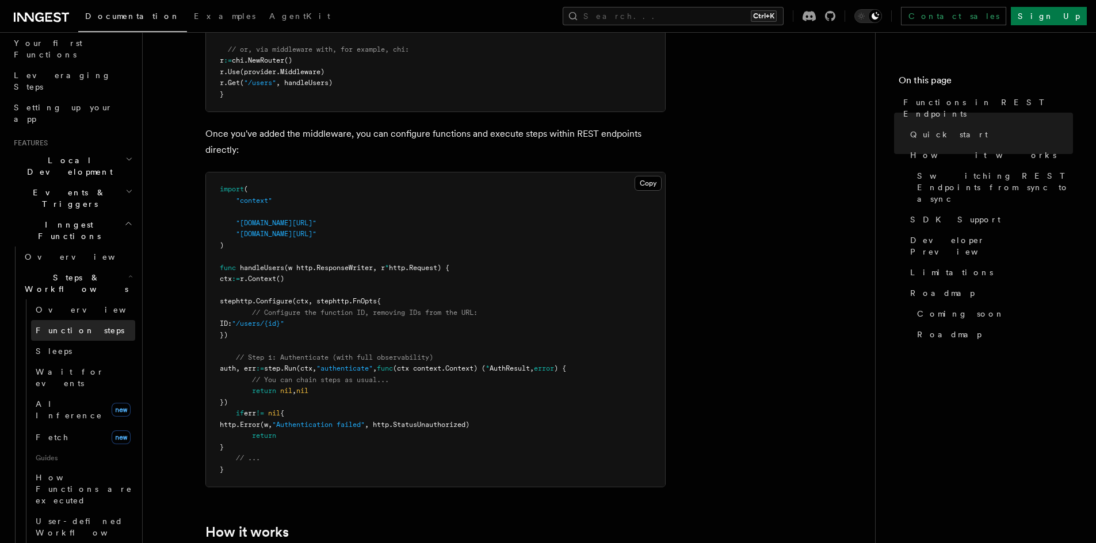
click at [83, 326] on span "Function steps" at bounding box center [80, 330] width 89 height 9
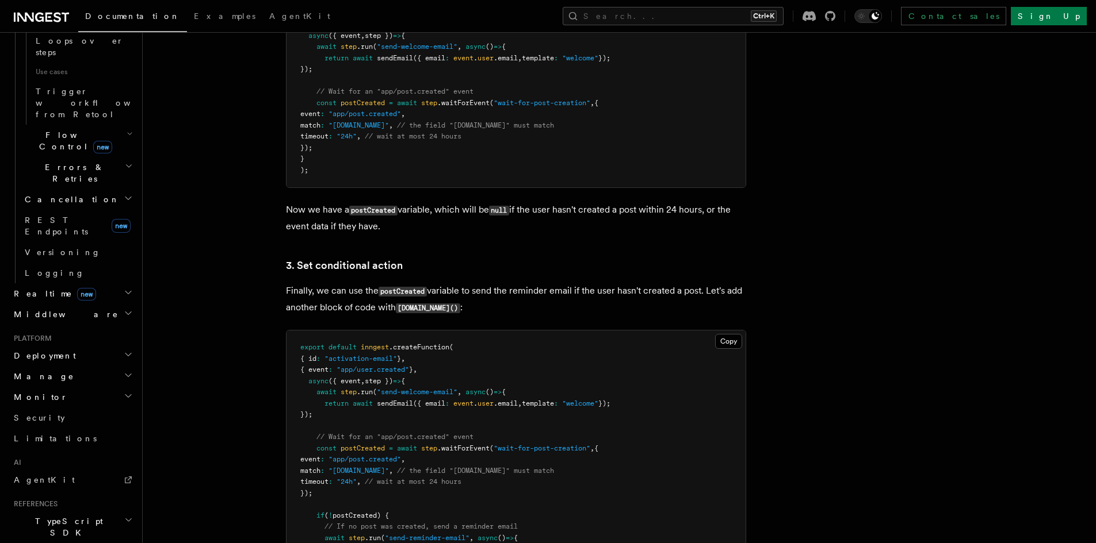
scroll to position [710, 0]
click at [124, 511] on icon "button" at bounding box center [128, 515] width 9 height 9
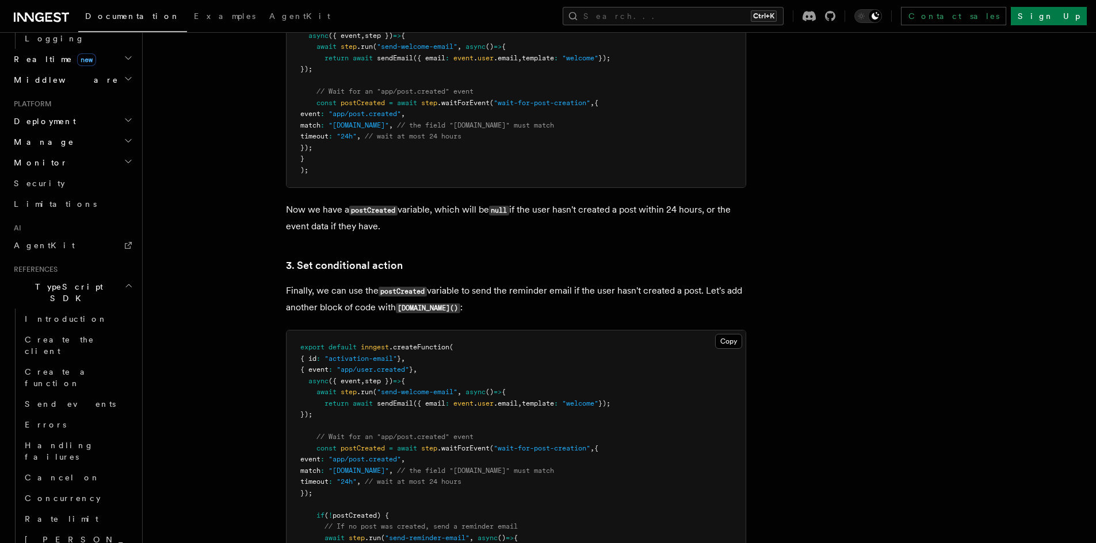
scroll to position [864, 0]
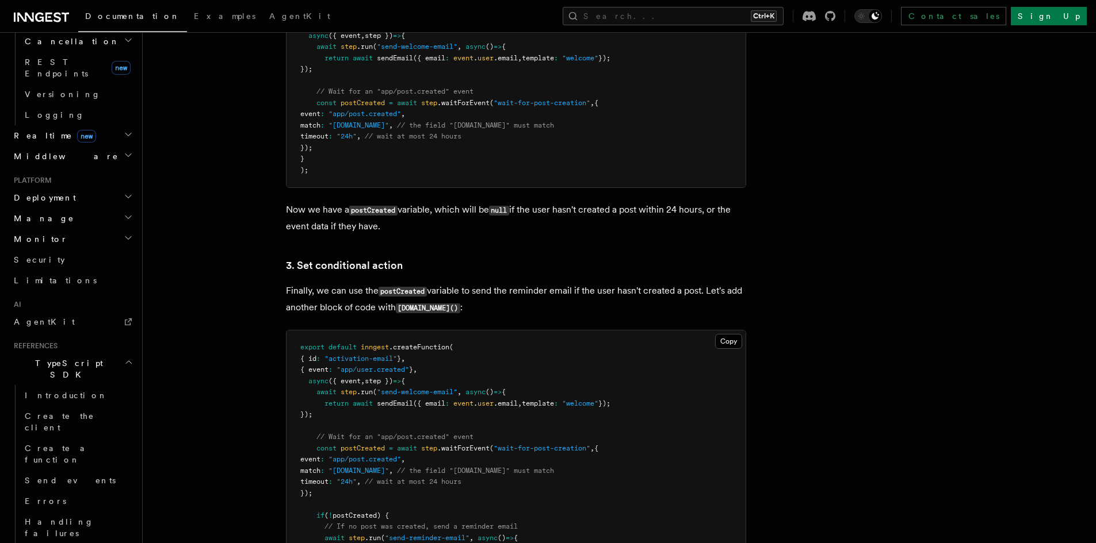
click at [124, 358] on icon "button" at bounding box center [128, 362] width 9 height 9
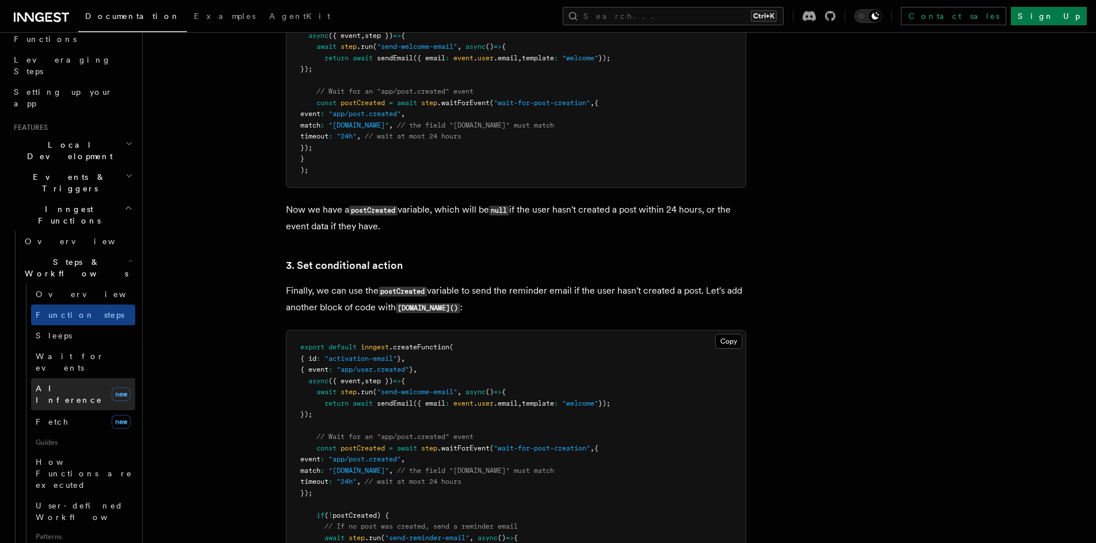
scroll to position [173, 0]
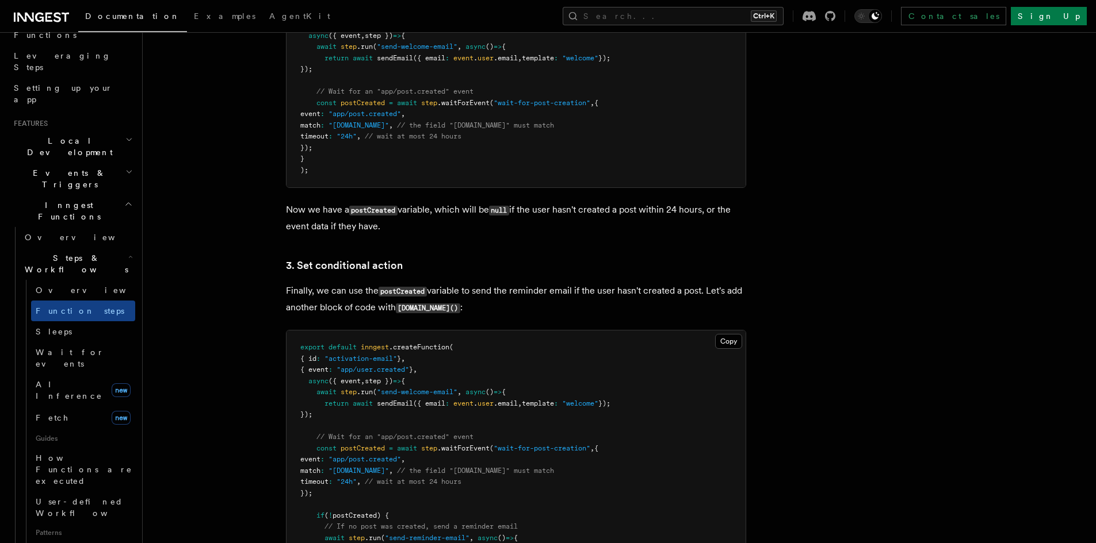
drag, startPoint x: 935, startPoint y: 304, endPoint x: 940, endPoint y: 292, distance: 13.1
drag, startPoint x: 916, startPoint y: 305, endPoint x: 1038, endPoint y: 191, distance: 166.8
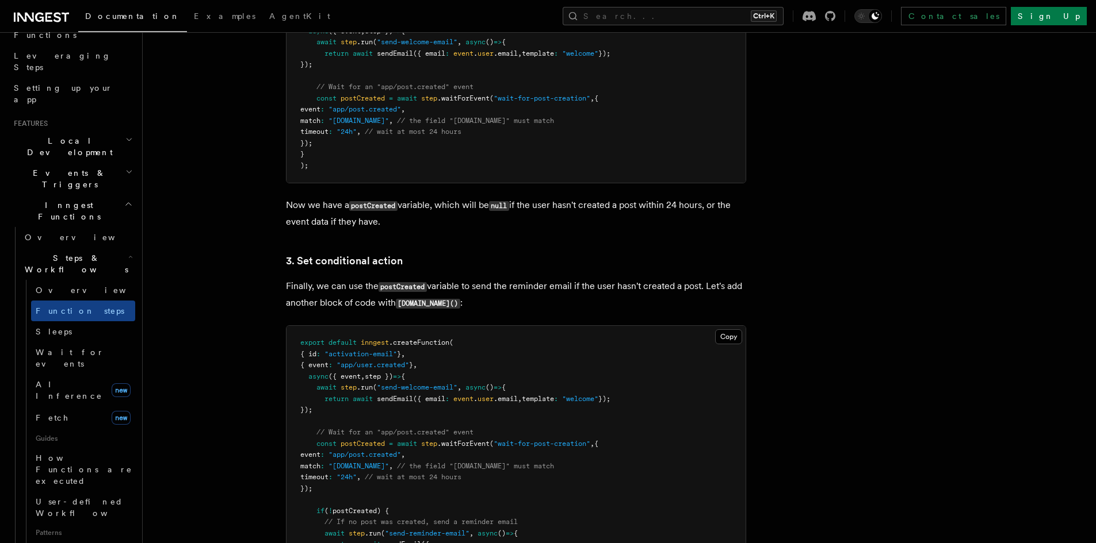
scroll to position [1299, 0]
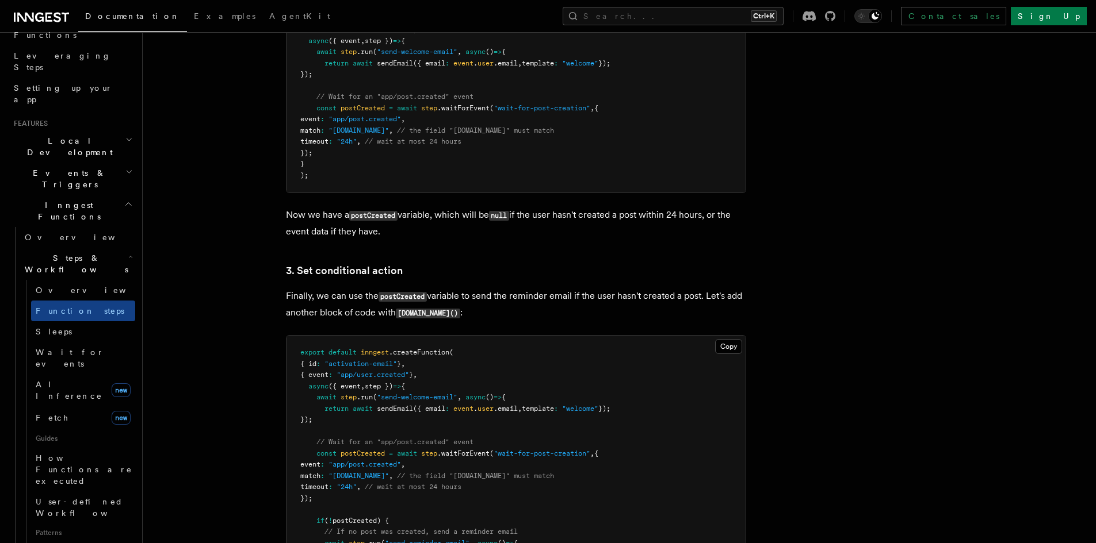
click at [646, 539] on pre "export default inngest .createFunction ( { id : "activation-email" } , { event …" at bounding box center [515, 493] width 459 height 315
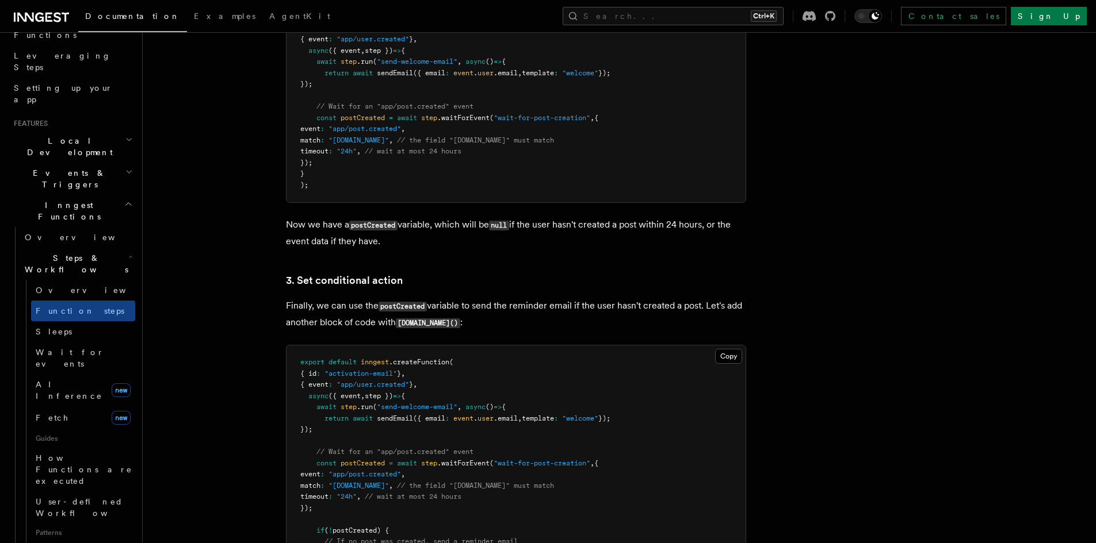
scroll to position [1246, 0]
